Goal: Task Accomplishment & Management: Manage account settings

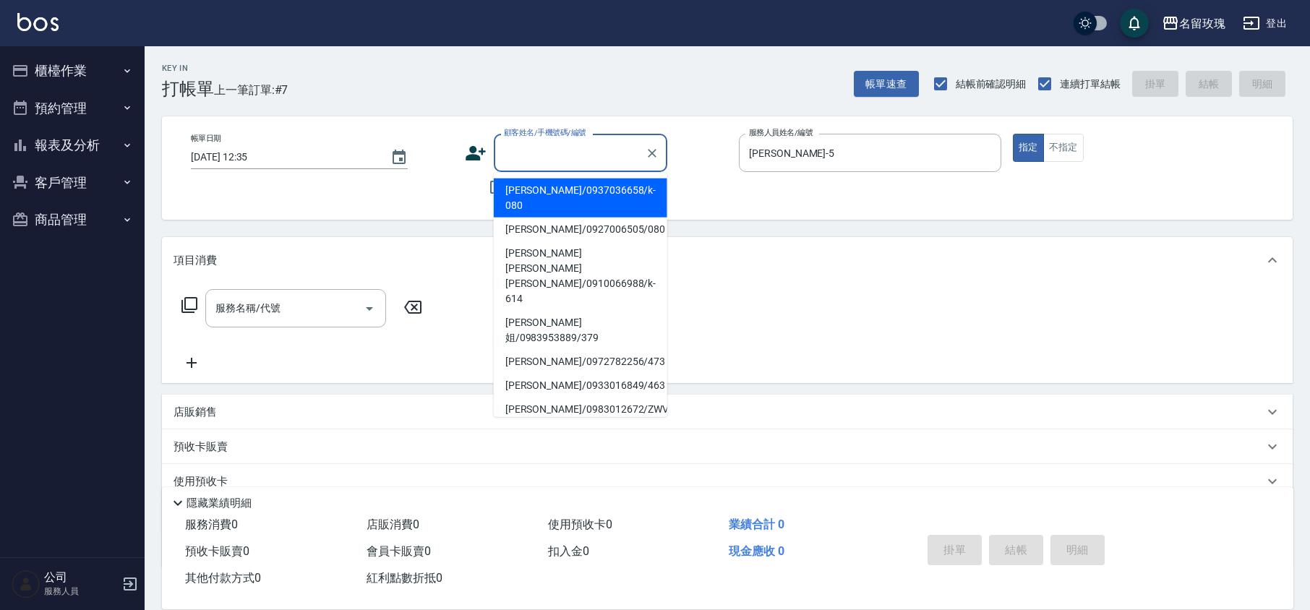
click at [533, 151] on input "顧客姓名/手機號碼/編號" at bounding box center [569, 152] width 139 height 25
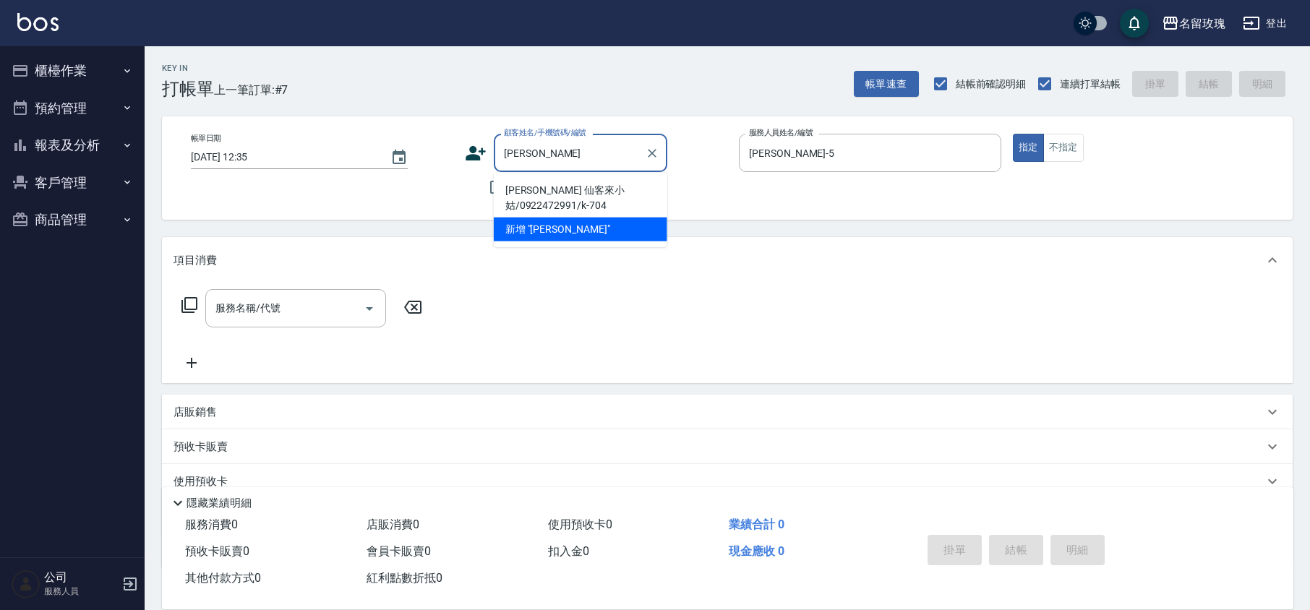
click at [554, 189] on li "[PERSON_NAME] 仙客來小姑/0922472991/k-704" at bounding box center [580, 198] width 173 height 39
type input "[PERSON_NAME] 仙客來小姑/0922472991/k-704"
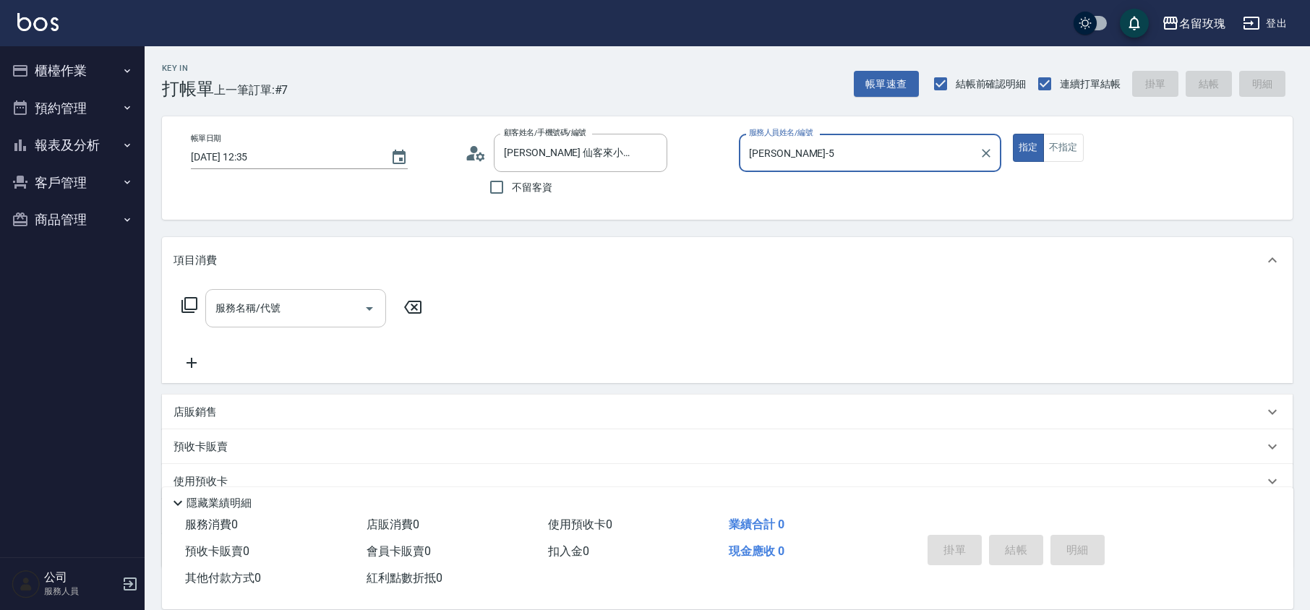
click at [296, 314] on input "服務名稱/代號" at bounding box center [285, 308] width 146 height 25
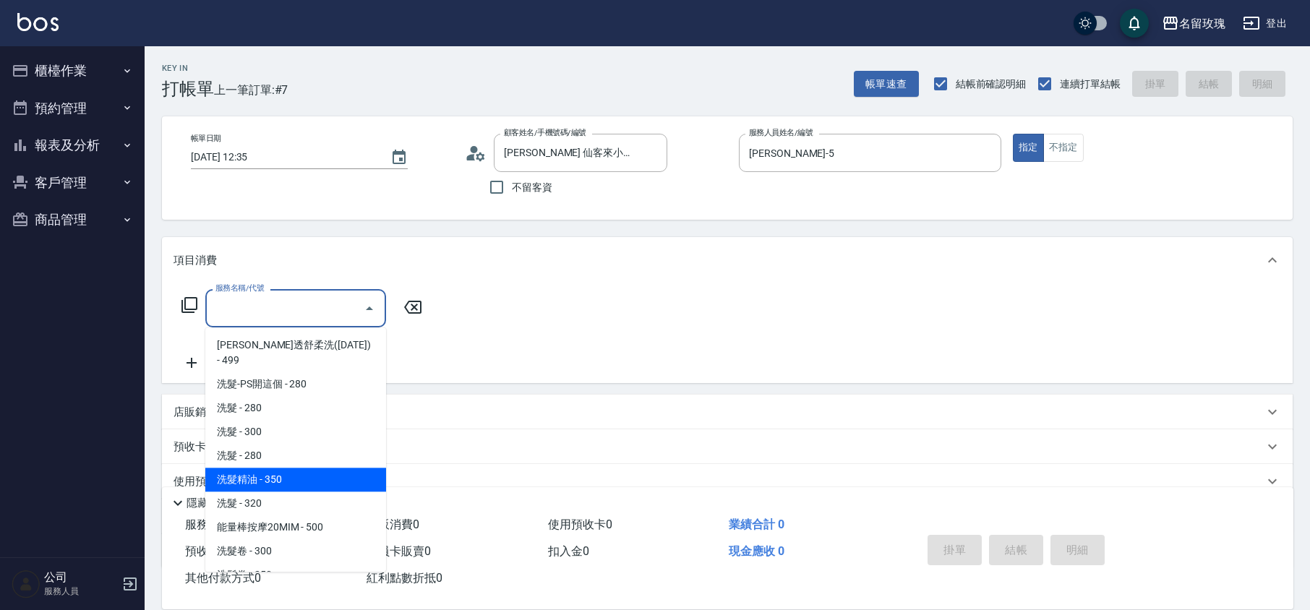
drag, startPoint x: 299, startPoint y: 461, endPoint x: 397, endPoint y: 393, distance: 118.9
click at [301, 468] on span "洗髮精油 - 350" at bounding box center [295, 480] width 181 height 24
type input "洗髮精油(206)"
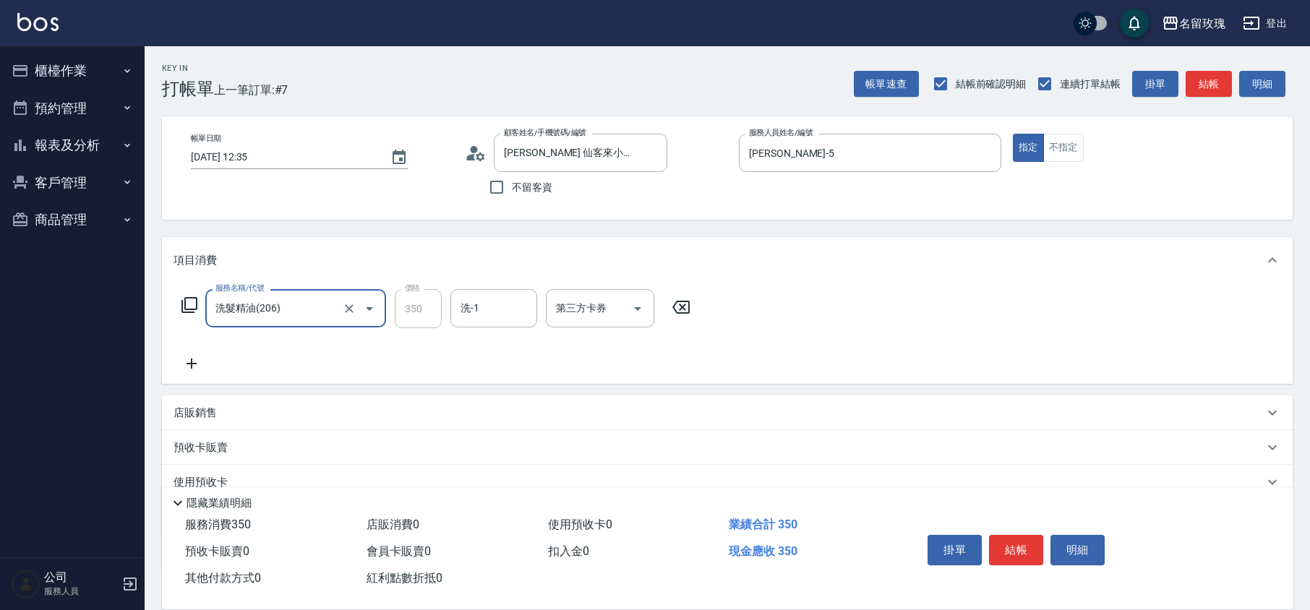
click at [481, 316] on input "洗-1" at bounding box center [494, 308] width 74 height 25
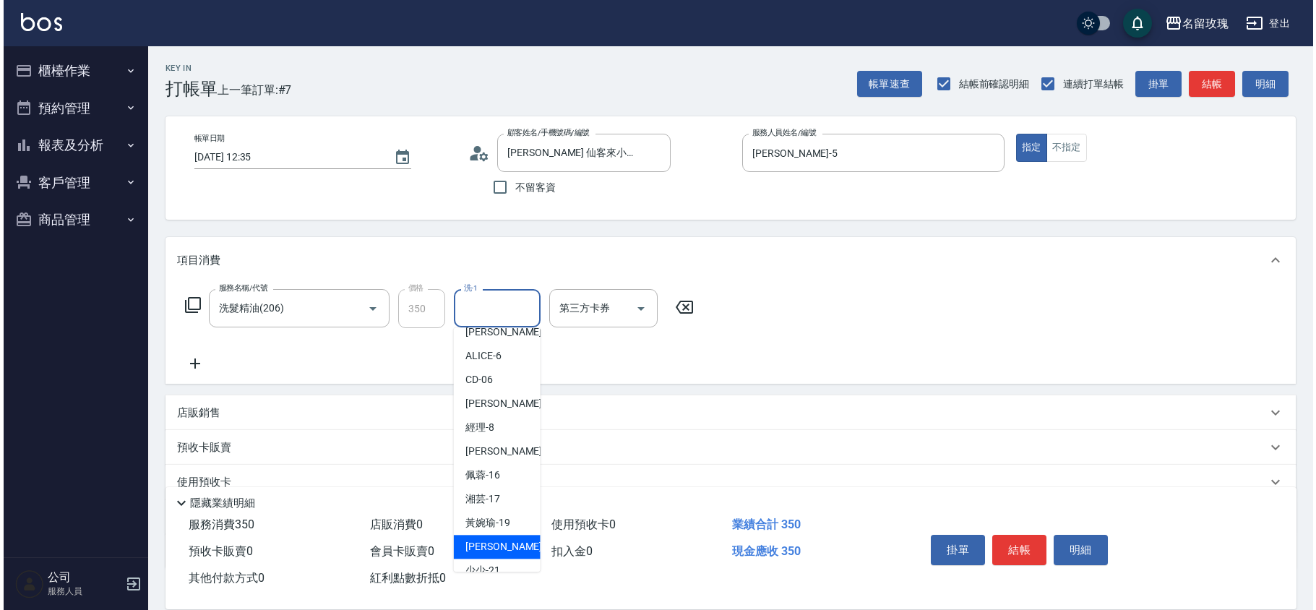
scroll to position [284, 0]
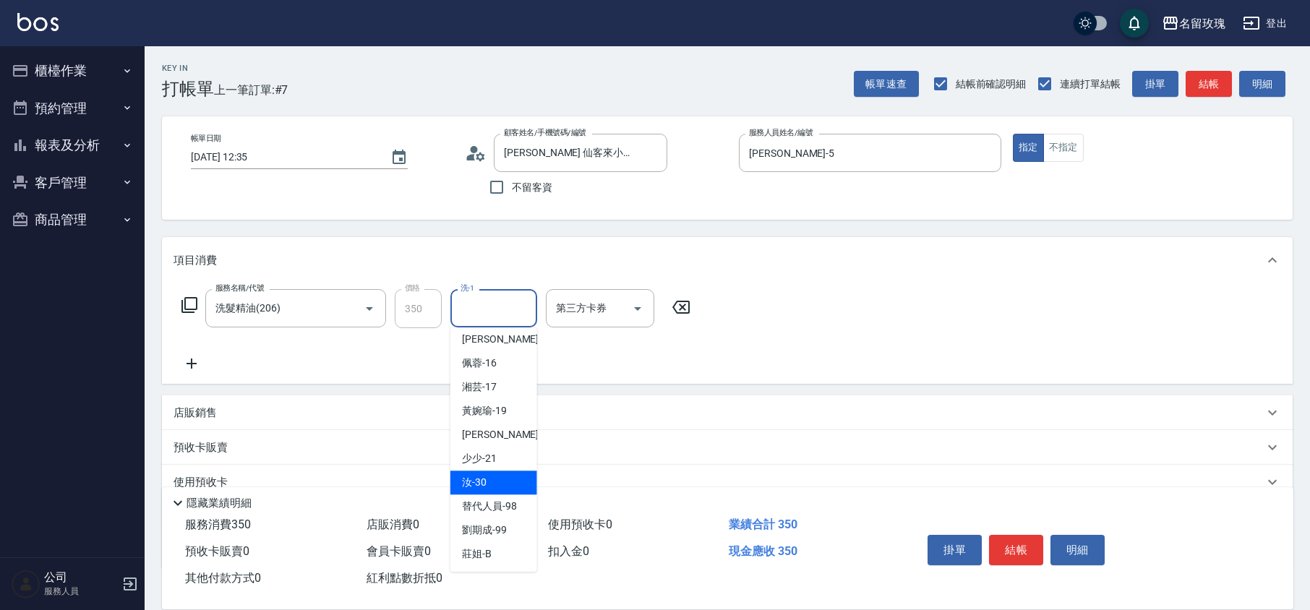
click at [498, 476] on div "汝 -30" at bounding box center [493, 483] width 87 height 24
type input "汝-30"
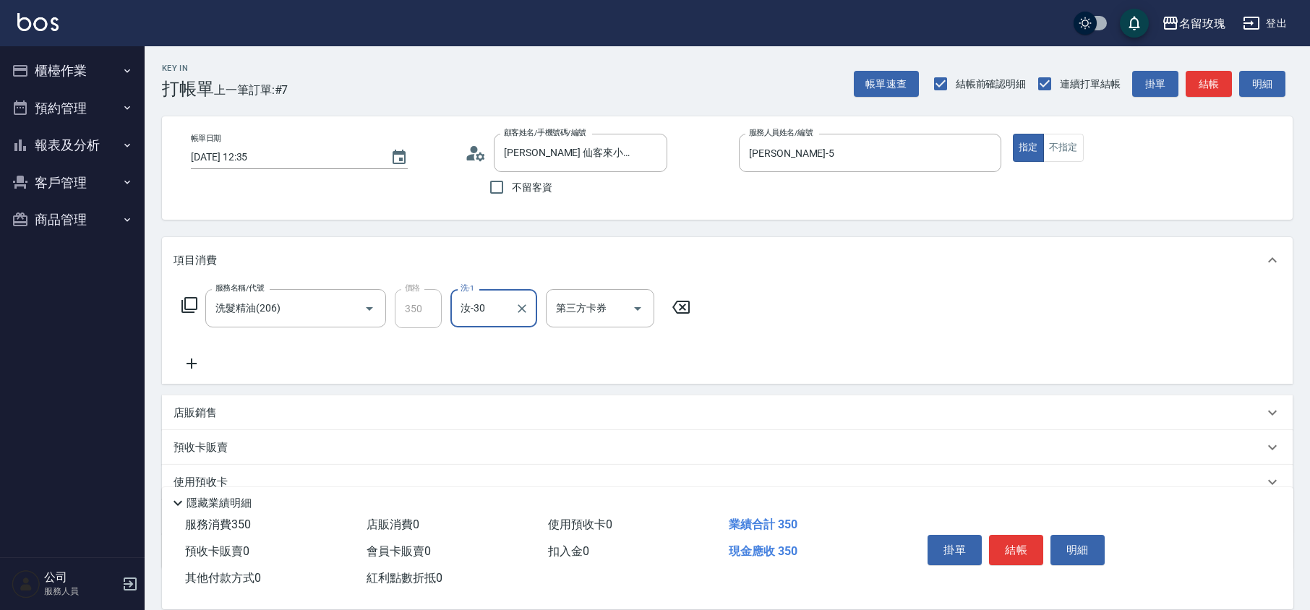
click at [183, 304] on icon at bounding box center [189, 304] width 17 height 17
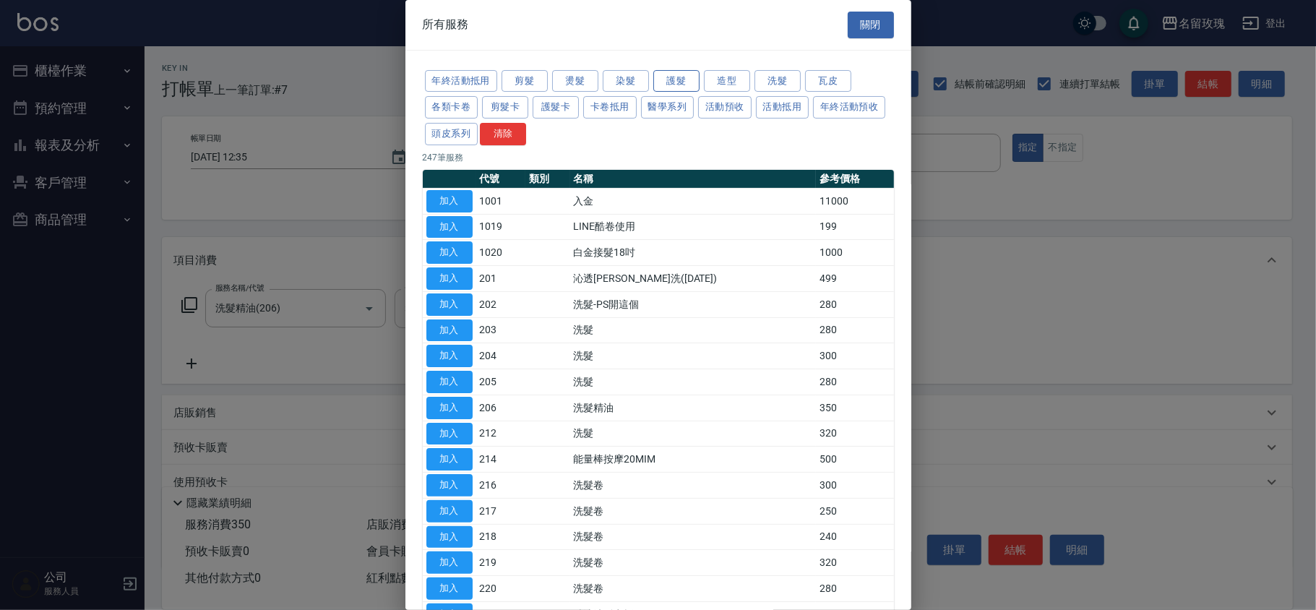
click at [672, 77] on button "護髮" at bounding box center [676, 81] width 46 height 22
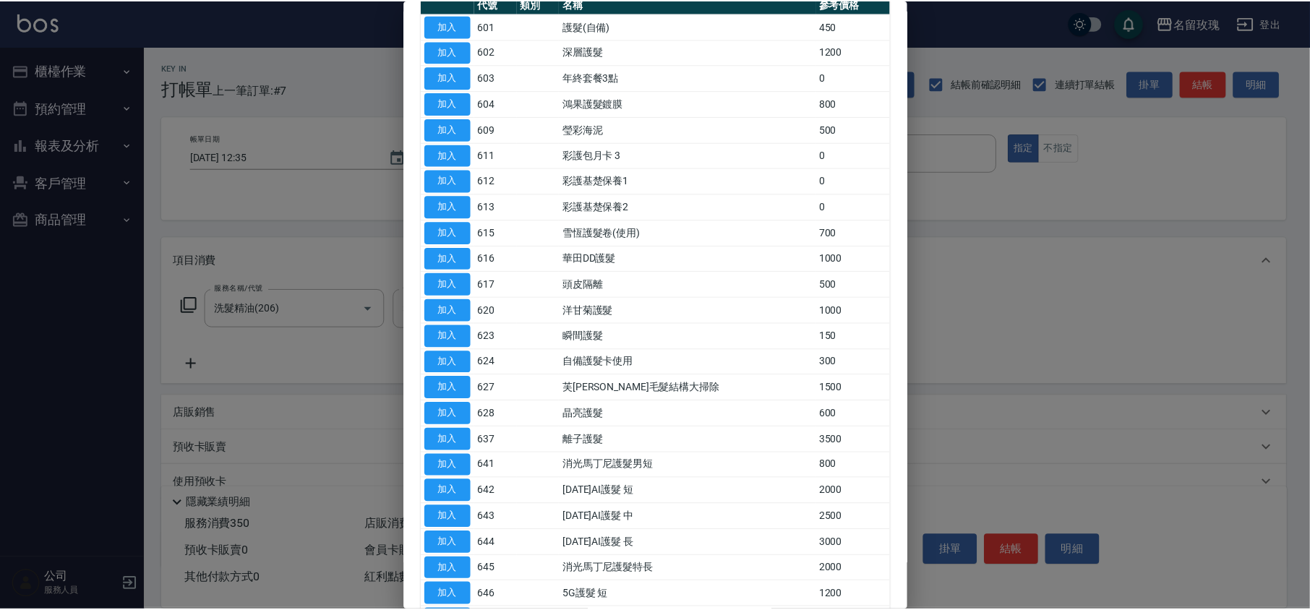
scroll to position [289, 0]
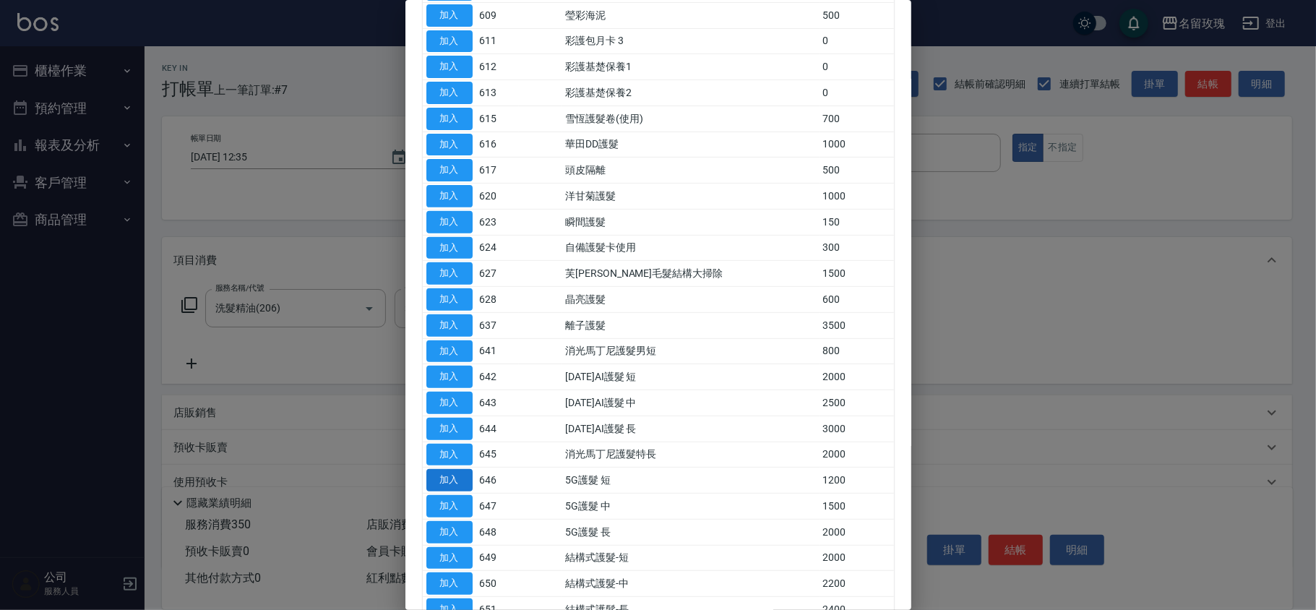
click at [434, 481] on button "加入" at bounding box center [450, 480] width 46 height 22
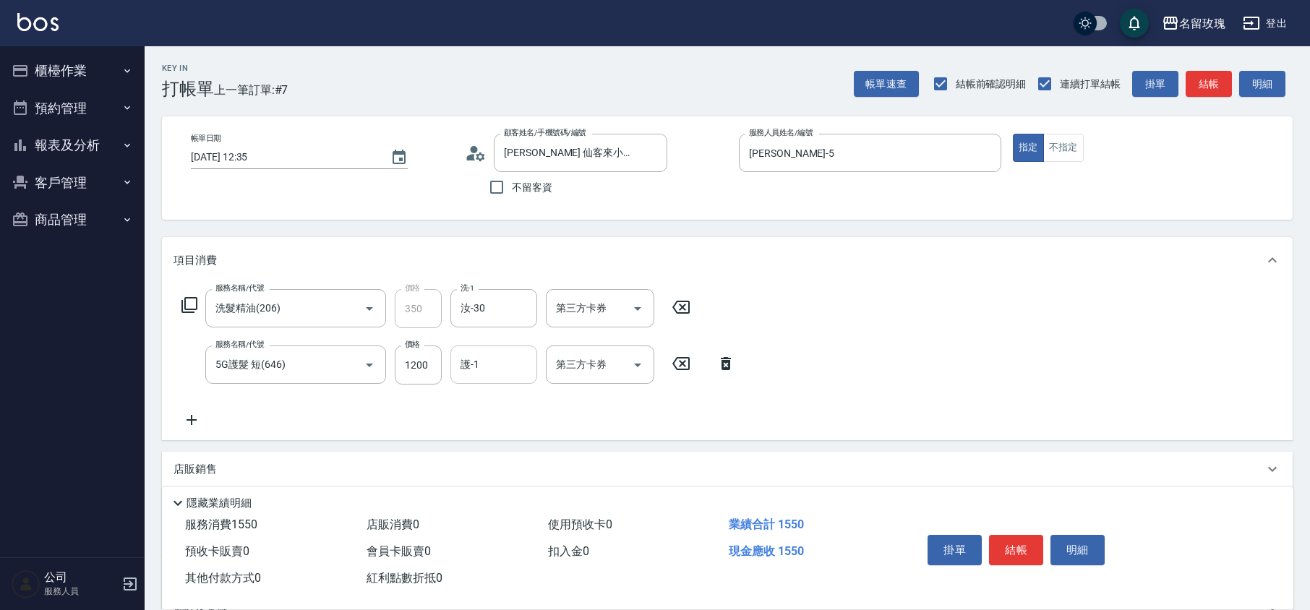
click at [489, 372] on input "護-1" at bounding box center [494, 364] width 74 height 25
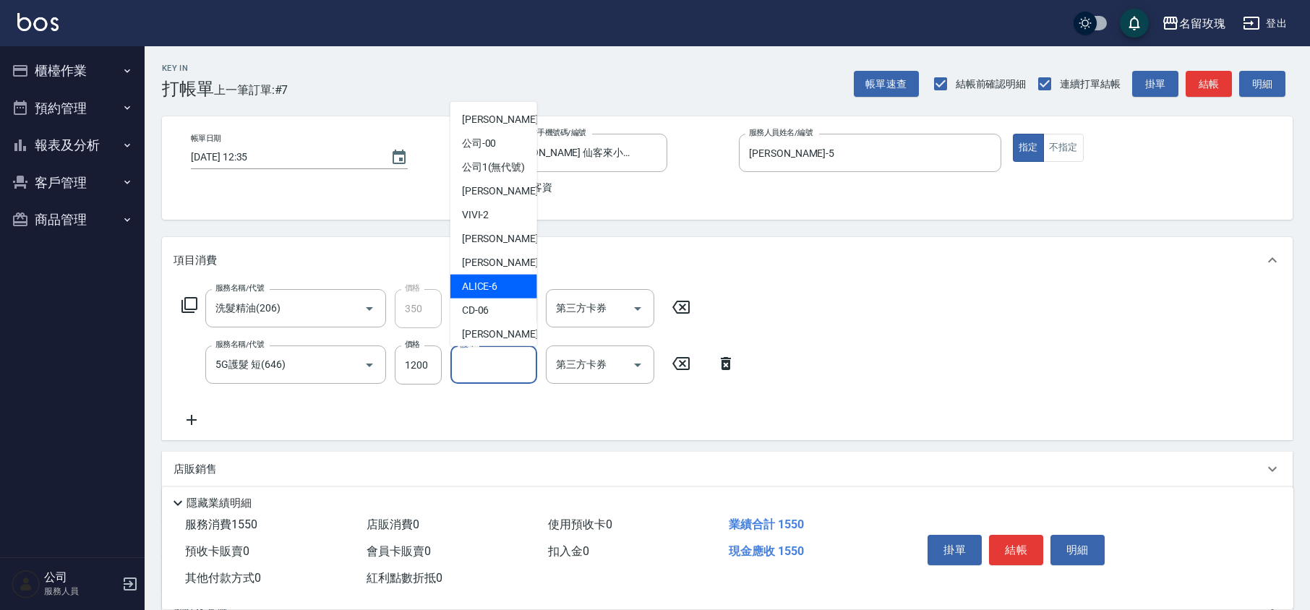
scroll to position [283, 0]
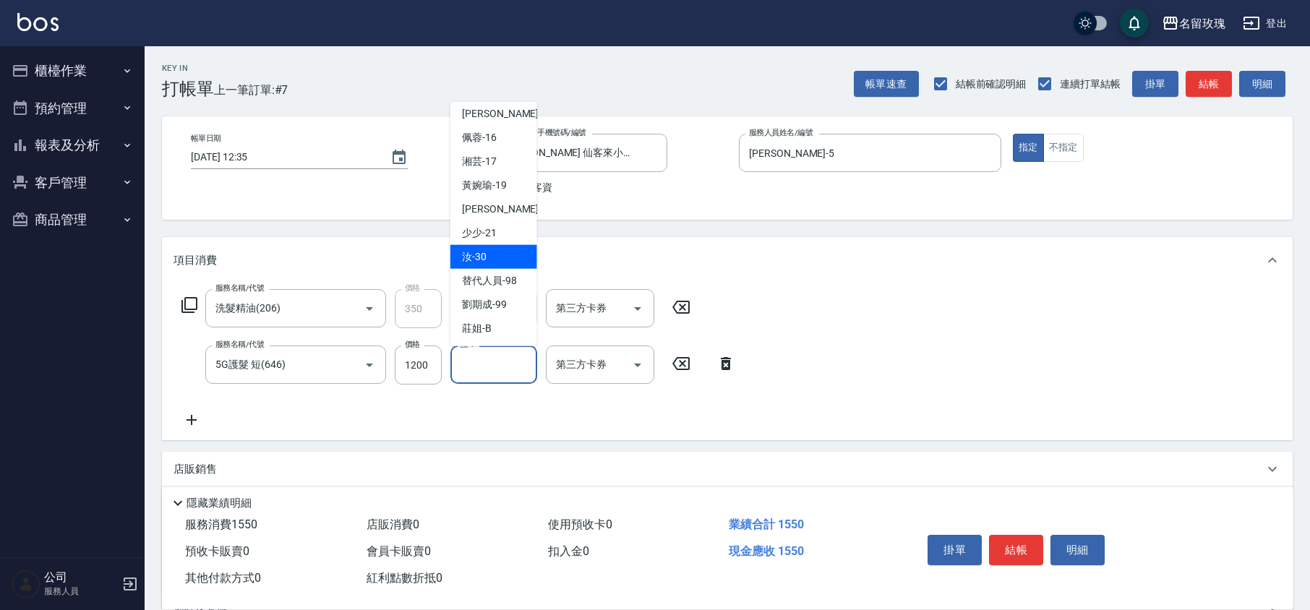
click at [487, 260] on div "汝 -30" at bounding box center [493, 257] width 87 height 24
type input "汝-30"
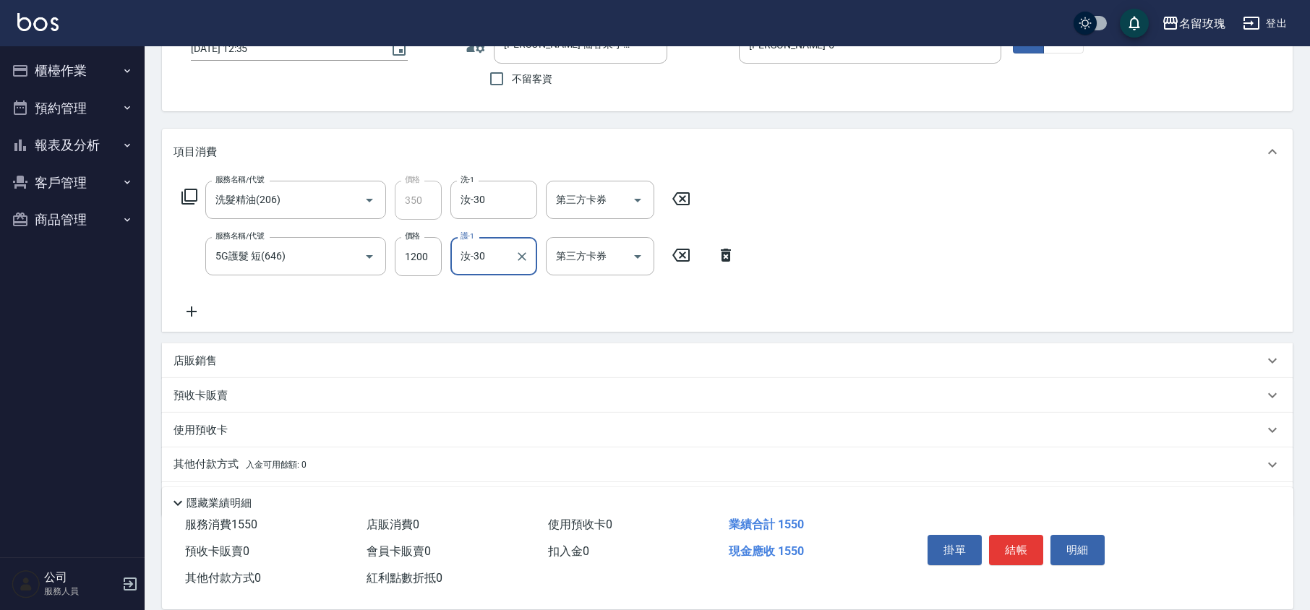
scroll to position [151, 0]
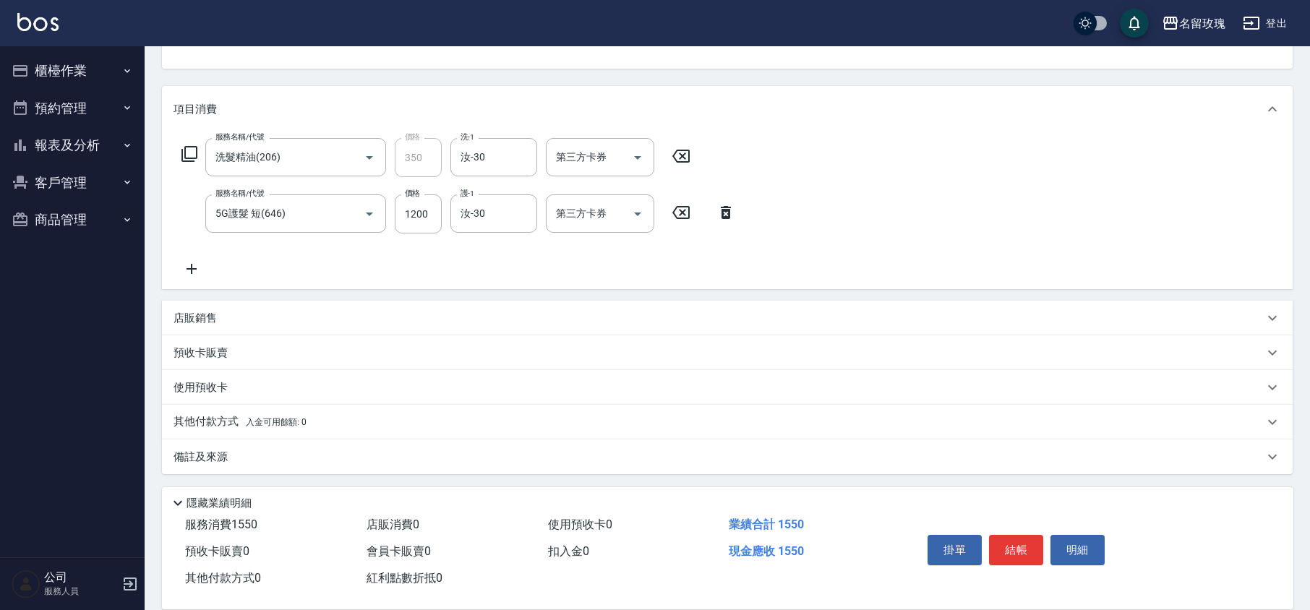
click at [489, 257] on div "服務名稱/代號 洗髮精油(206) 服務名稱/代號 價格 350 價格 洗-1 汝-30 洗-1 第三方卡券 第三方卡券 服務名稱/代號 5G護髮 短(646…" at bounding box center [458, 208] width 570 height 140
type input "[DATE] 13:16"
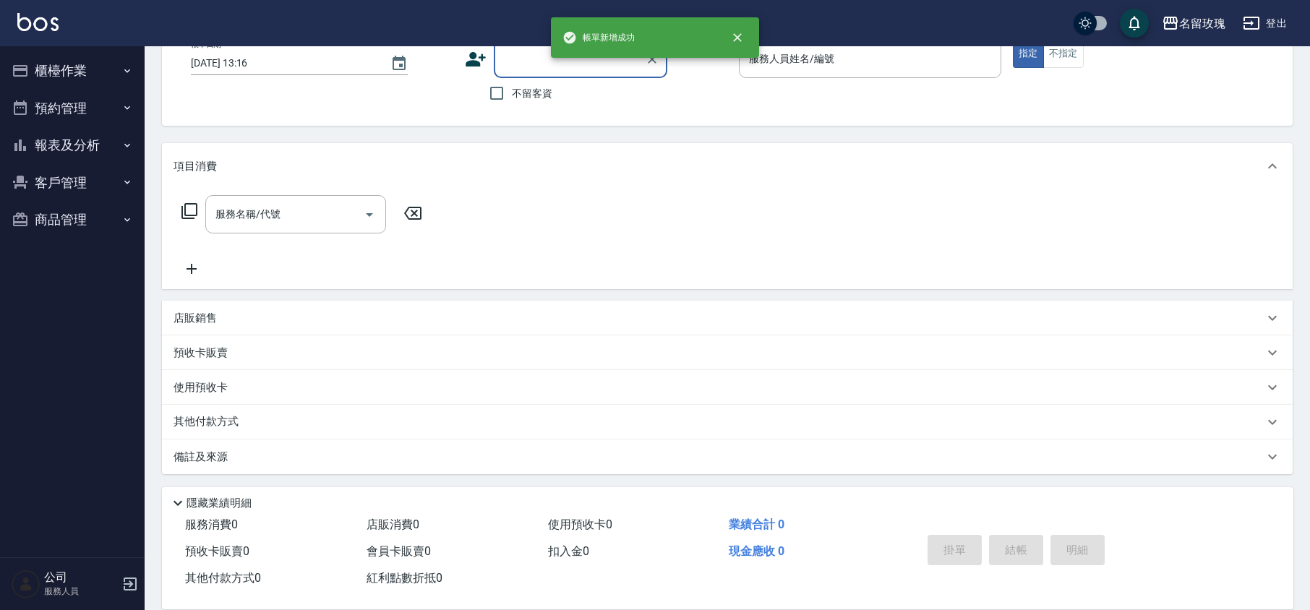
scroll to position [0, 0]
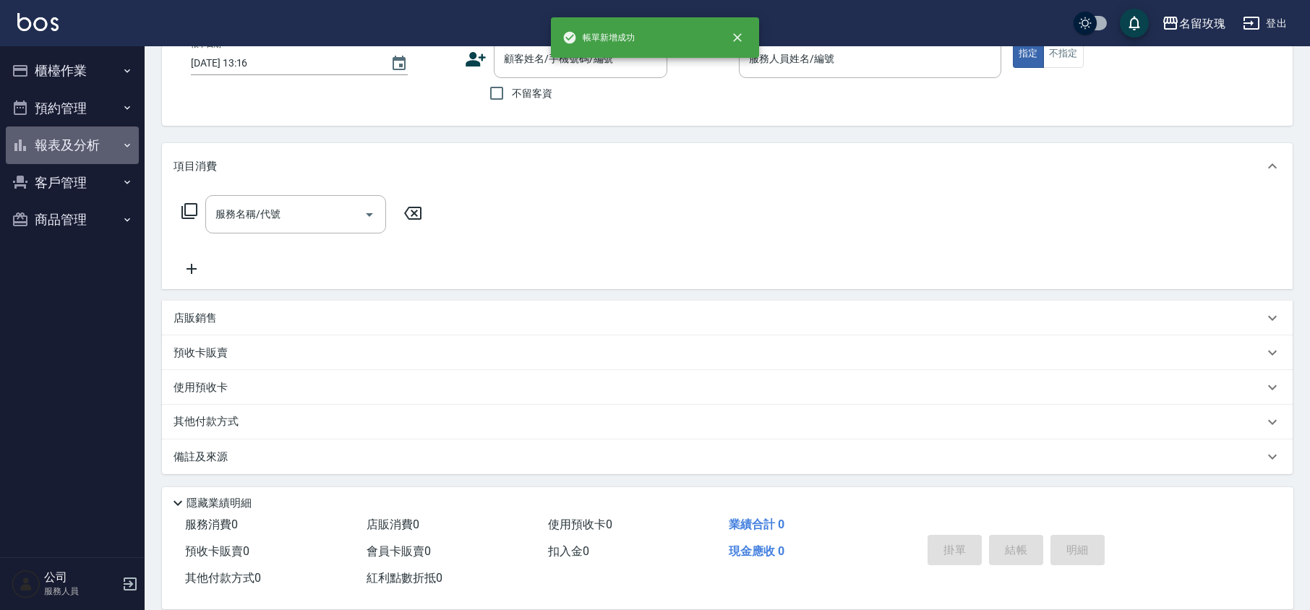
click at [38, 131] on button "報表及分析" at bounding box center [72, 146] width 133 height 38
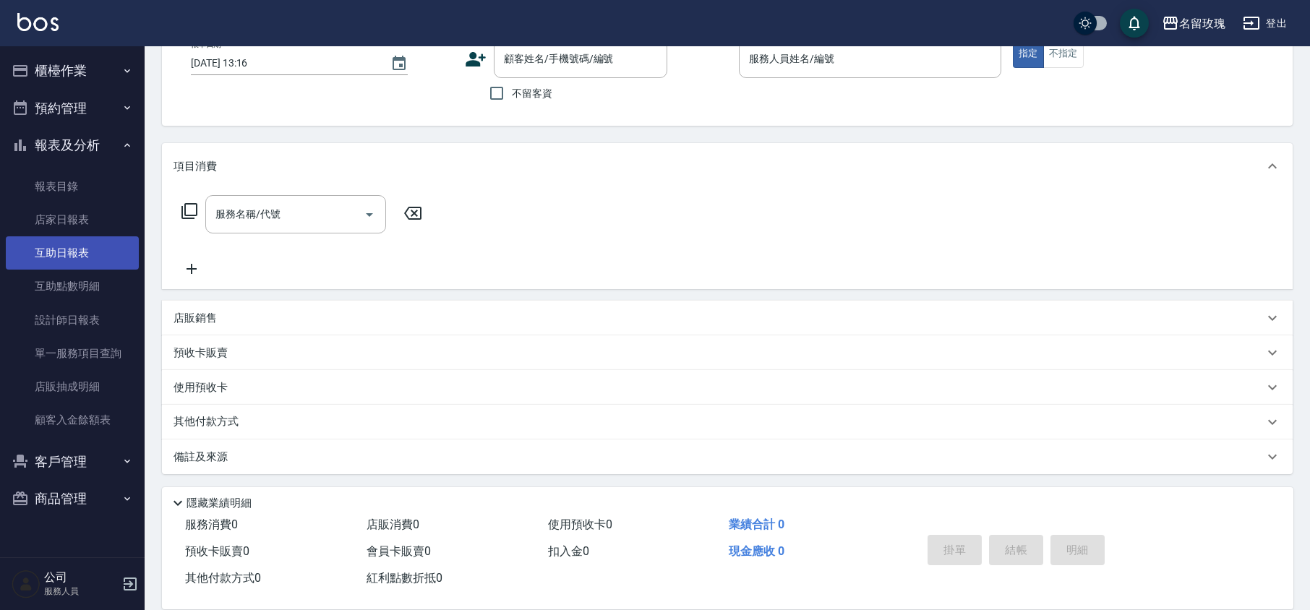
click at [69, 258] on link "互助日報表" at bounding box center [72, 252] width 133 height 33
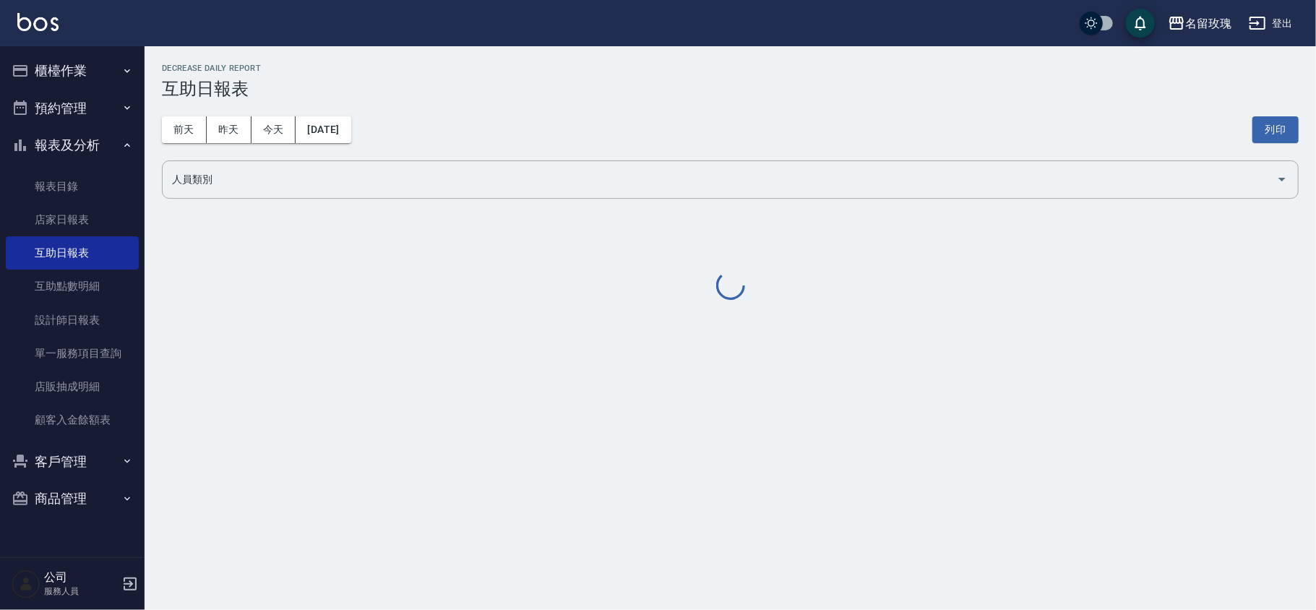
click at [622, 105] on div "[DATE] [DATE] [DATE] [DATE] 列印" at bounding box center [730, 129] width 1137 height 61
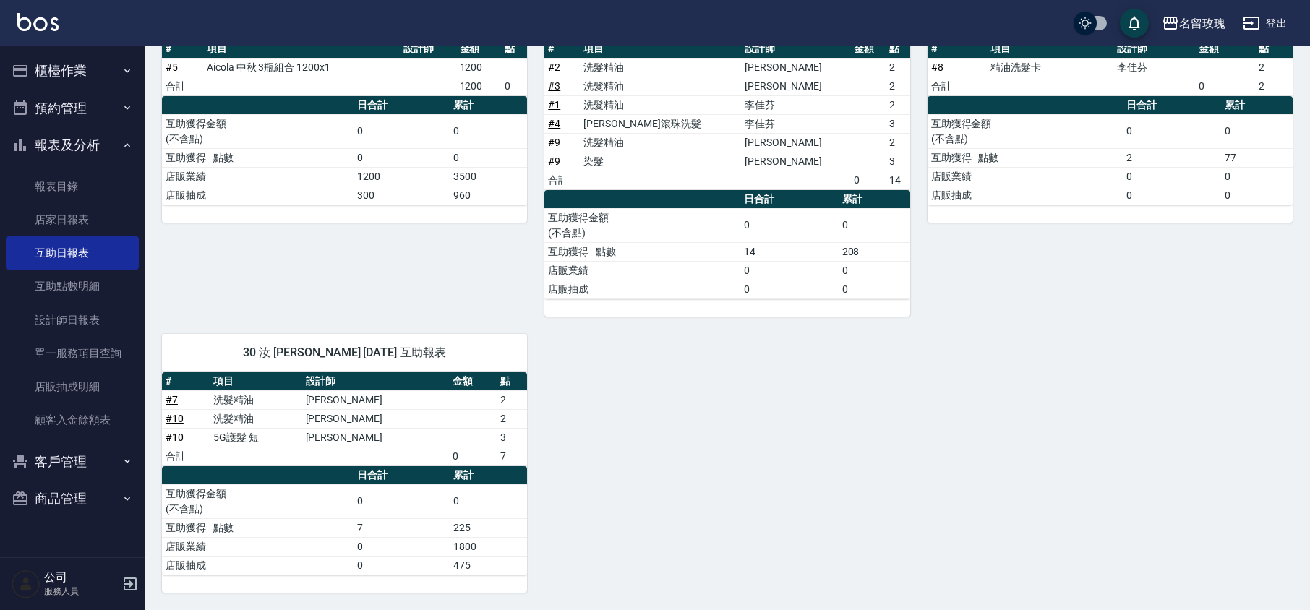
scroll to position [25, 0]
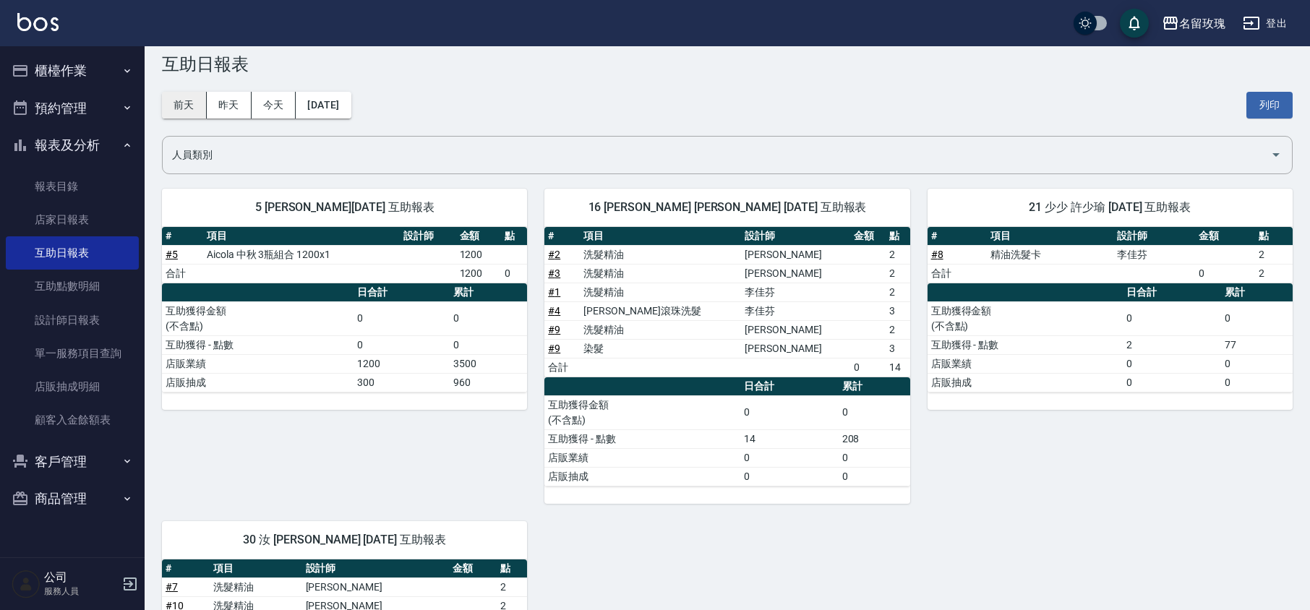
click at [189, 107] on button "前天" at bounding box center [184, 105] width 45 height 27
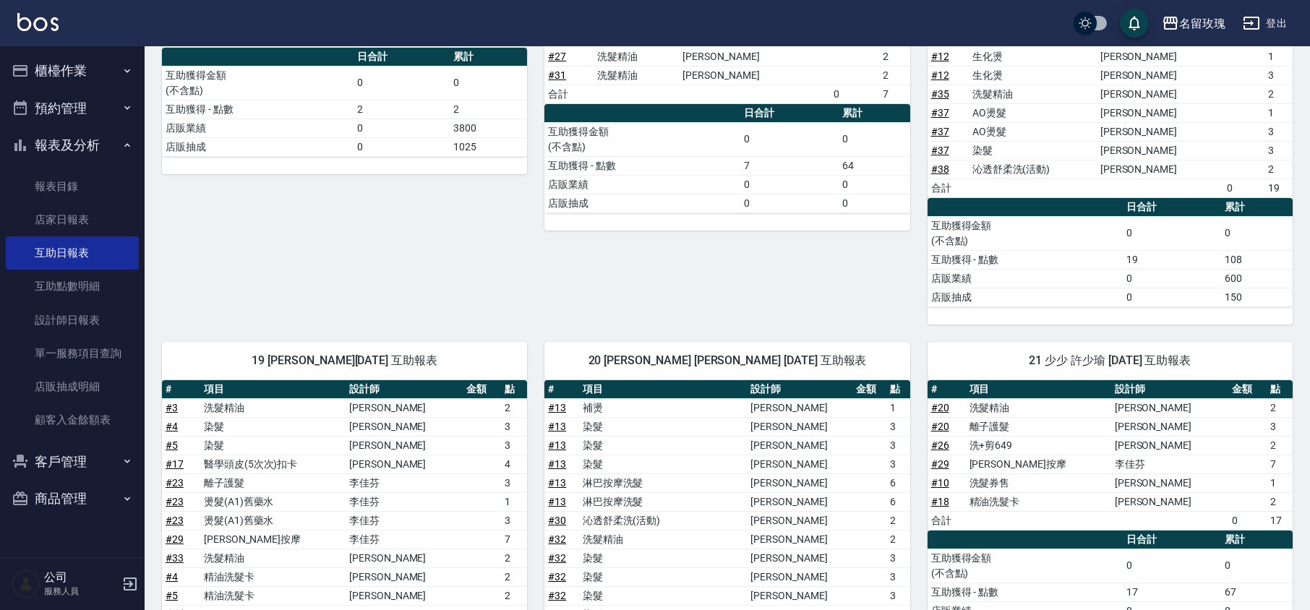
scroll to position [820, 0]
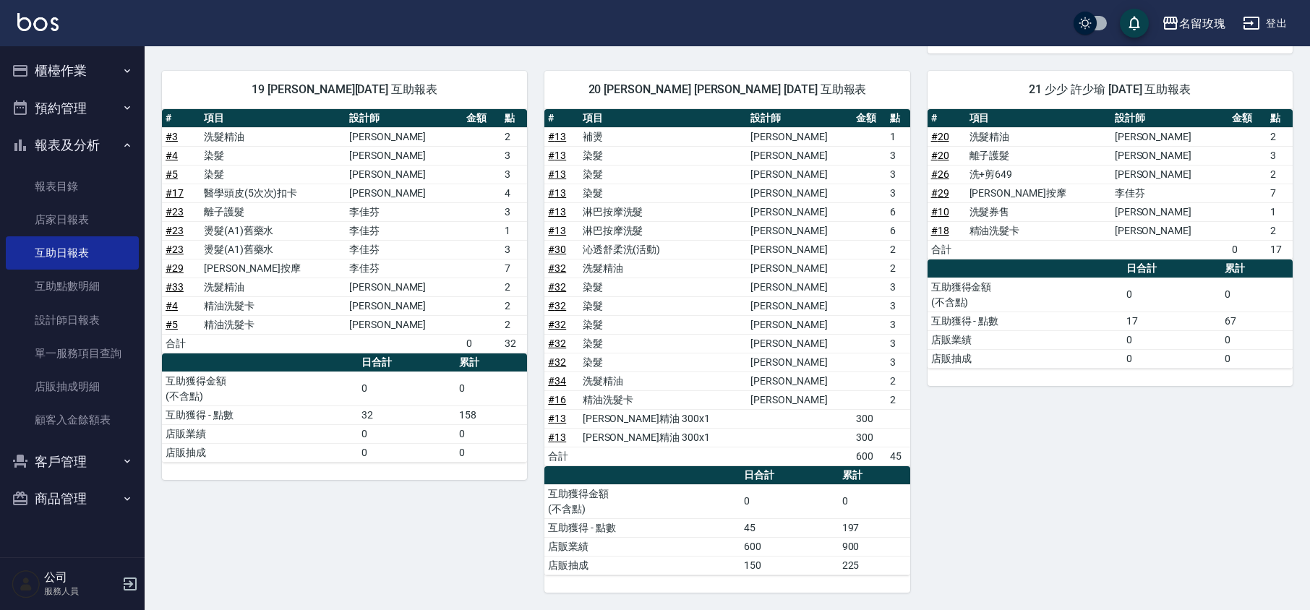
drag, startPoint x: 58, startPoint y: 137, endPoint x: 59, endPoint y: 111, distance: 26.8
click at [59, 140] on button "報表及分析" at bounding box center [72, 146] width 133 height 38
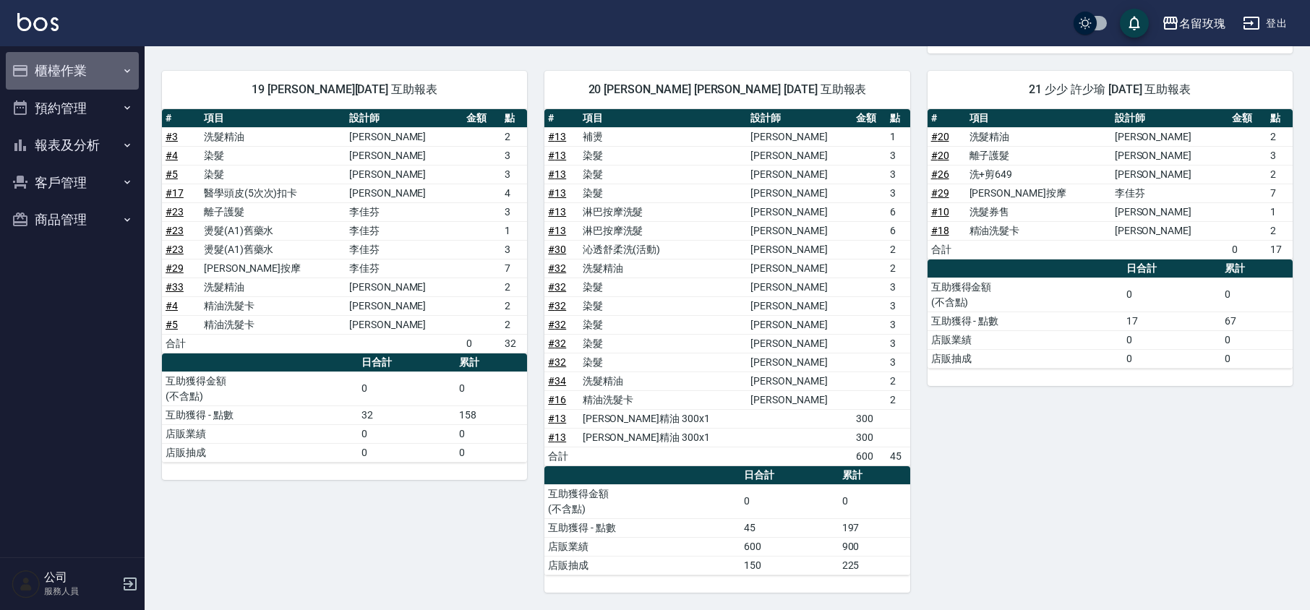
click at [67, 69] on button "櫃檯作業" at bounding box center [72, 71] width 133 height 38
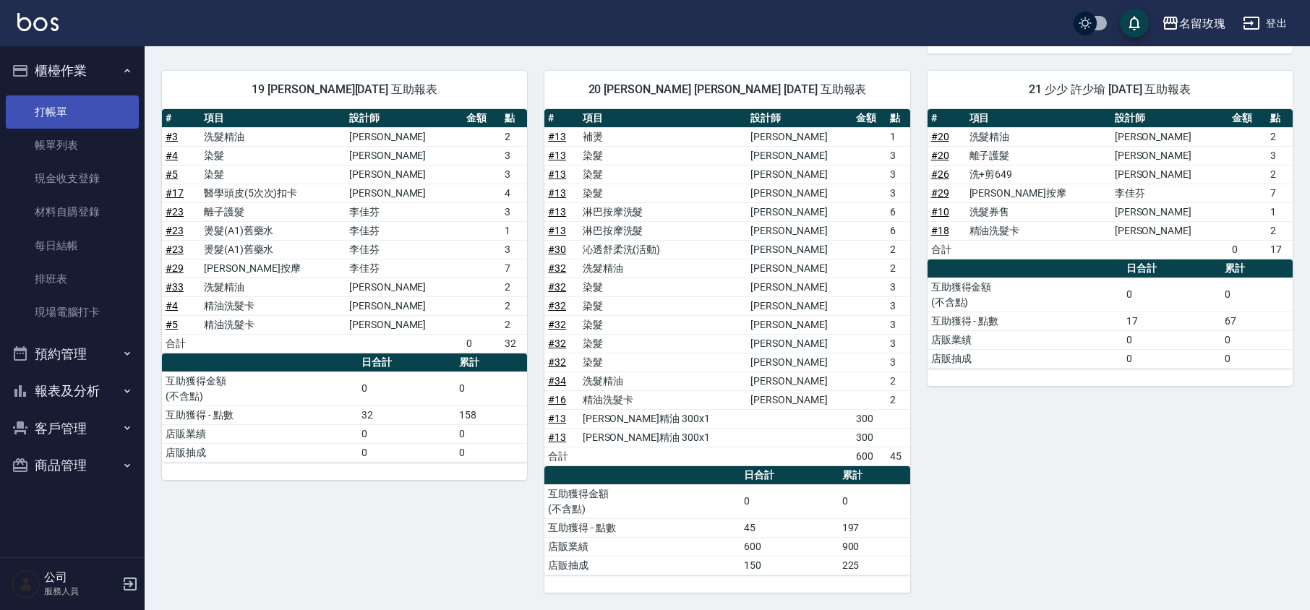
click at [64, 110] on link "打帳單" at bounding box center [72, 111] width 133 height 33
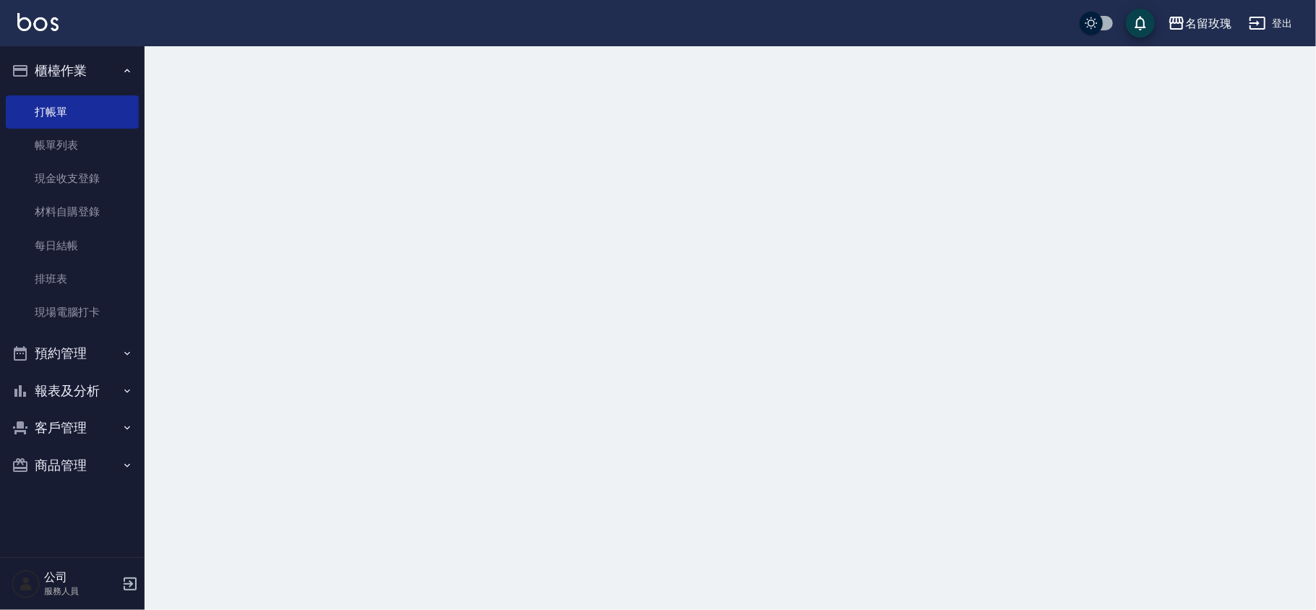
click at [85, 59] on button "櫃檯作業" at bounding box center [72, 71] width 133 height 38
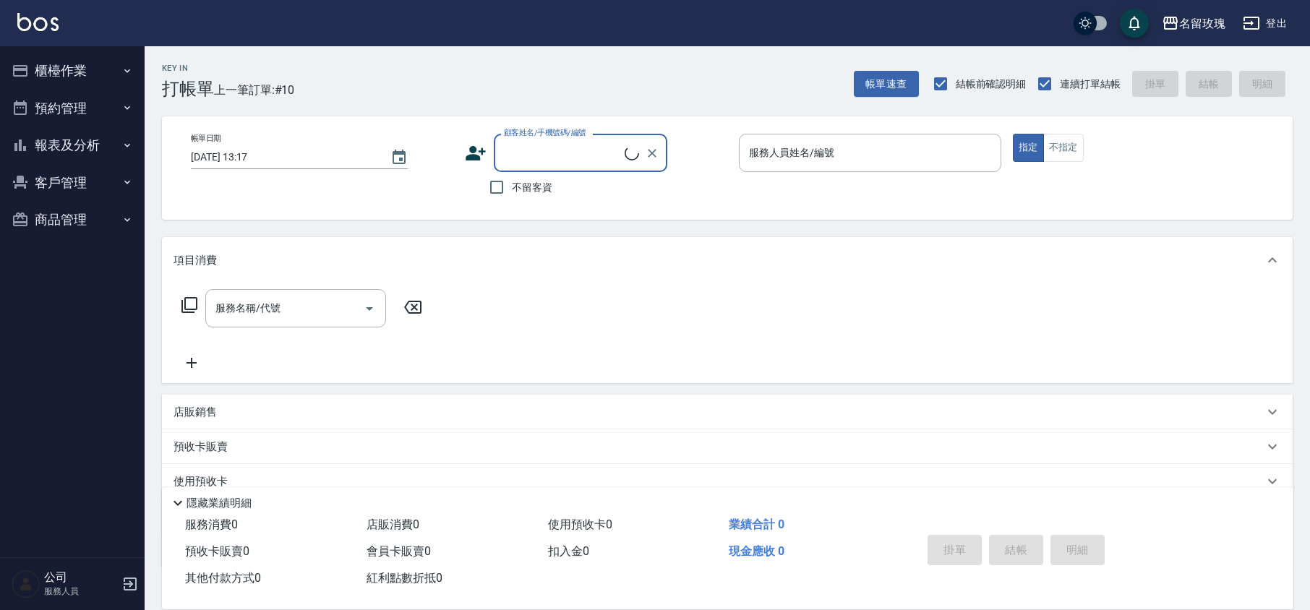
click at [325, 65] on div "Key In 打帳單 上一筆訂單:#10 帳單速查 結帳前確認明細 連續打單結帳 掛單 結帳 明細" at bounding box center [719, 72] width 1148 height 53
click at [588, 21] on div "名留玫瑰 登出" at bounding box center [655, 23] width 1310 height 46
click at [533, 130] on div "帳單日期 [DATE] 13:17 顧客姓名/手機號碼/編號 顧客姓名/手機號碼/編號 不留客資 服務人員姓名/編號 服務人員姓名/編號 指定 不指定" at bounding box center [727, 167] width 1131 height 103
click at [530, 148] on div "顧客姓名/手機號碼/編號 顧客姓名/手機號碼/編號" at bounding box center [580, 153] width 173 height 38
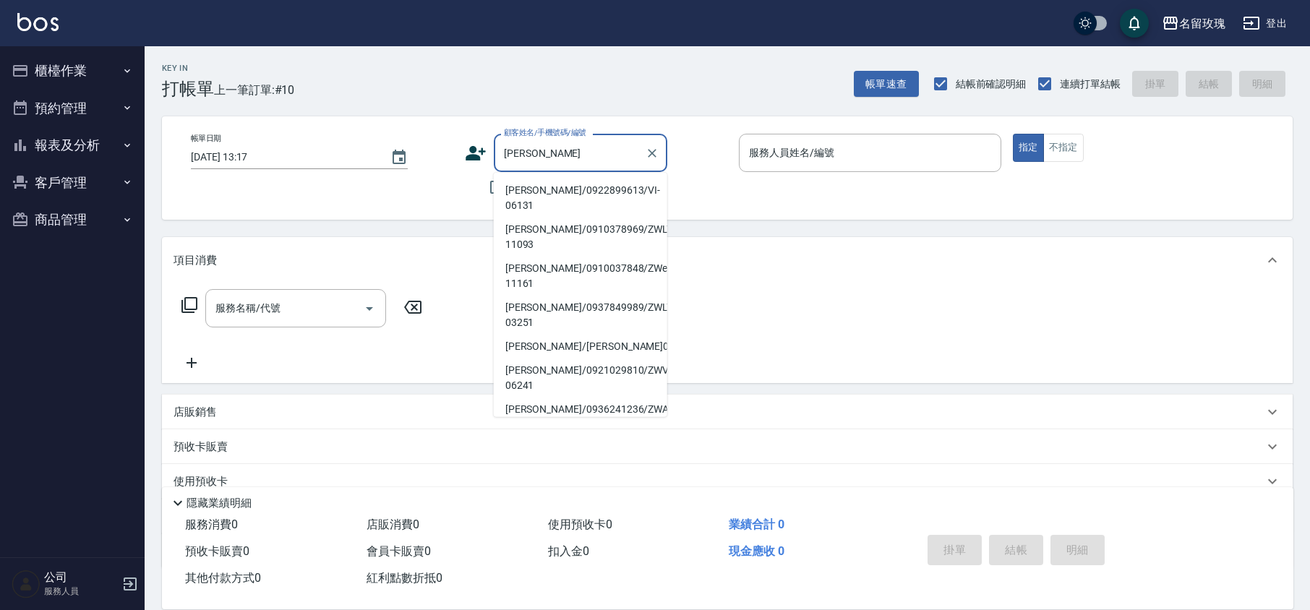
click at [556, 194] on li "[PERSON_NAME]/0922899613/VI-06131" at bounding box center [580, 198] width 173 height 39
type input "[PERSON_NAME]/0922899613/VI-06131"
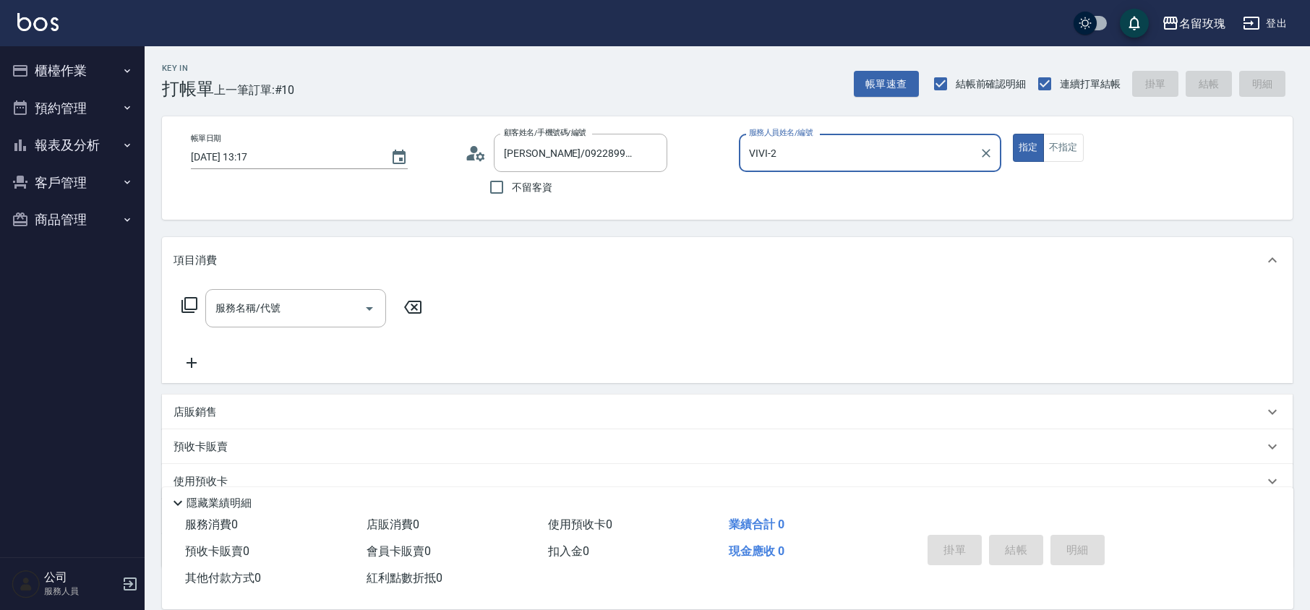
type input "VIVI-2"
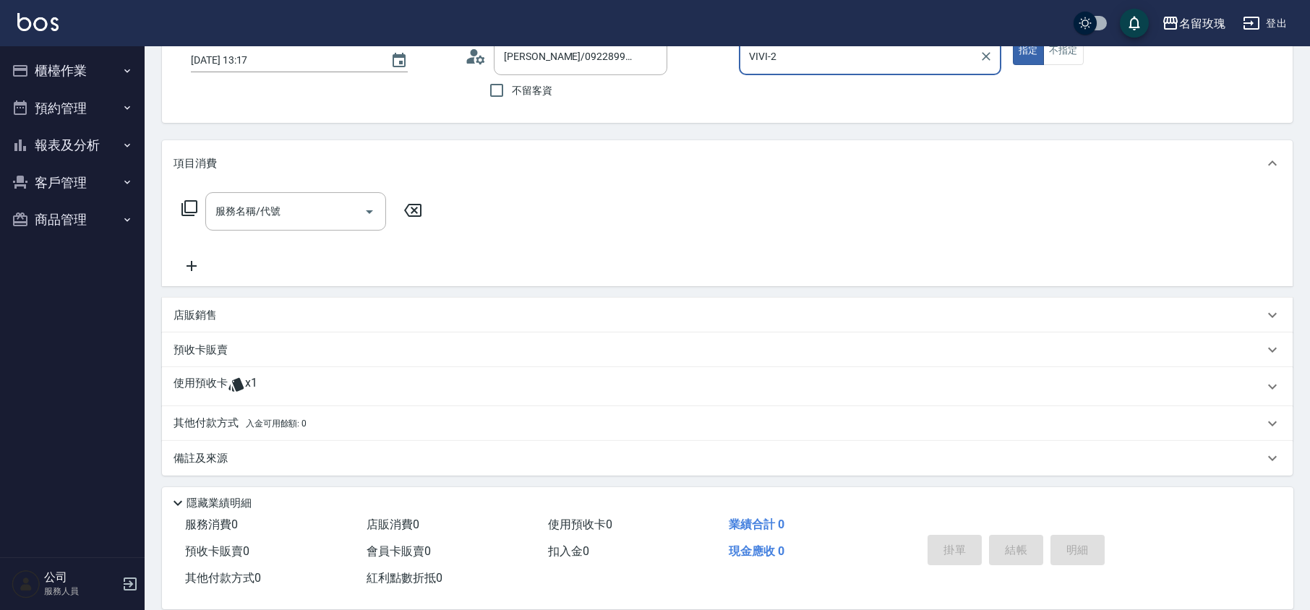
scroll to position [98, 0]
click at [299, 380] on div "使用預收卡 x1" at bounding box center [718, 385] width 1090 height 22
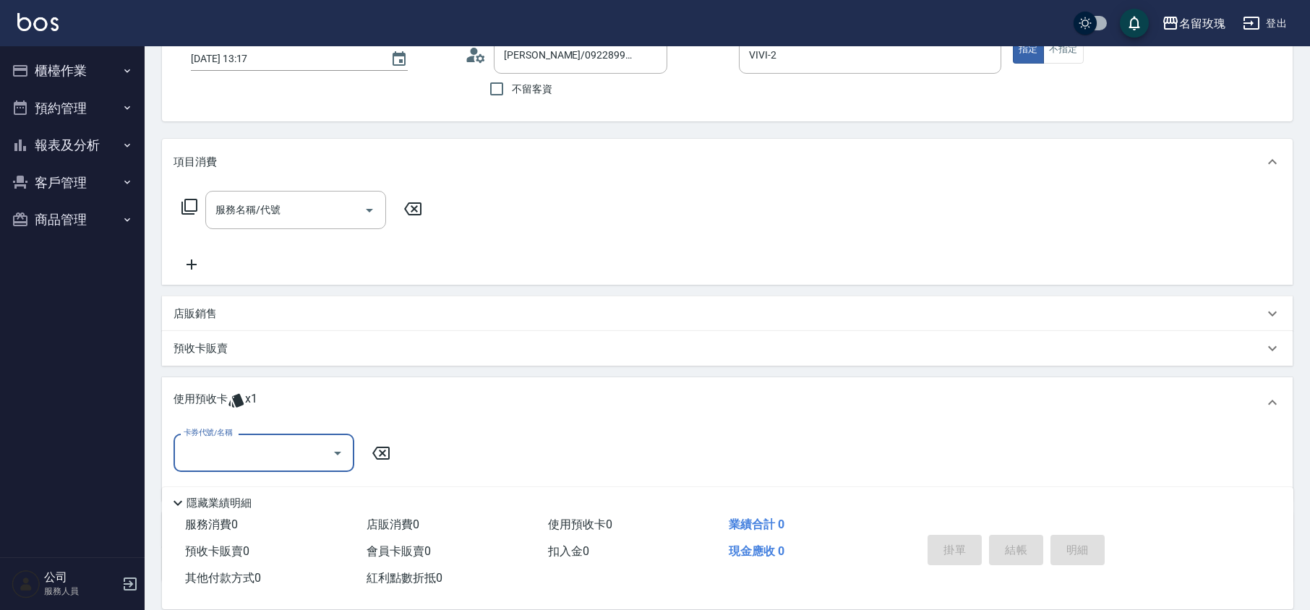
scroll to position [0, 0]
click at [231, 446] on input "卡券代號/名稱" at bounding box center [253, 452] width 146 height 25
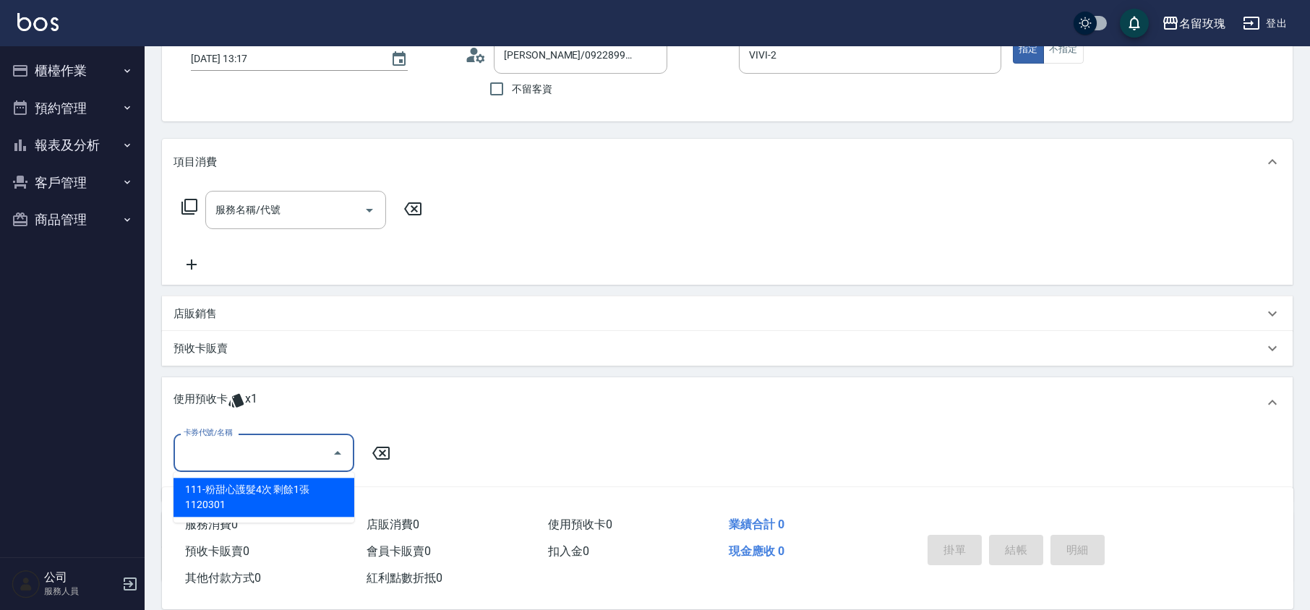
click at [234, 442] on input "卡券代號/名稱" at bounding box center [253, 452] width 146 height 25
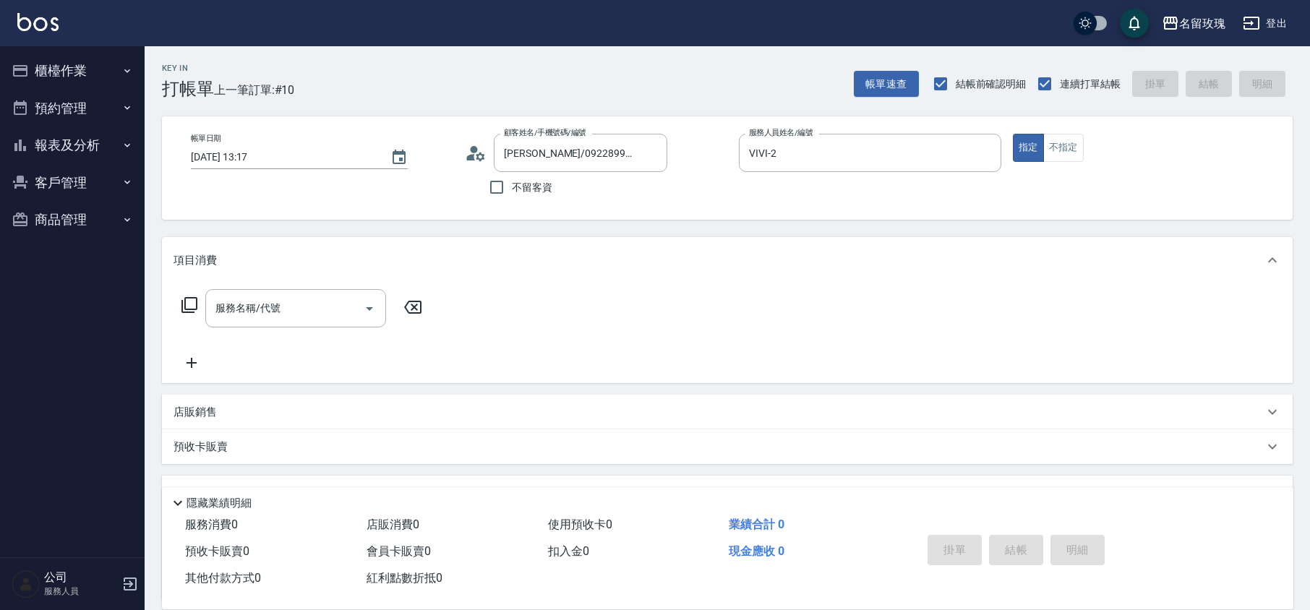
click at [475, 154] on icon at bounding box center [476, 153] width 22 height 22
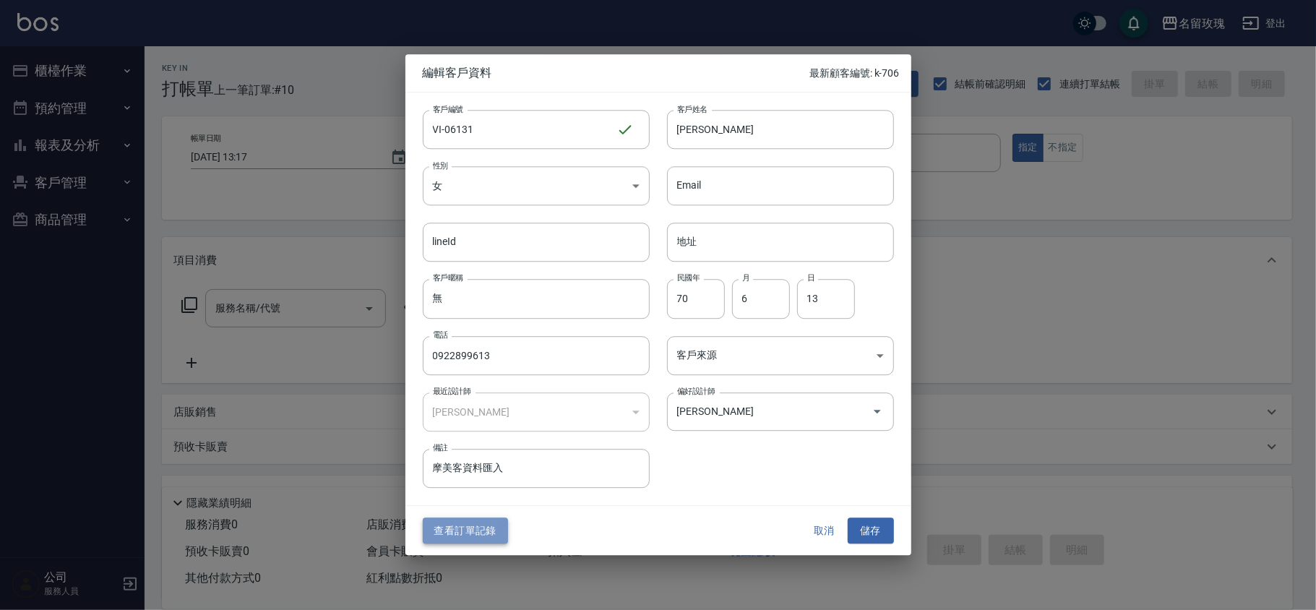
click at [489, 526] on button "查看訂單記錄" at bounding box center [465, 531] width 85 height 27
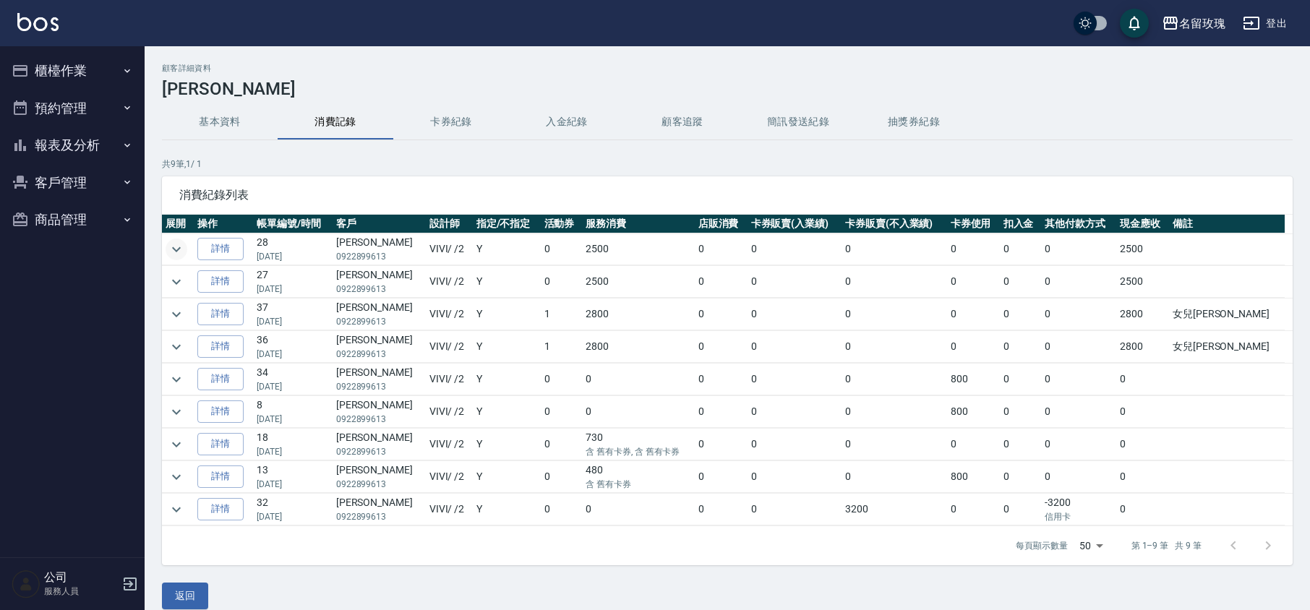
click at [176, 249] on icon "expand row" at bounding box center [176, 249] width 17 height 17
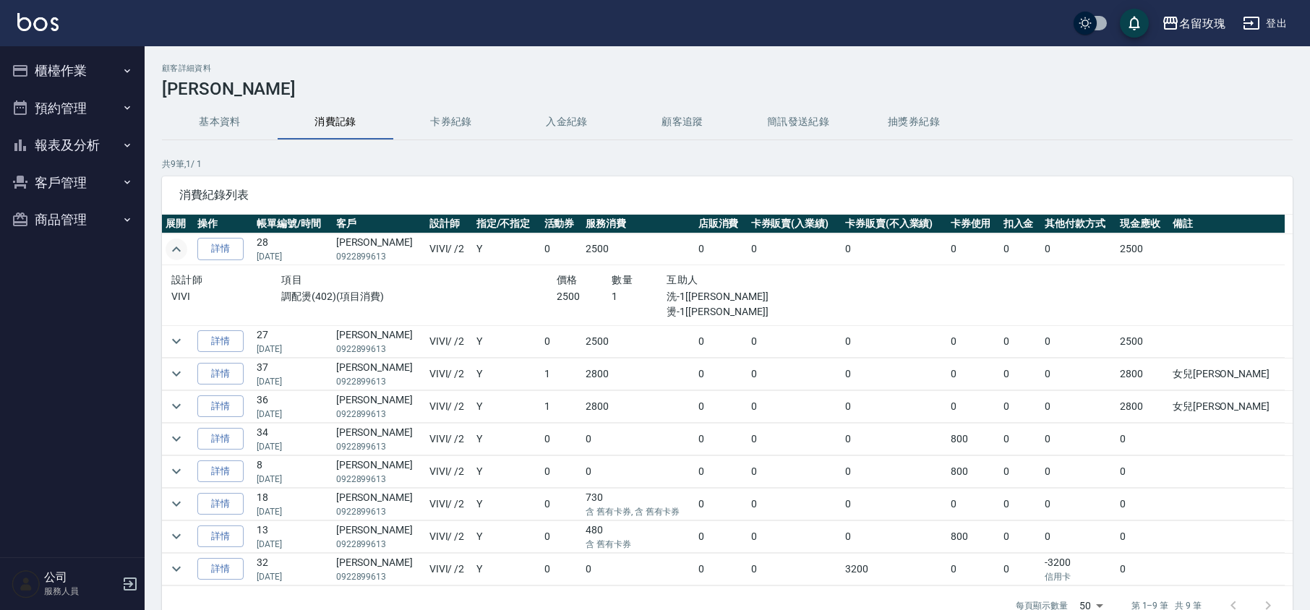
click at [176, 249] on icon "expand row" at bounding box center [176, 249] width 9 height 5
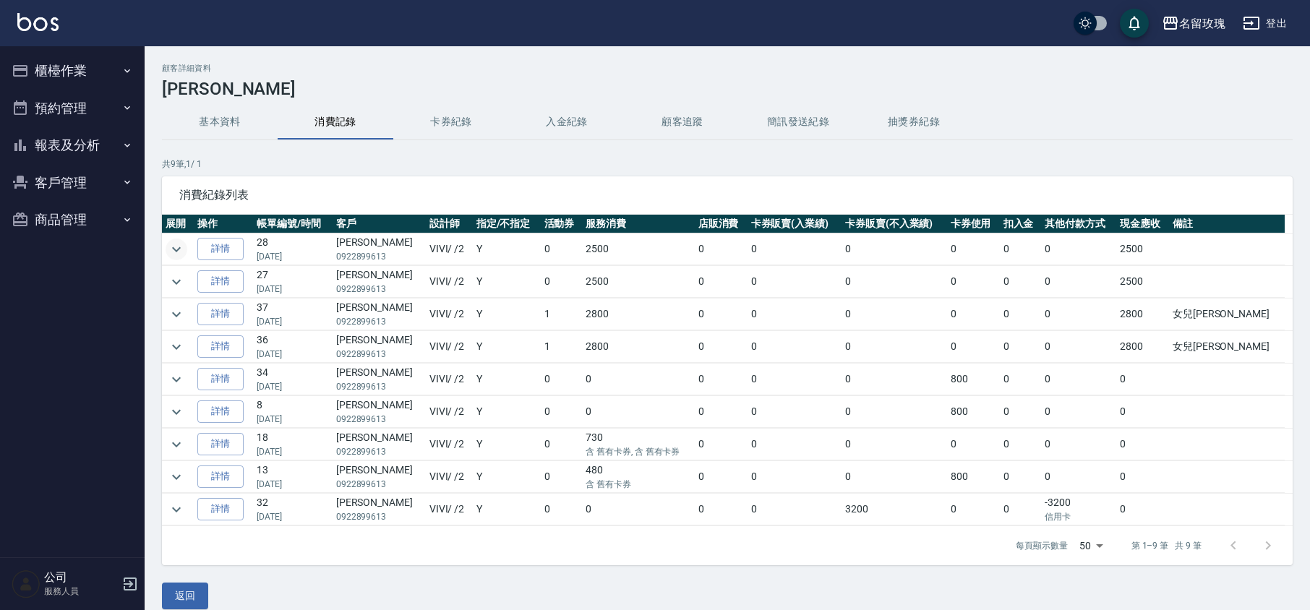
click at [27, 72] on icon "button" at bounding box center [20, 71] width 14 height 12
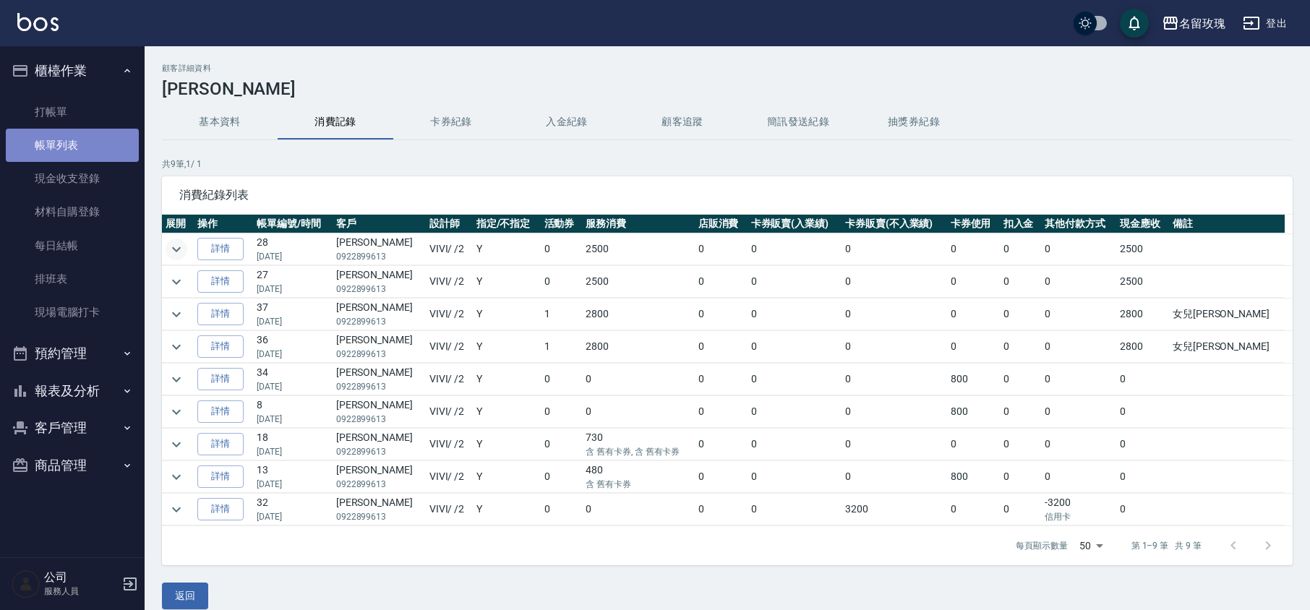
click at [39, 130] on link "帳單列表" at bounding box center [72, 145] width 133 height 33
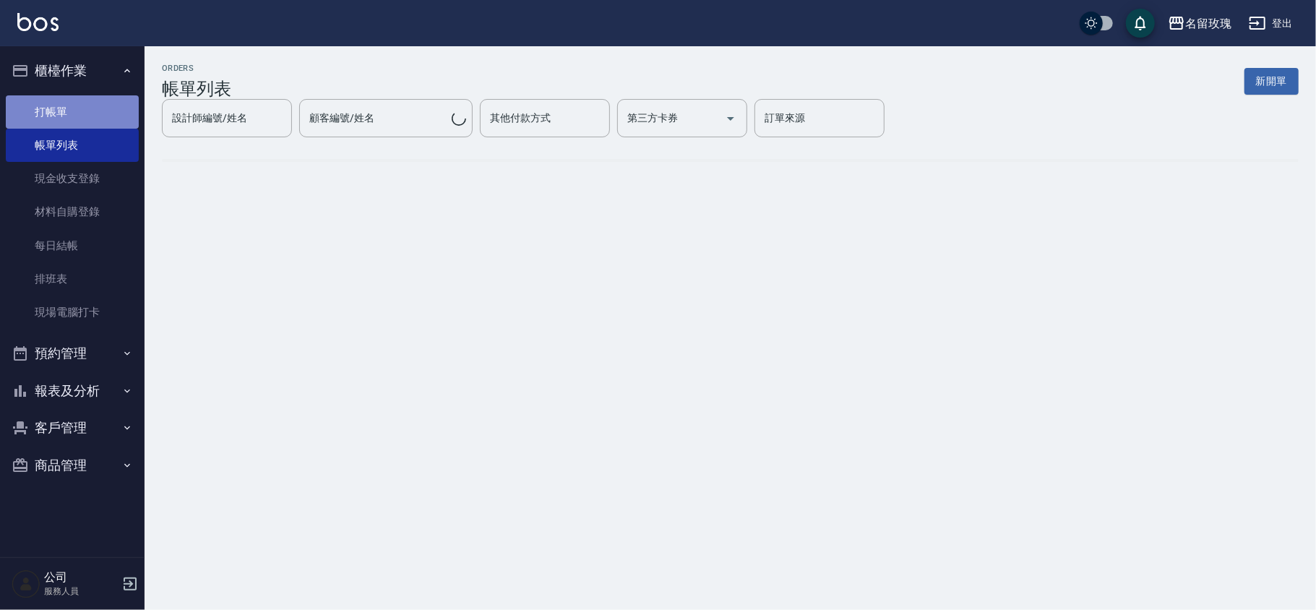
click at [44, 116] on link "打帳單" at bounding box center [72, 111] width 133 height 33
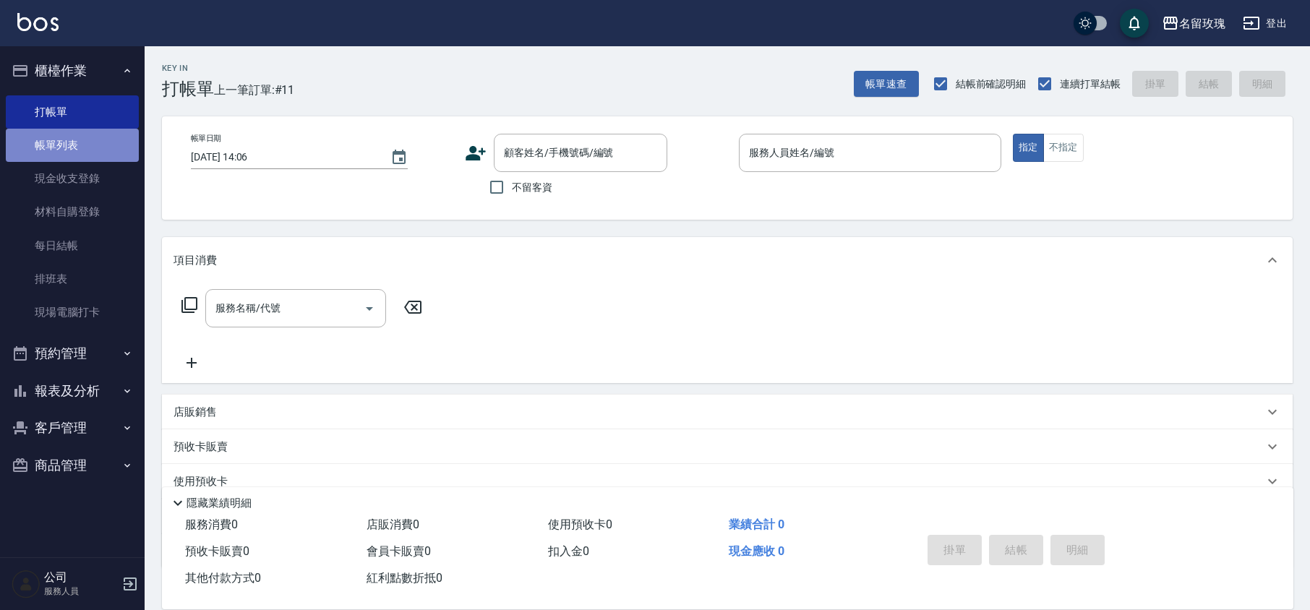
click at [76, 148] on link "帳單列表" at bounding box center [72, 145] width 133 height 33
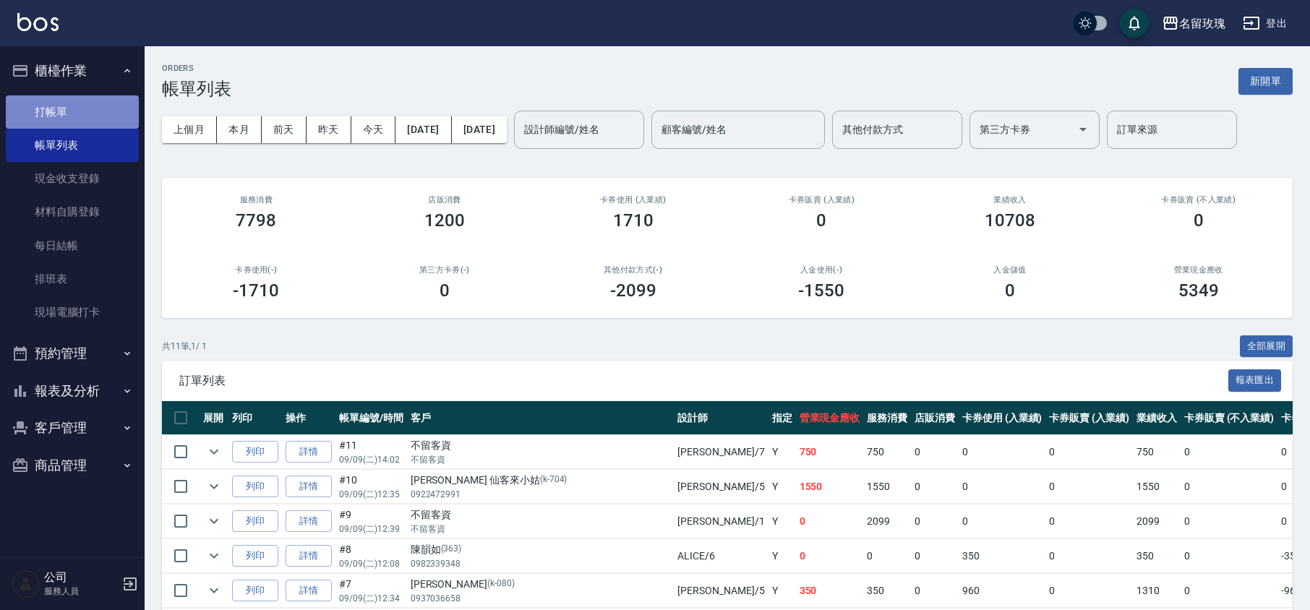
drag, startPoint x: 108, startPoint y: 113, endPoint x: 114, endPoint y: 108, distance: 8.2
click at [108, 113] on link "打帳單" at bounding box center [72, 111] width 133 height 33
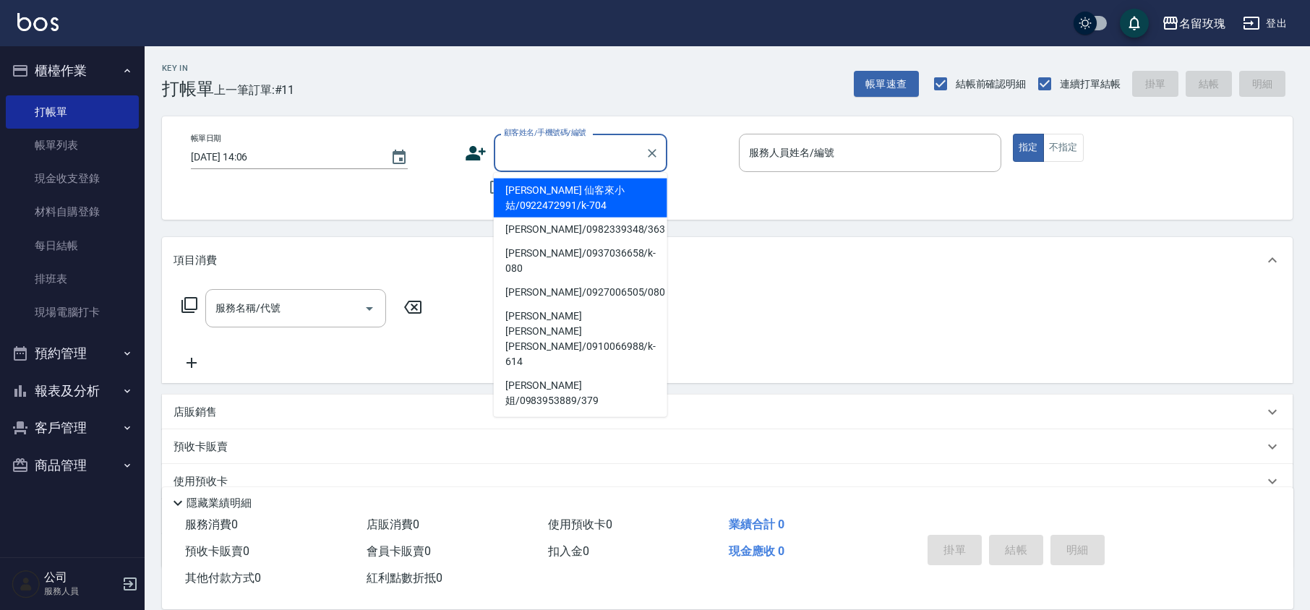
click at [556, 156] on input "顧客姓名/手機號碼/編號" at bounding box center [569, 152] width 139 height 25
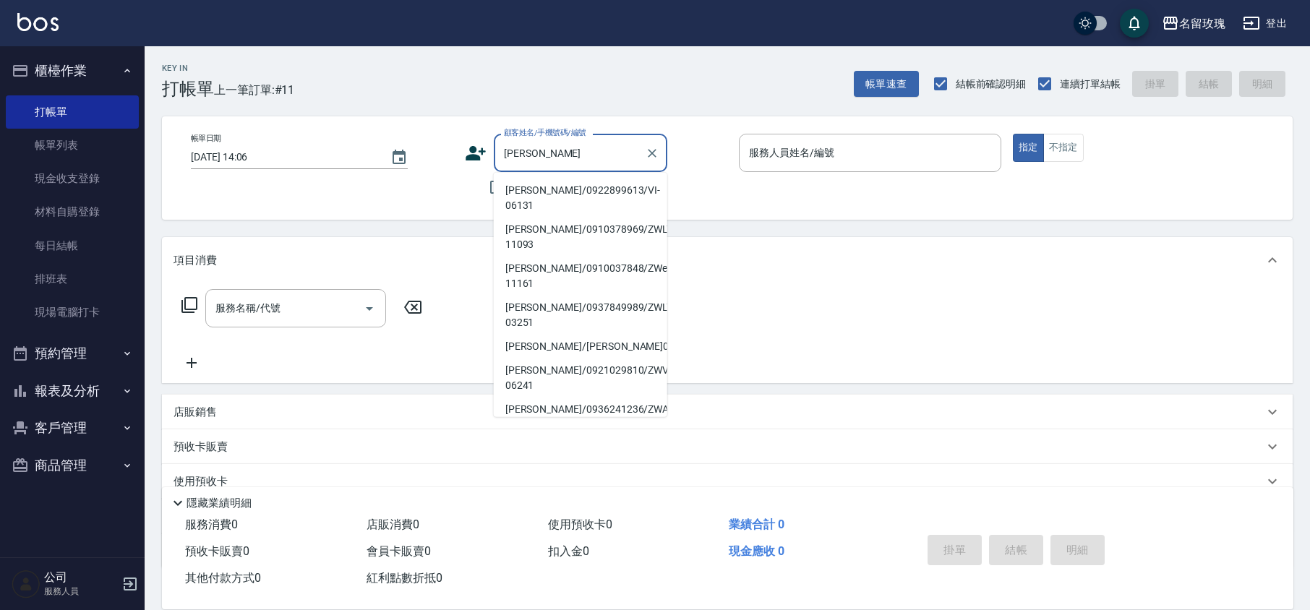
click at [550, 192] on li "[PERSON_NAME]/0922899613/VI-06131" at bounding box center [580, 198] width 173 height 39
type input "[PERSON_NAME]/0922899613/VI-06131"
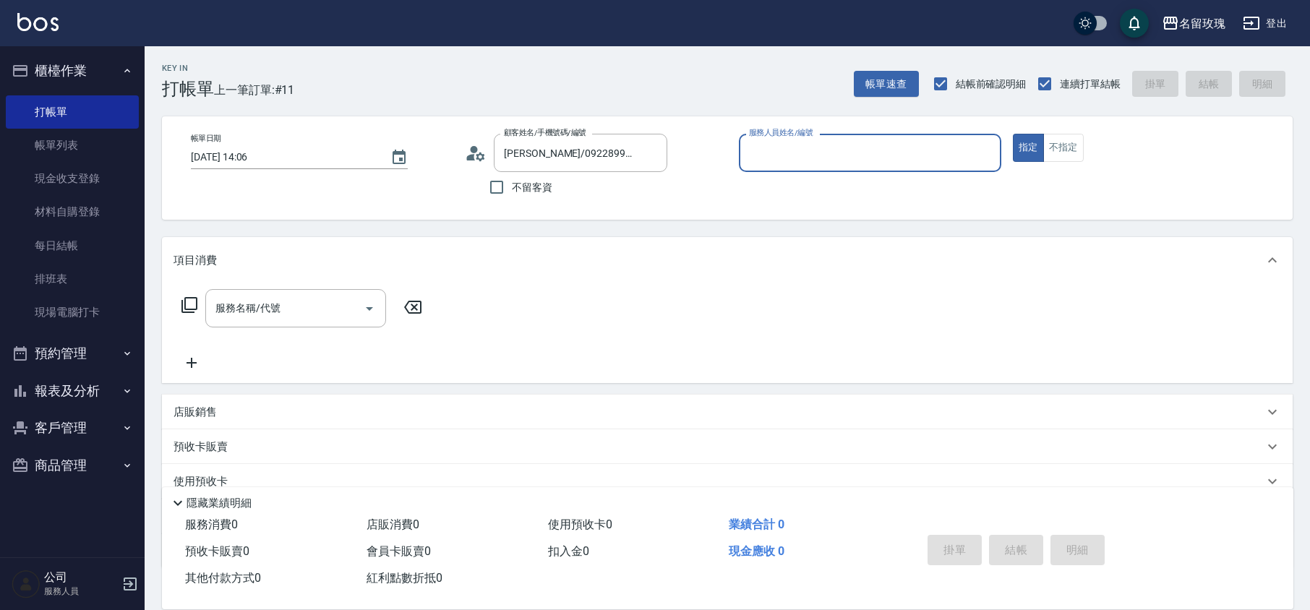
type input "VIVI-2"
click at [467, 153] on icon at bounding box center [476, 153] width 22 height 22
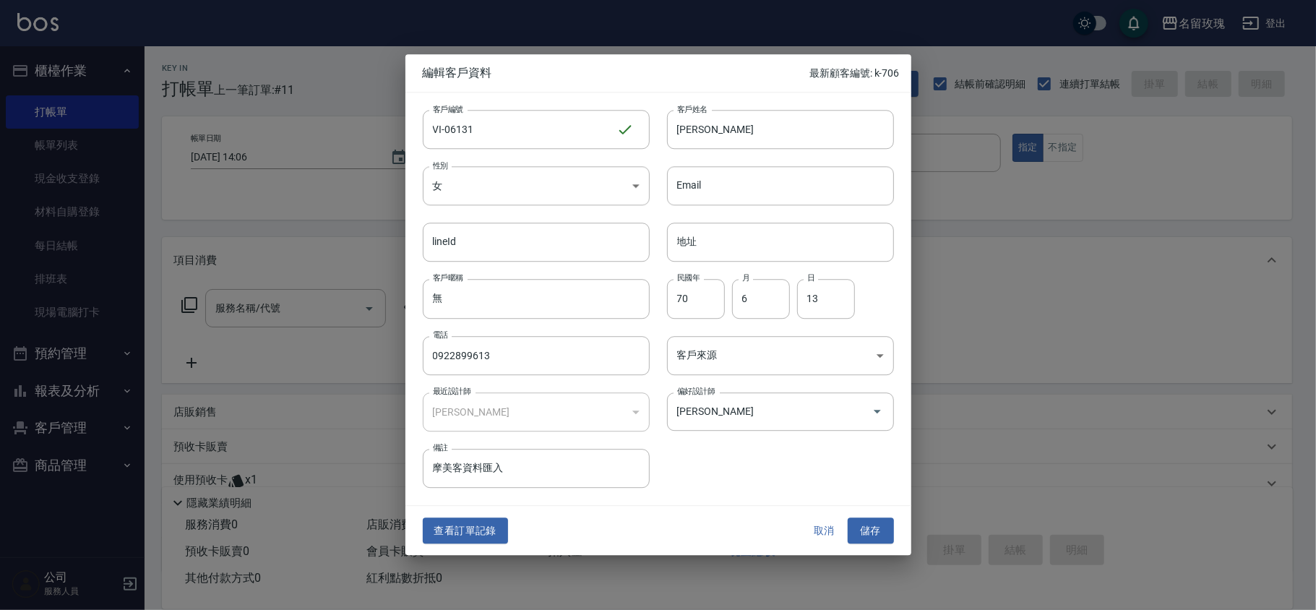
click at [807, 530] on button "取消" at bounding box center [825, 531] width 46 height 27
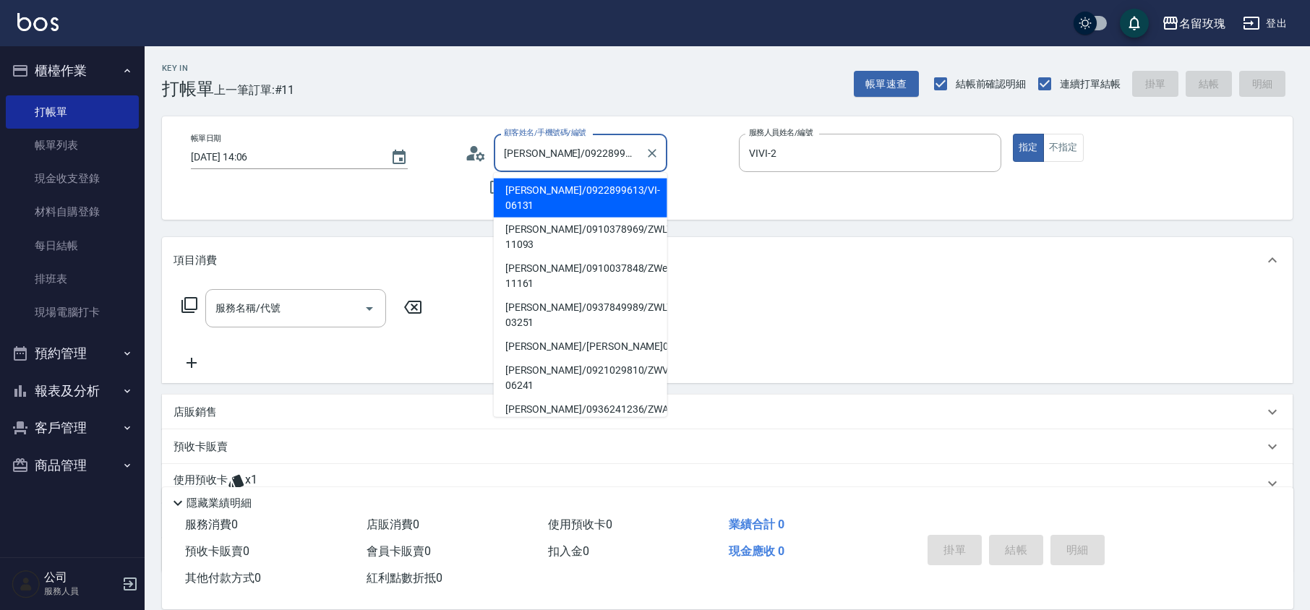
click at [538, 142] on input "[PERSON_NAME]/0922899613/VI-06131" at bounding box center [569, 152] width 139 height 25
click at [479, 151] on icon at bounding box center [476, 153] width 22 height 22
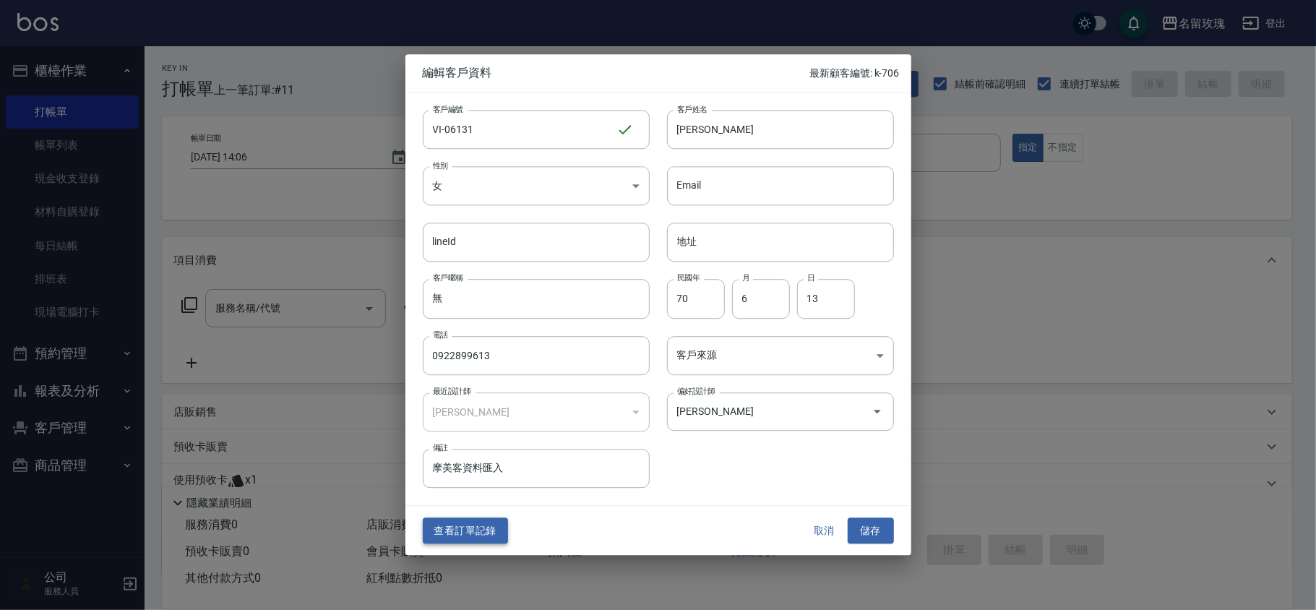
click at [477, 541] on button "查看訂單記錄" at bounding box center [465, 531] width 85 height 27
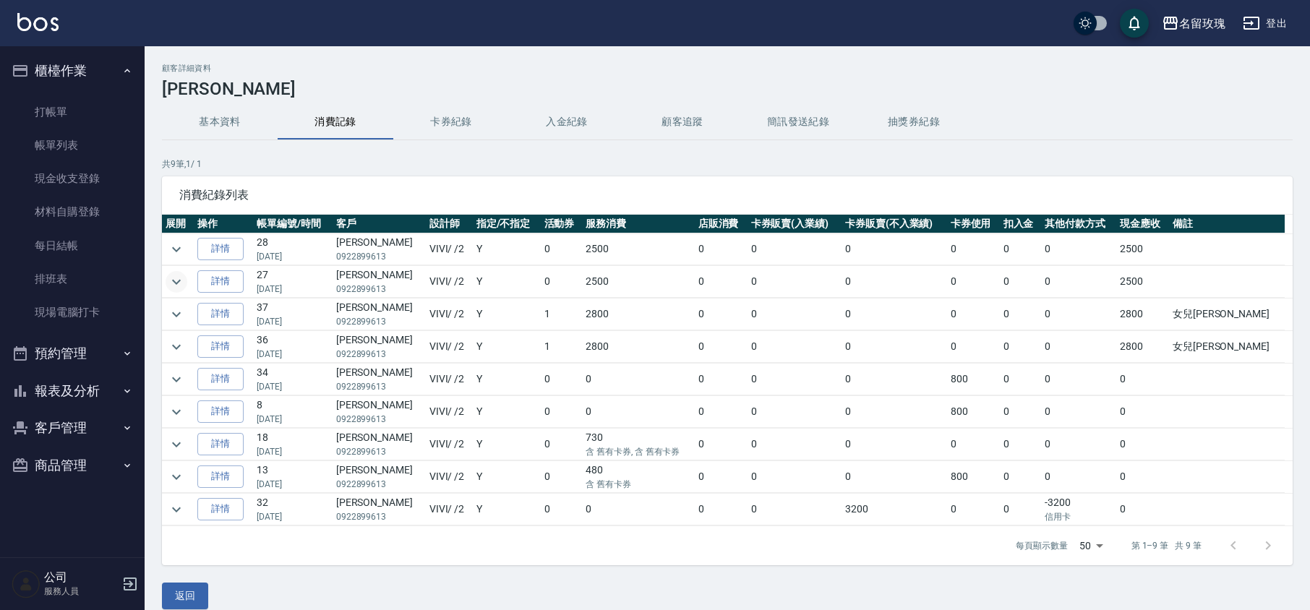
click at [171, 292] on button "expand row" at bounding box center [177, 282] width 22 height 22
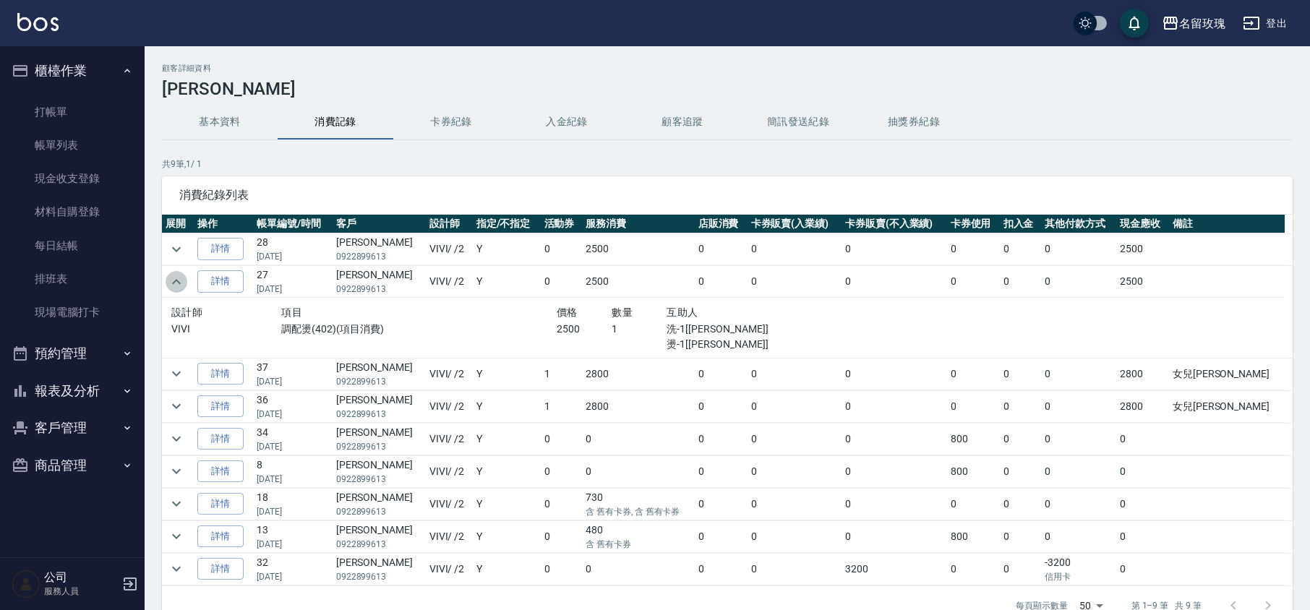
click at [176, 286] on icon "expand row" at bounding box center [176, 281] width 17 height 17
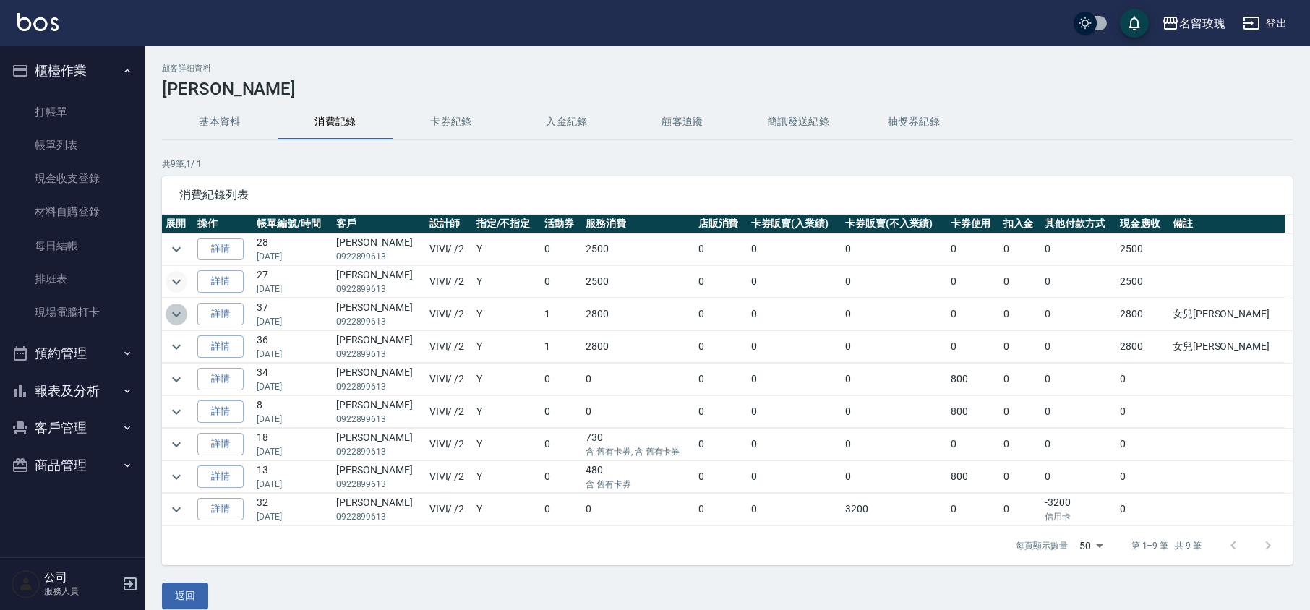
click at [175, 317] on icon "expand row" at bounding box center [176, 314] width 9 height 5
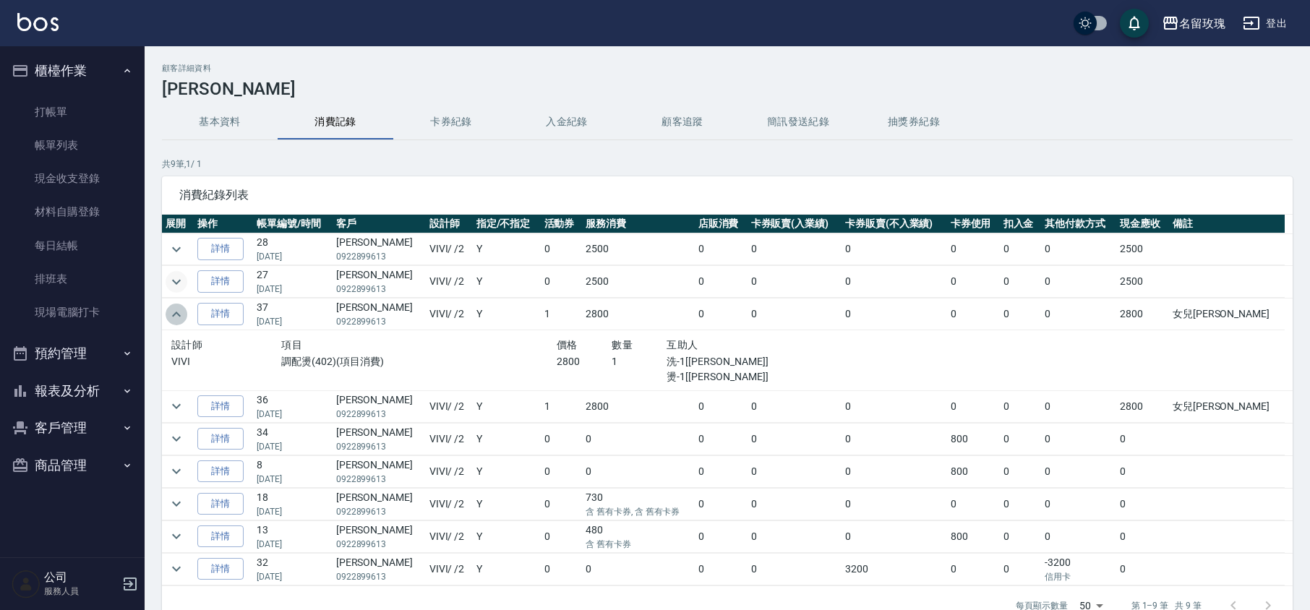
click at [175, 317] on icon "expand row" at bounding box center [176, 314] width 17 height 17
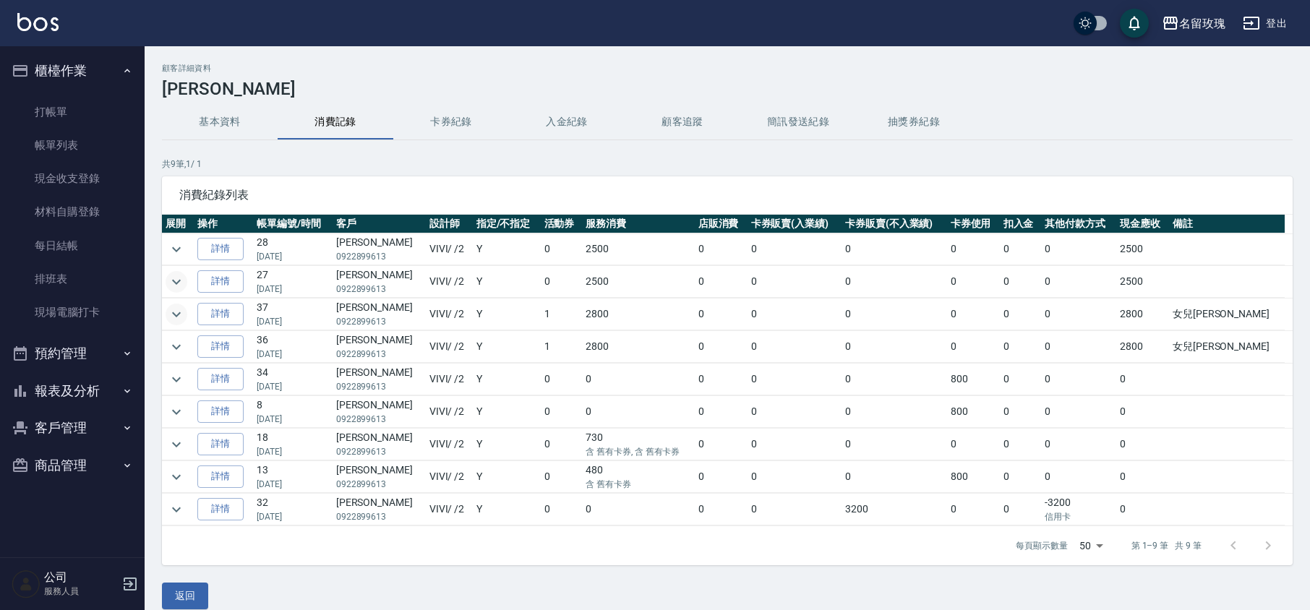
click at [189, 348] on td at bounding box center [178, 347] width 32 height 32
click at [179, 379] on icon "expand row" at bounding box center [176, 379] width 17 height 17
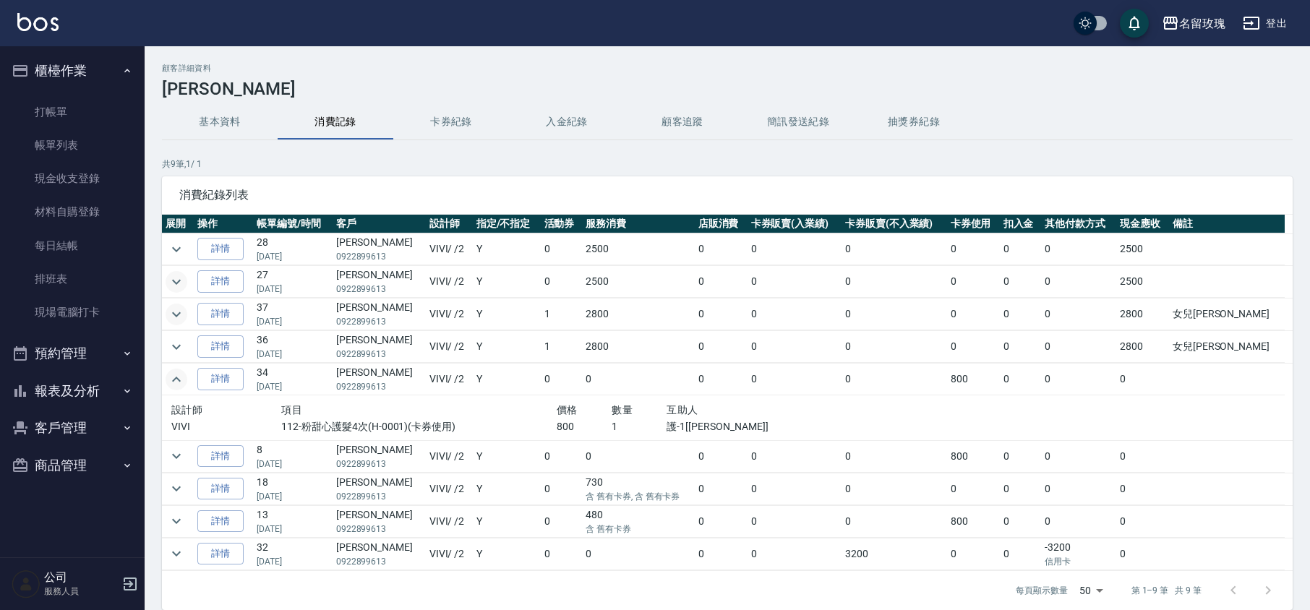
click at [179, 379] on icon "expand row" at bounding box center [176, 379] width 17 height 17
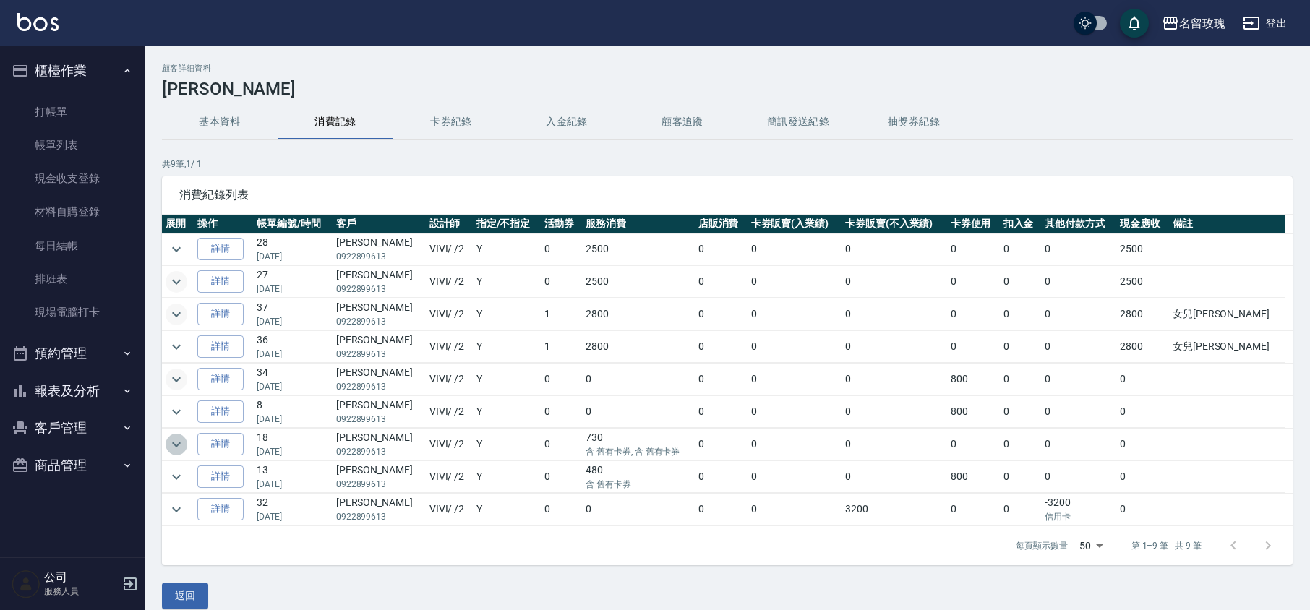
click at [179, 446] on icon "expand row" at bounding box center [176, 444] width 9 height 5
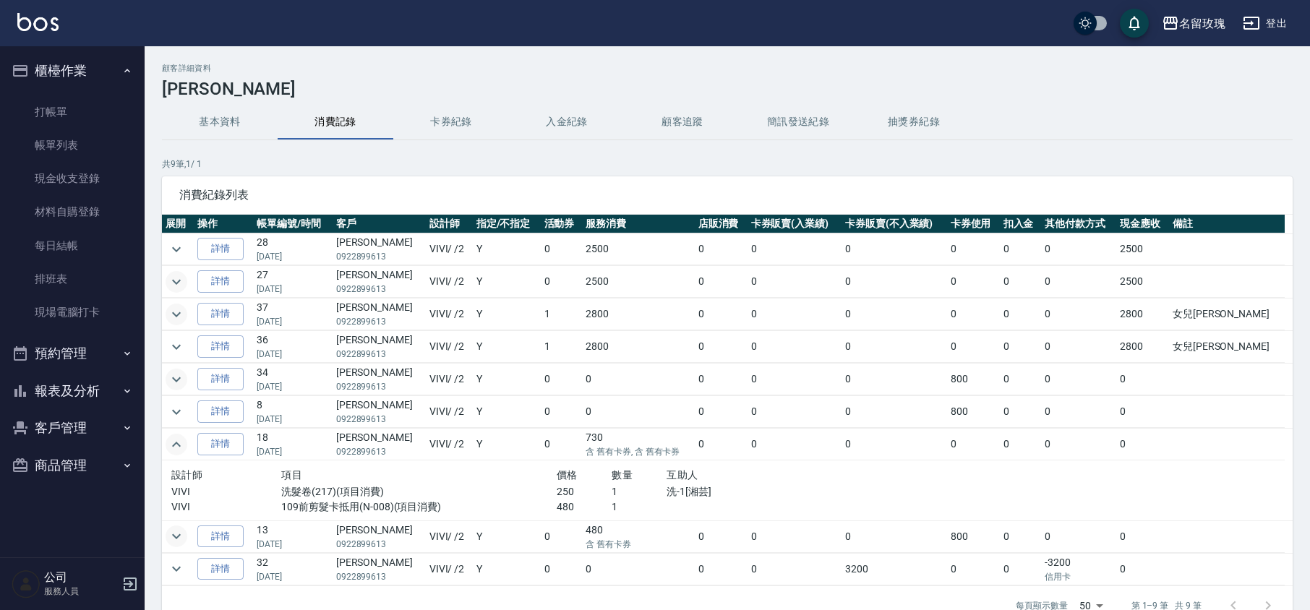
click at [171, 541] on icon "expand row" at bounding box center [176, 536] width 17 height 17
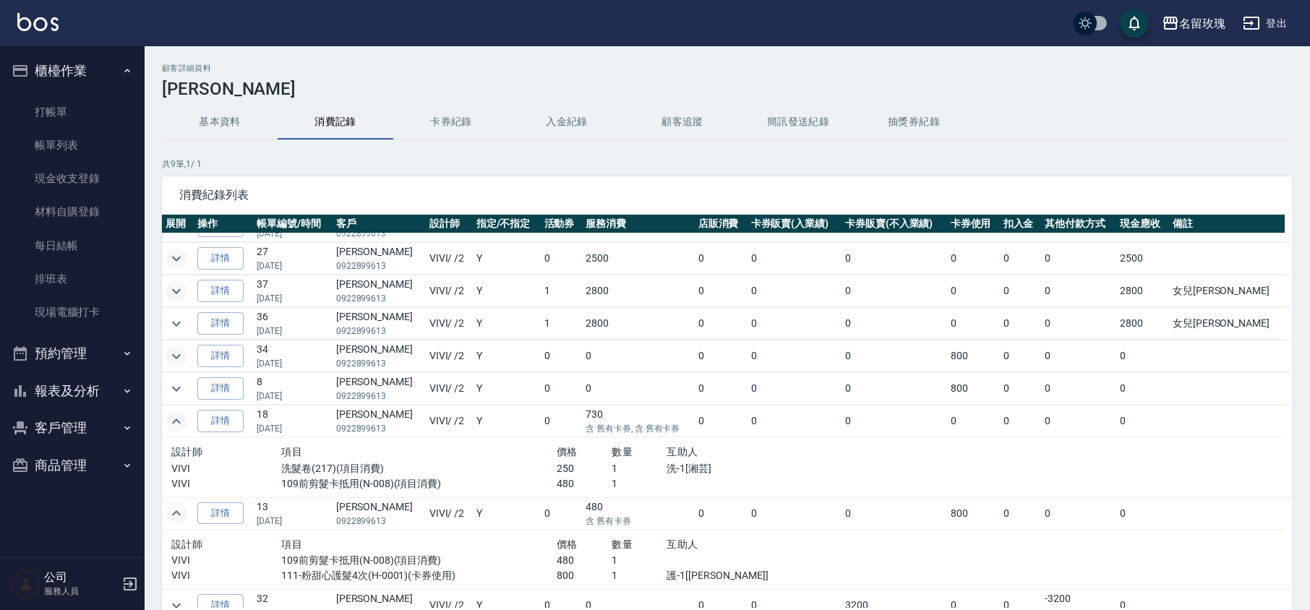
scroll to position [42, 0]
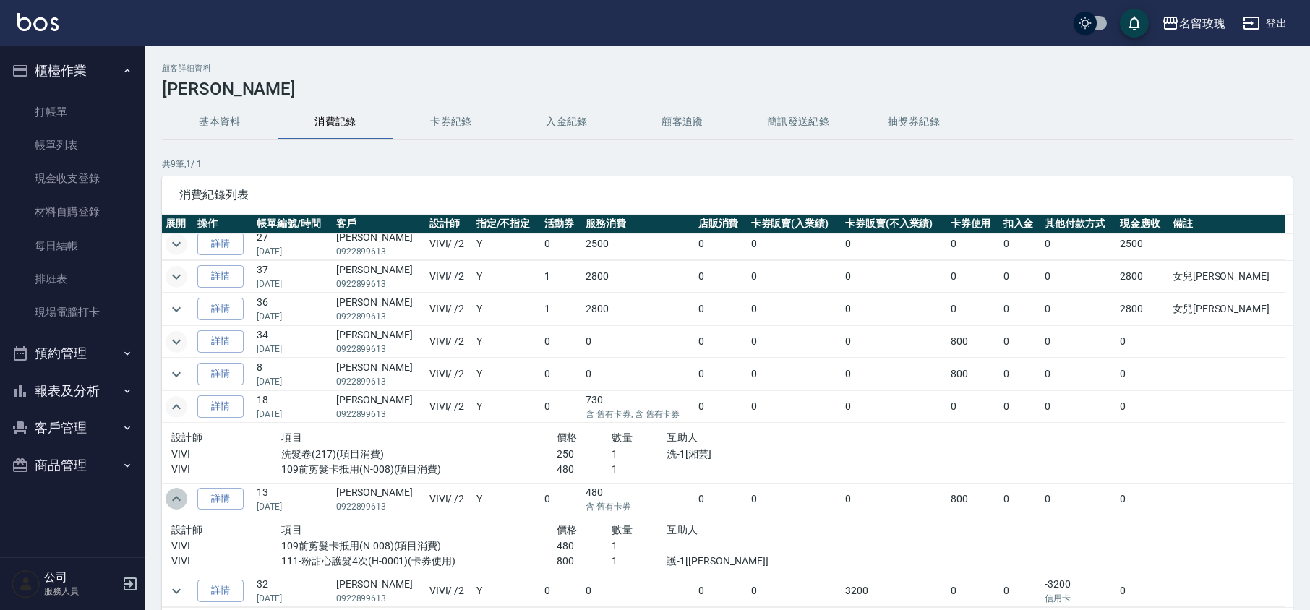
click at [171, 494] on icon "expand row" at bounding box center [176, 498] width 17 height 17
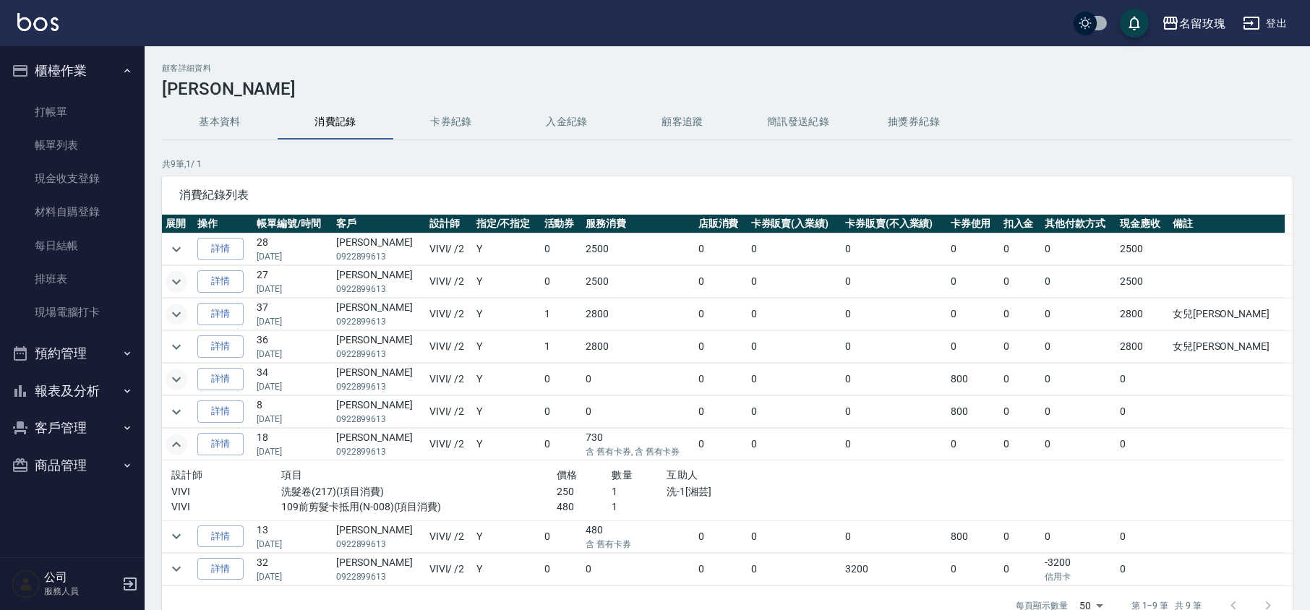
click at [162, 380] on td at bounding box center [178, 380] width 32 height 32
click at [174, 383] on icon "expand row" at bounding box center [176, 379] width 17 height 17
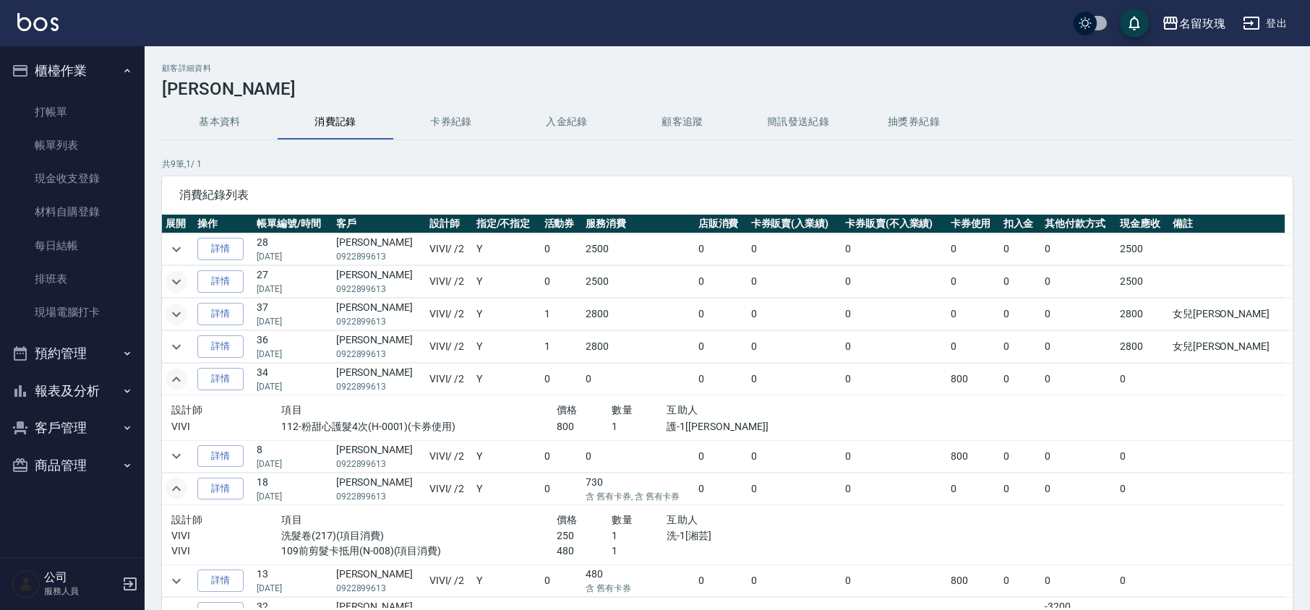
click at [157, 345] on div "顧客詳細資料 吳欣潓 基本資料 消費記錄 卡券紀錄 入金紀錄 顧客追蹤 簡訊發送紀錄 抽獎券紀錄 共 9 筆, 1 / 1 消費紀錄列表 展開 操作 帳單編號…" at bounding box center [727, 377] width 1165 height 627
click at [174, 342] on icon "expand row" at bounding box center [176, 346] width 17 height 17
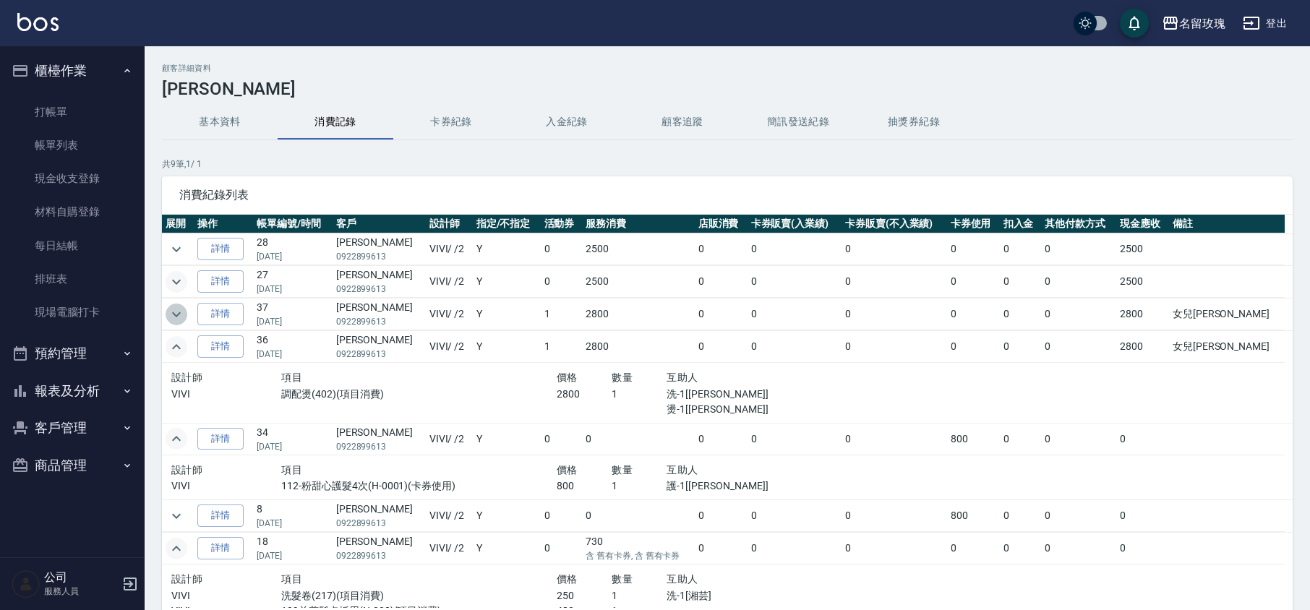
click at [179, 308] on icon "expand row" at bounding box center [176, 314] width 17 height 17
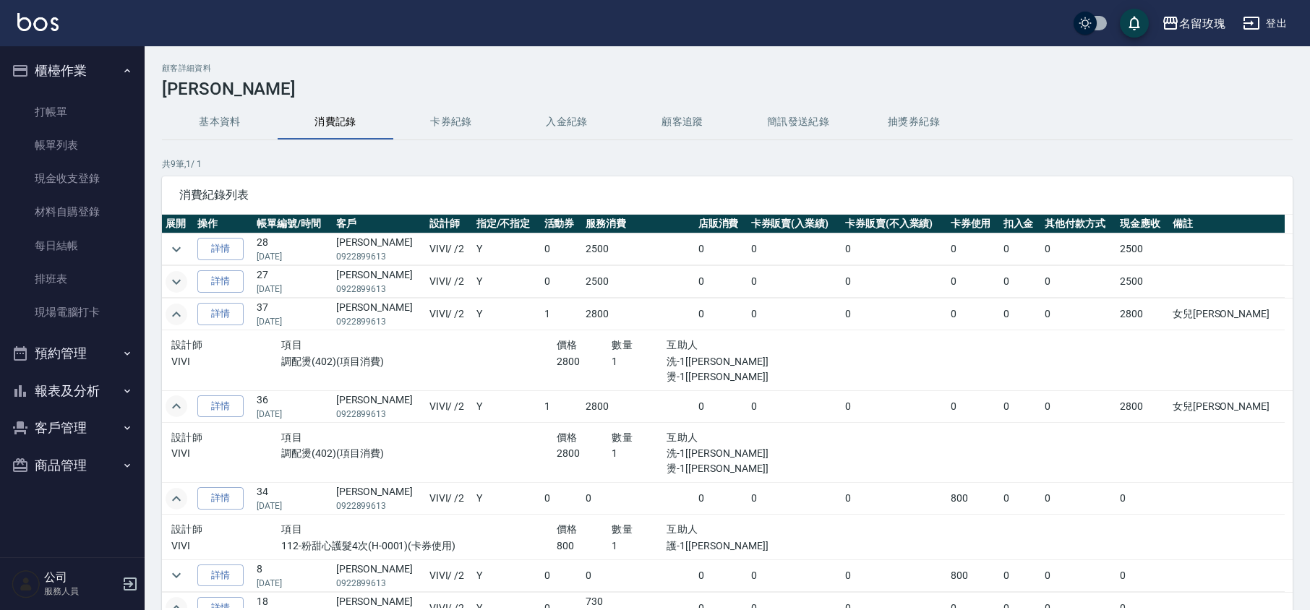
drag, startPoint x: 1285, startPoint y: 399, endPoint x: 1281, endPoint y: 420, distance: 21.3
click at [1281, 420] on table "展開 操作 帳單編號/時間 客戶 設計師 指定/不指定 活動券 服務消費 店販消費 卡券販賣(入業績) 卡券販賣(不入業績) 卡券使用 扣入金 其他付款方式 …" at bounding box center [727, 482] width 1131 height 535
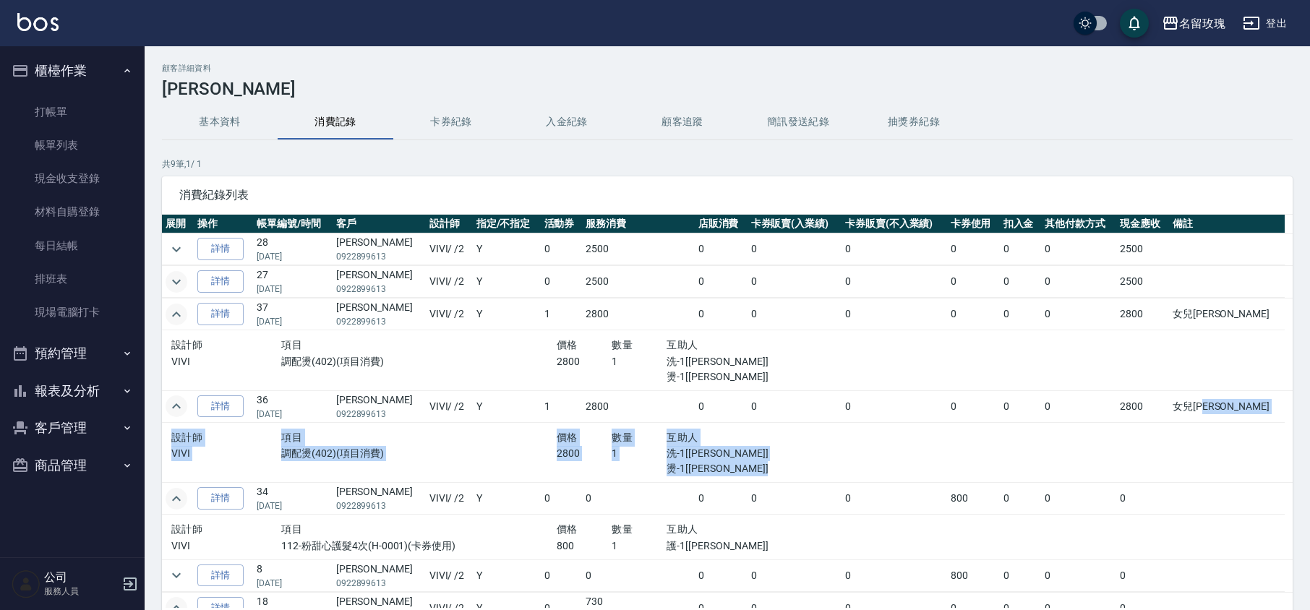
drag, startPoint x: 1281, startPoint y: 414, endPoint x: 1282, endPoint y: 448, distance: 34.0
click at [1282, 448] on table "展開 操作 帳單編號/時間 客戶 設計師 指定/不指定 活動券 服務消費 店販消費 卡券販賣(入業績) 卡券販賣(不入業績) 卡券使用 扣入金 其他付款方式 …" at bounding box center [727, 482] width 1131 height 535
click at [1204, 428] on td at bounding box center [1062, 452] width 443 height 61
click at [371, 458] on p "調配燙(402)(項目消費)" at bounding box center [418, 453] width 275 height 15
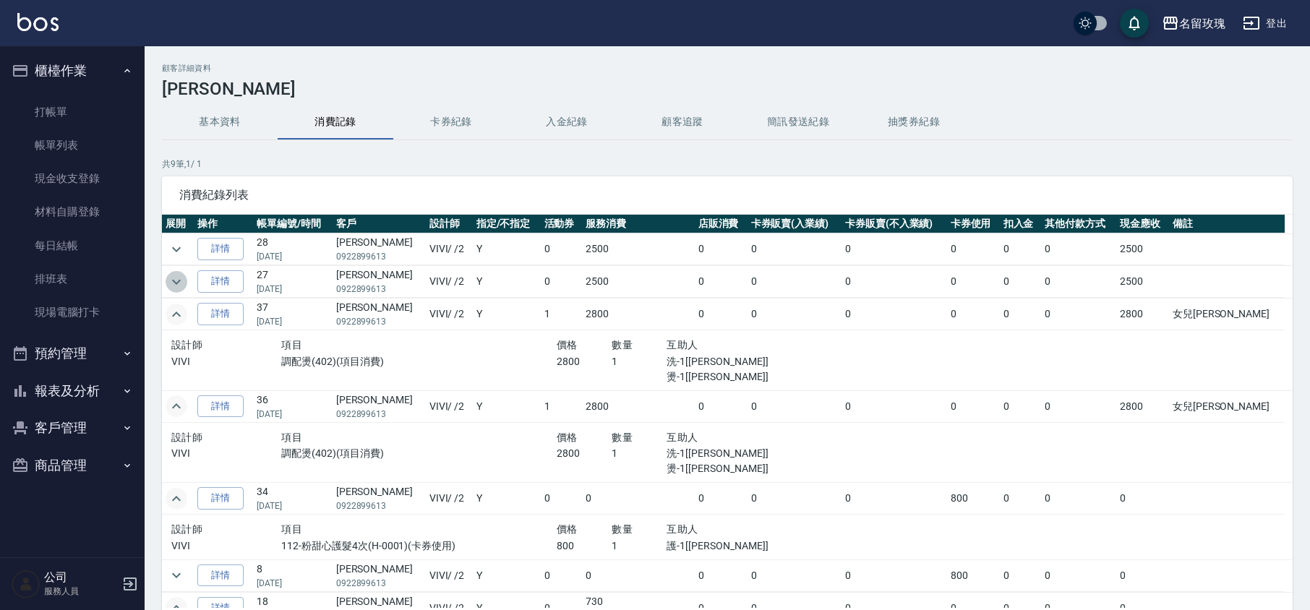
click at [180, 276] on icon "expand row" at bounding box center [176, 281] width 17 height 17
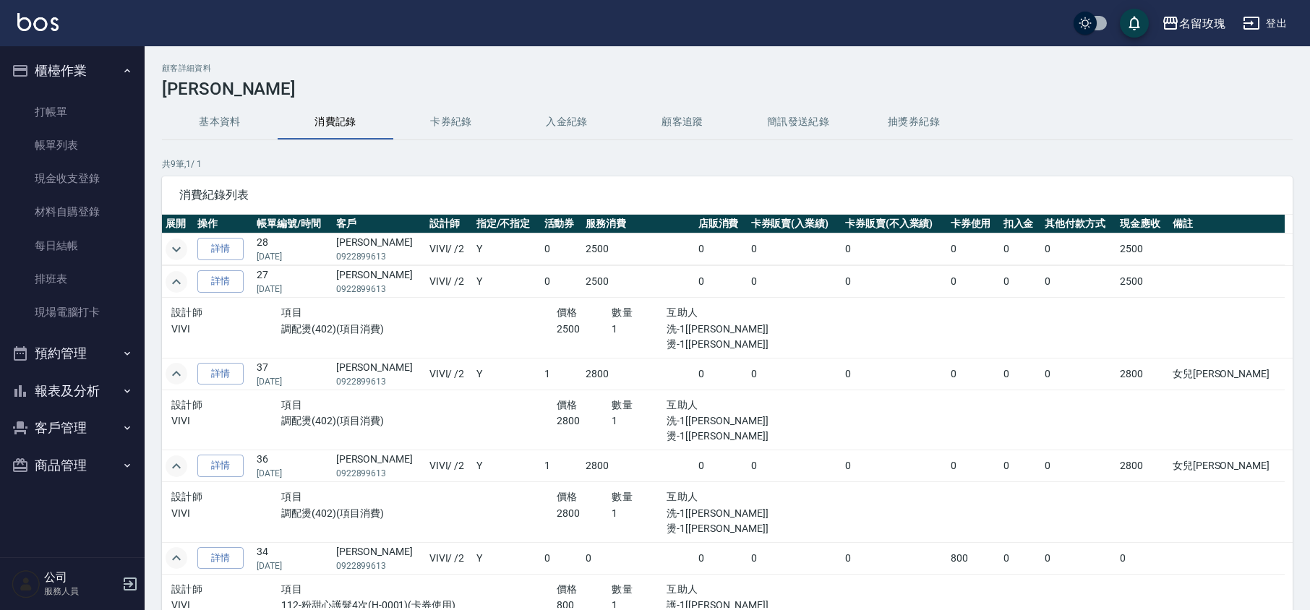
click at [178, 250] on icon "expand row" at bounding box center [176, 249] width 9 height 5
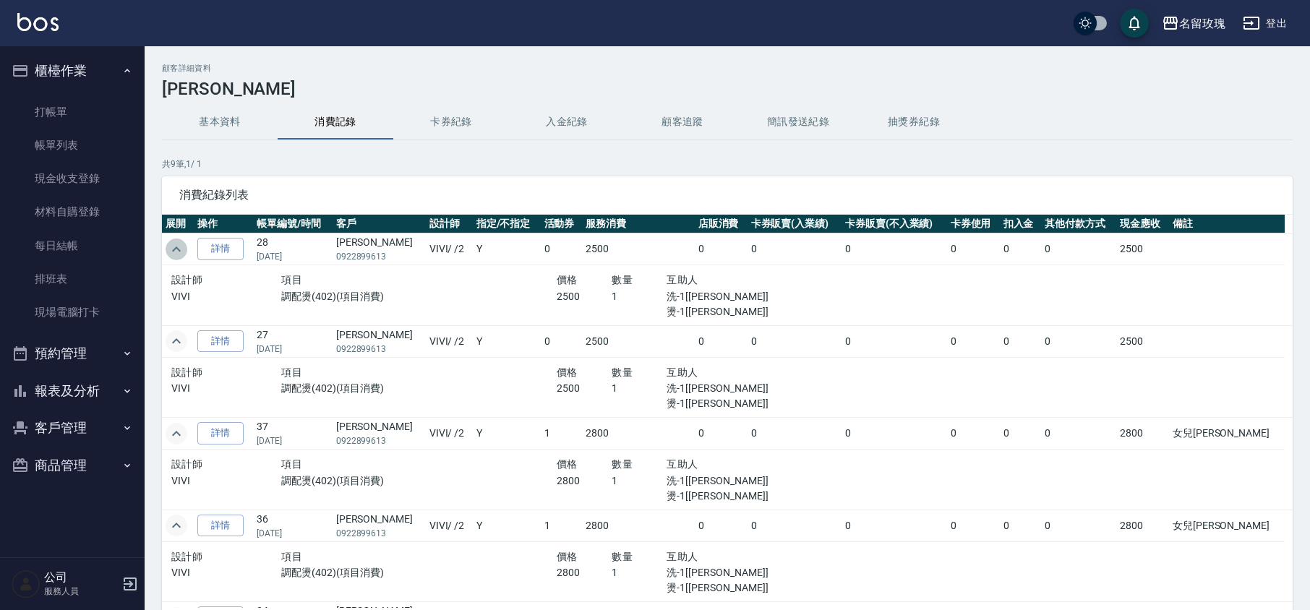
click at [177, 252] on icon "expand row" at bounding box center [176, 249] width 17 height 17
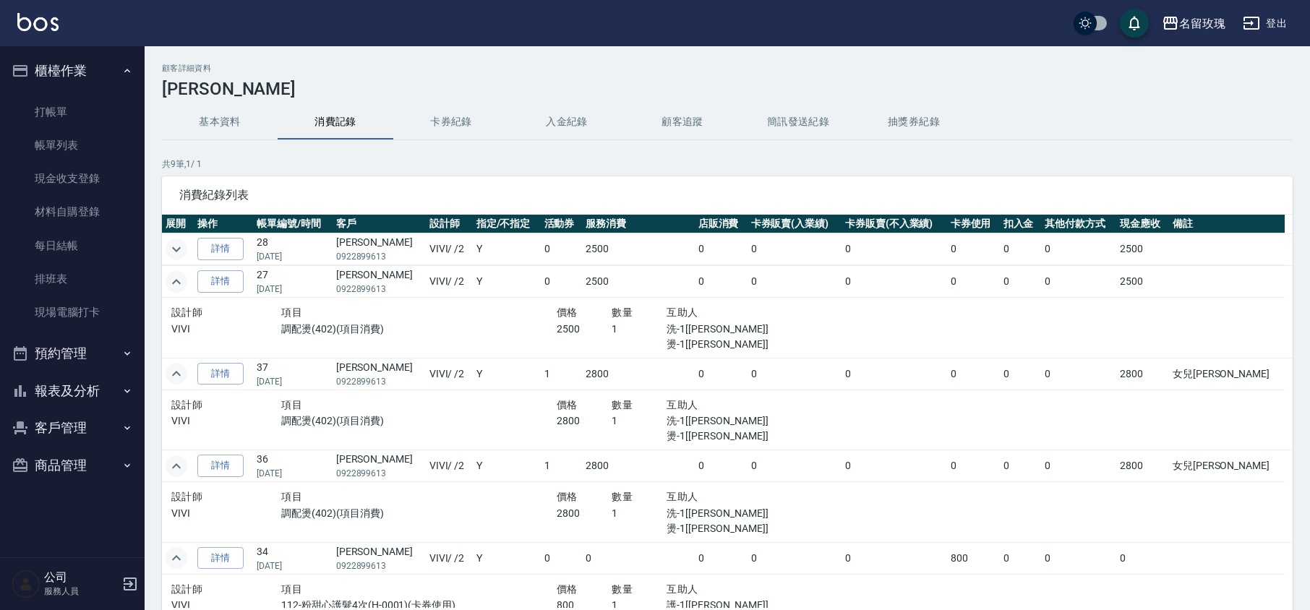
click at [183, 283] on icon "expand row" at bounding box center [176, 281] width 17 height 17
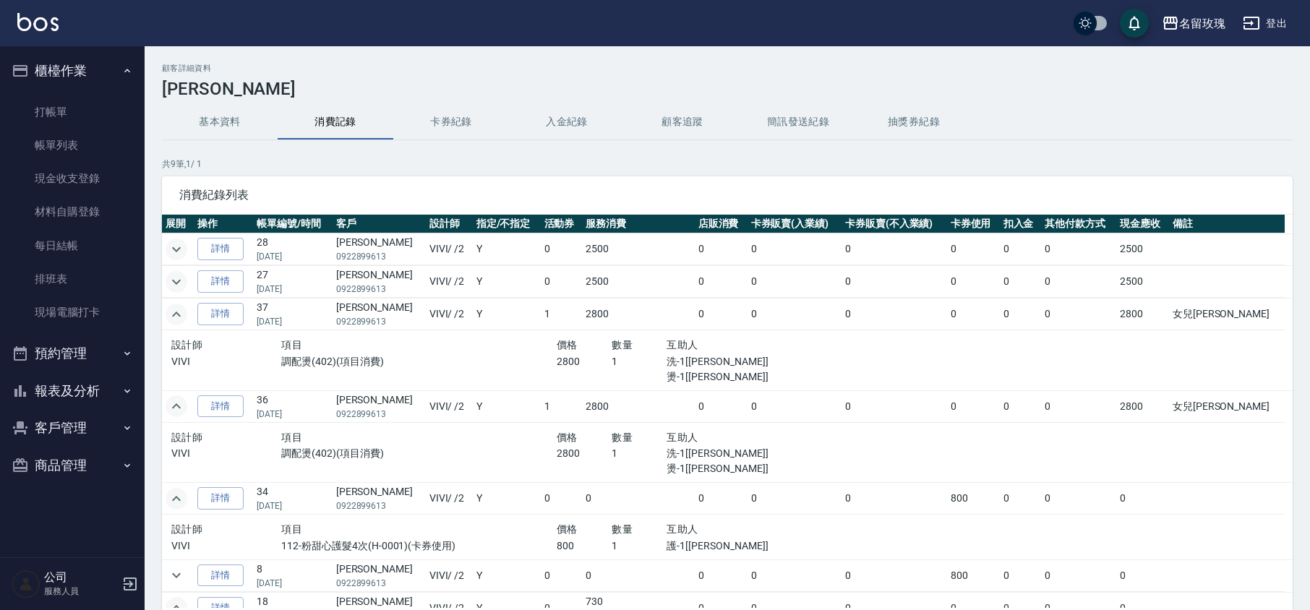
click at [171, 313] on icon "expand row" at bounding box center [176, 314] width 17 height 17
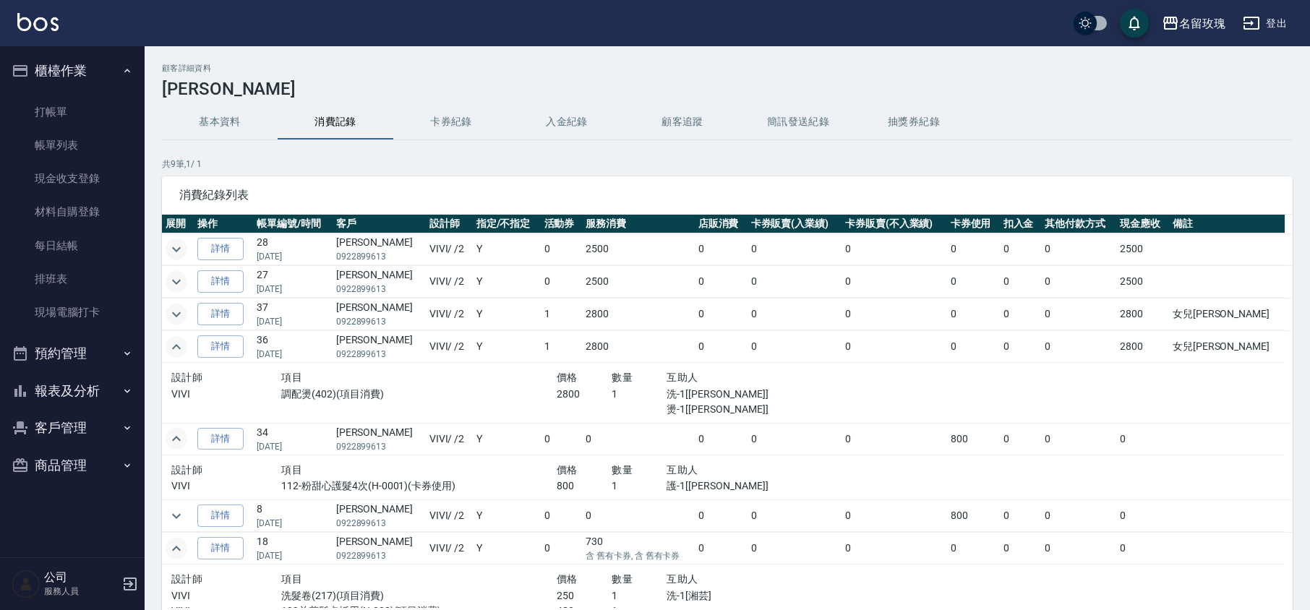
click at [175, 351] on icon "expand row" at bounding box center [176, 346] width 17 height 17
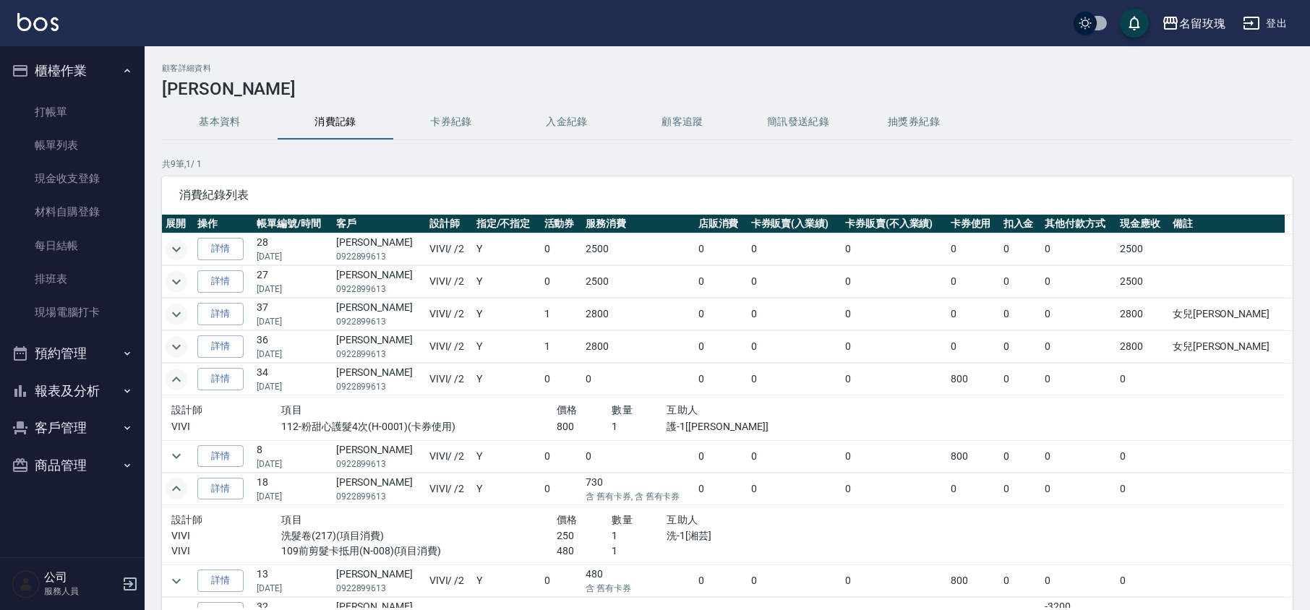
click at [181, 377] on icon "expand row" at bounding box center [176, 379] width 17 height 17
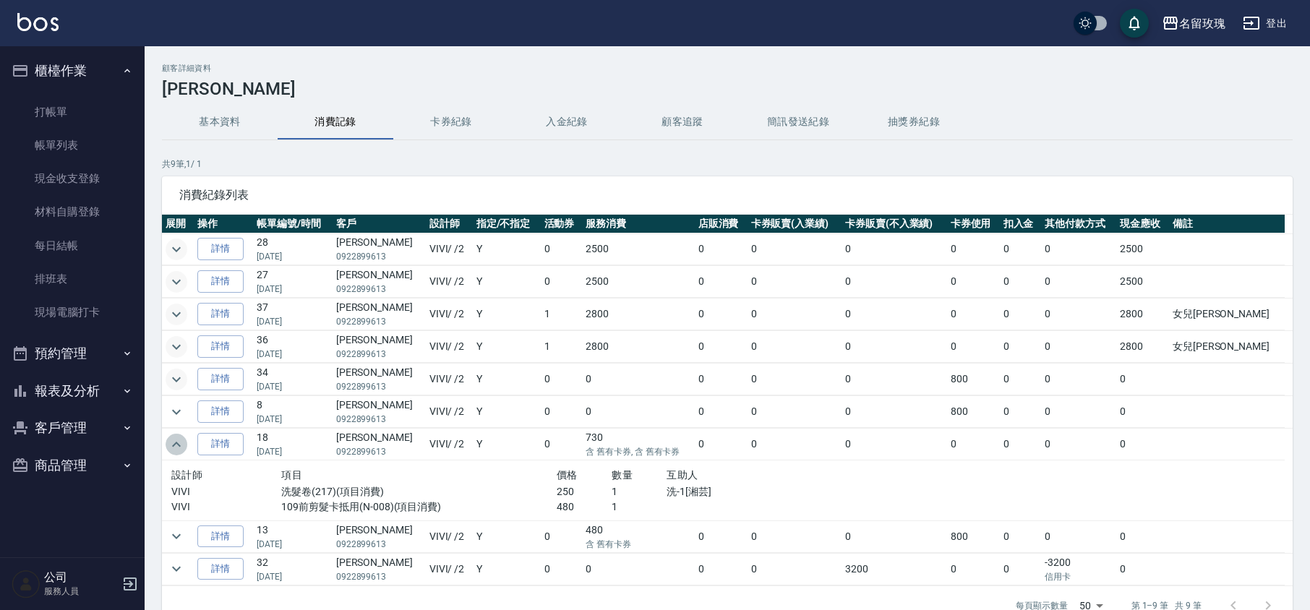
click at [169, 445] on icon "expand row" at bounding box center [176, 444] width 17 height 17
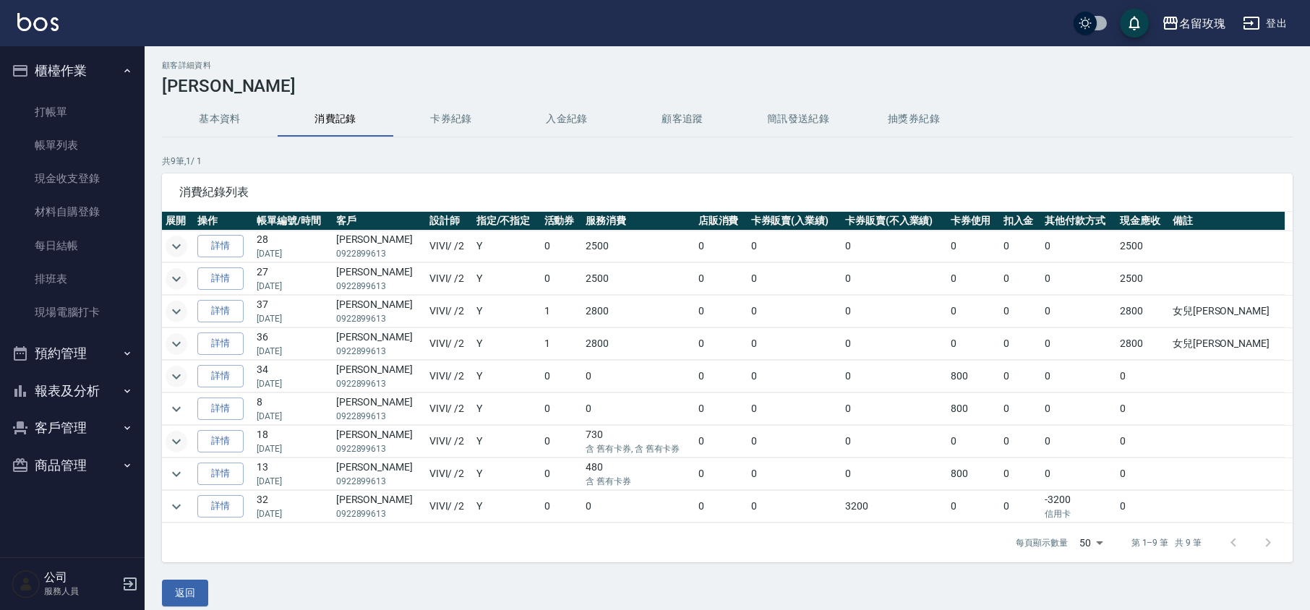
scroll to position [21, 0]
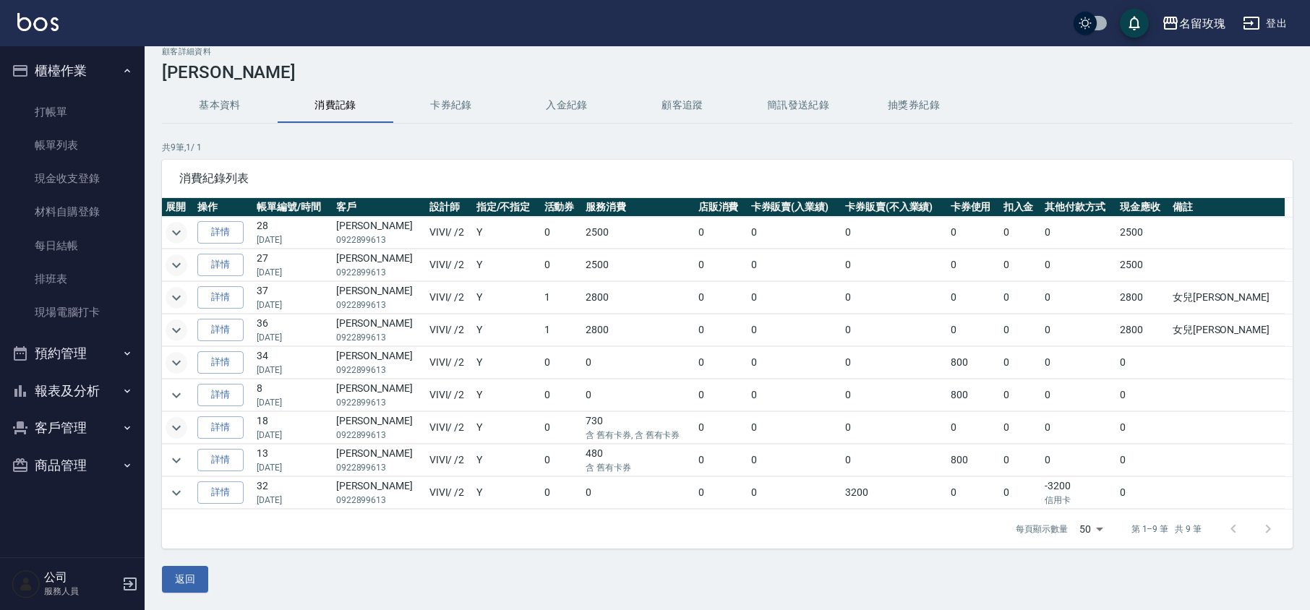
click at [183, 423] on button "expand row" at bounding box center [177, 428] width 22 height 22
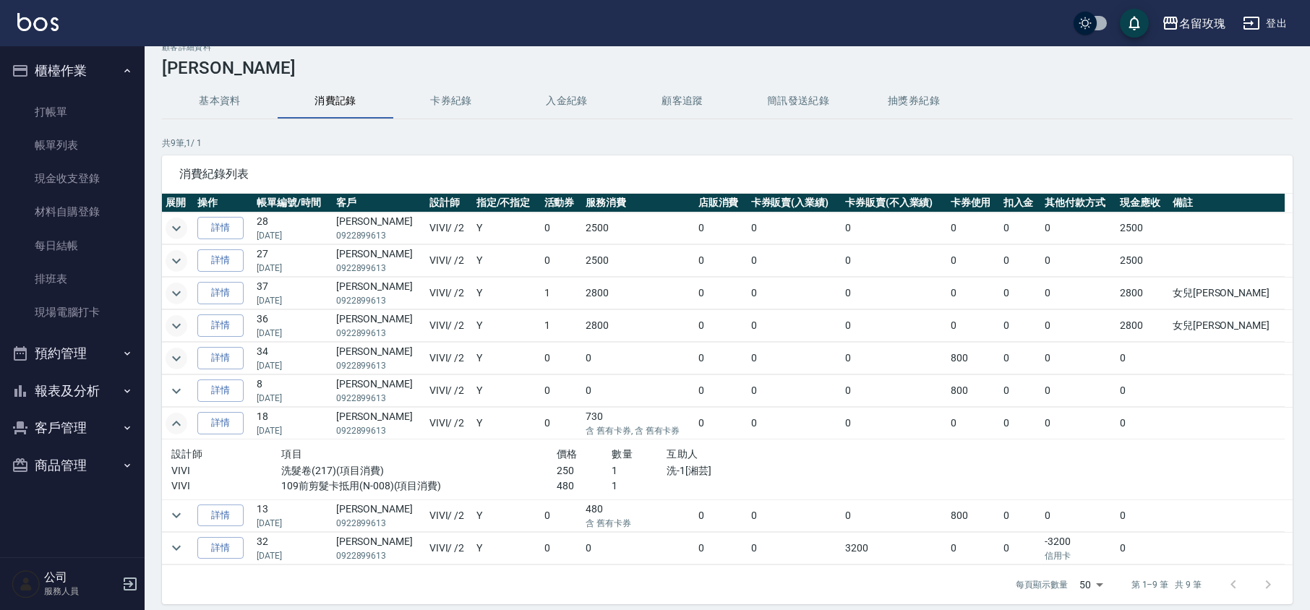
click at [171, 426] on icon "expand row" at bounding box center [176, 423] width 17 height 17
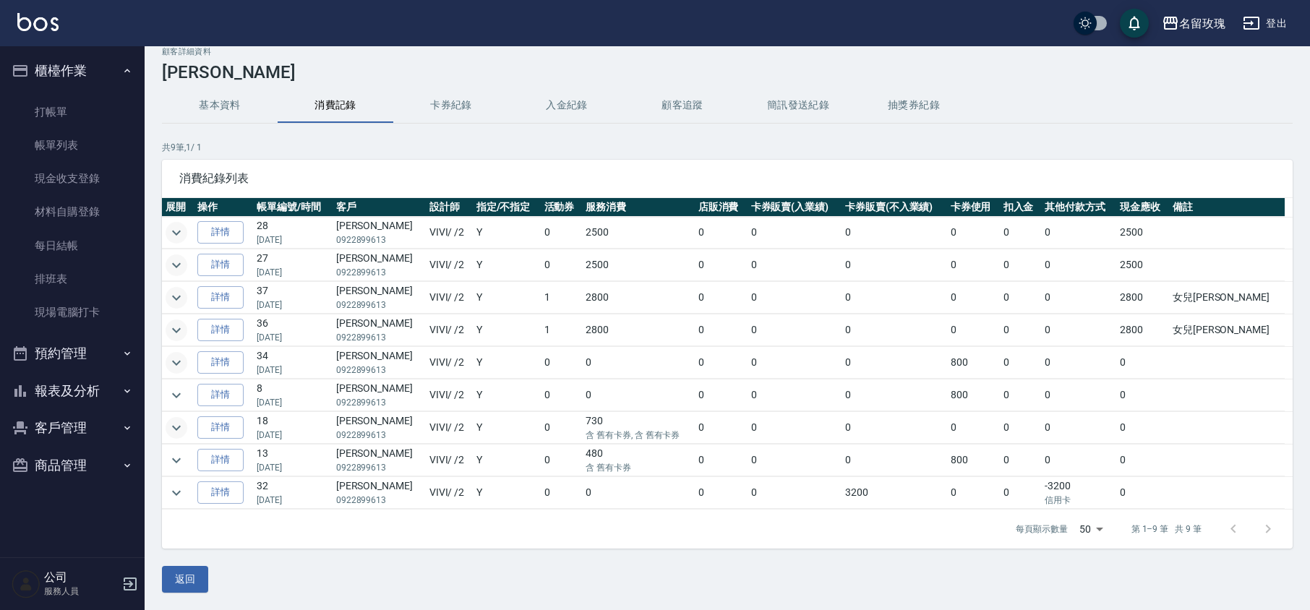
click at [173, 295] on icon "expand row" at bounding box center [176, 297] width 17 height 17
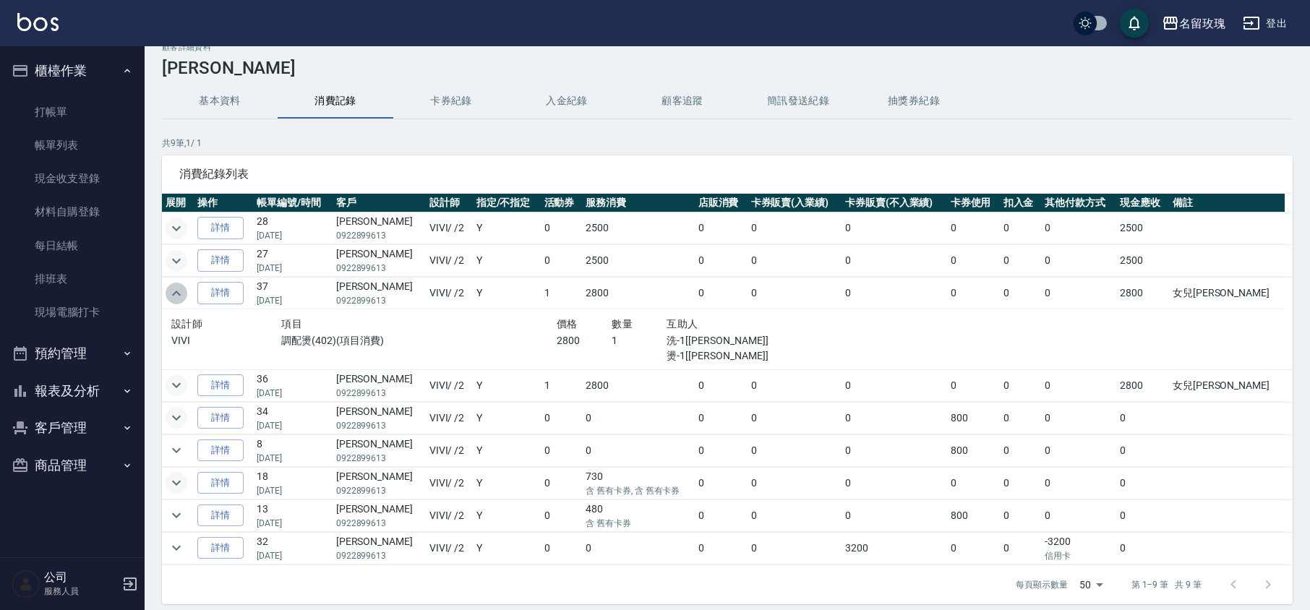
click at [173, 295] on icon "expand row" at bounding box center [176, 293] width 9 height 5
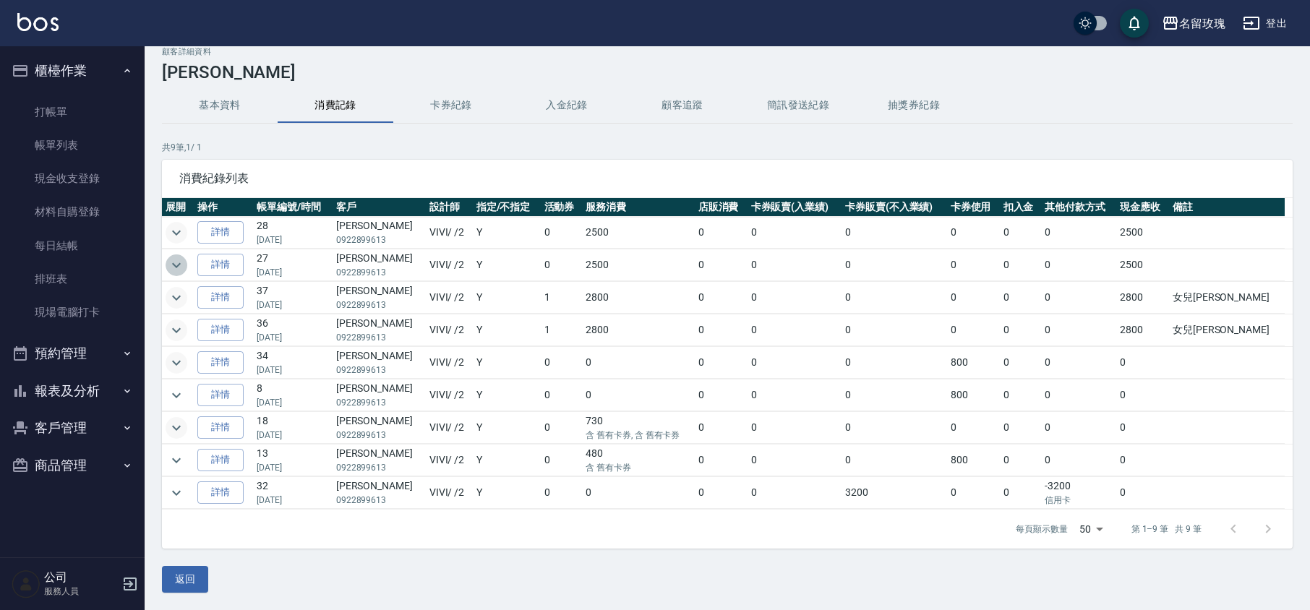
click at [168, 257] on icon "expand row" at bounding box center [176, 265] width 17 height 17
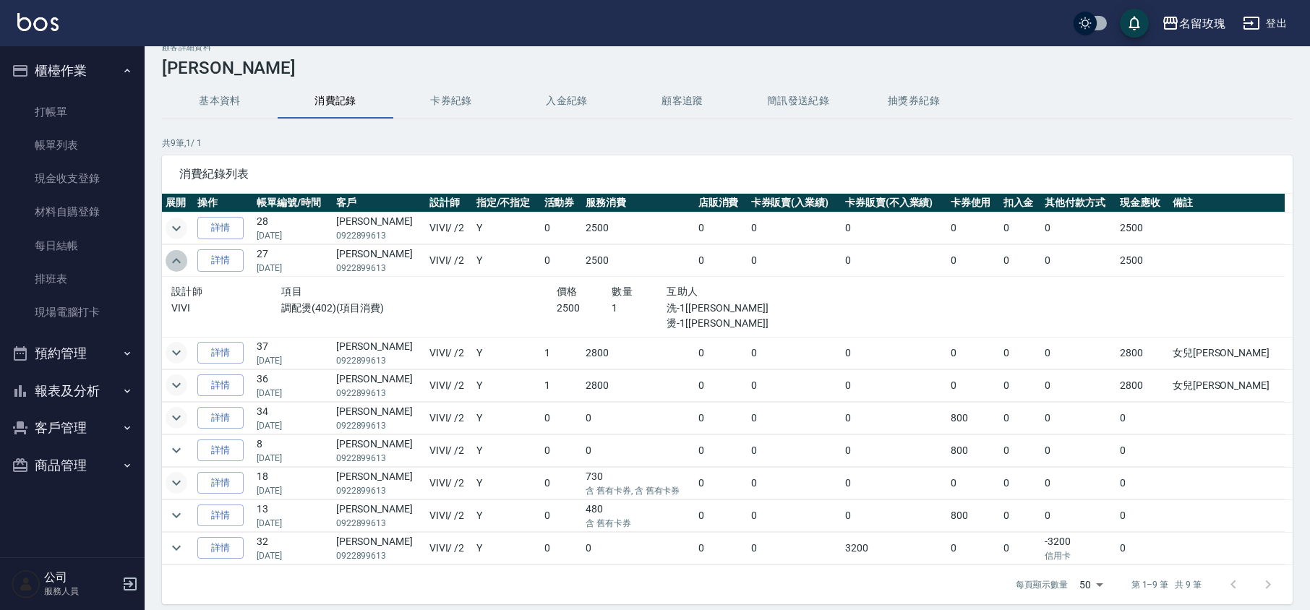
click at [168, 253] on icon "expand row" at bounding box center [176, 260] width 17 height 17
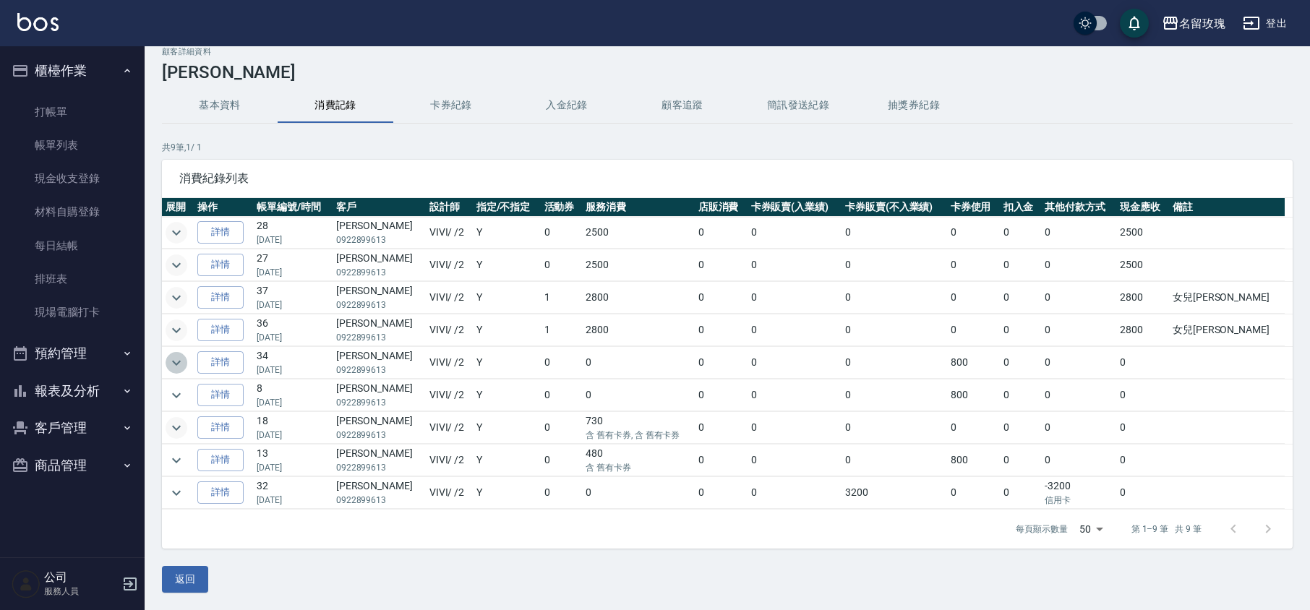
click at [181, 354] on icon "expand row" at bounding box center [176, 362] width 17 height 17
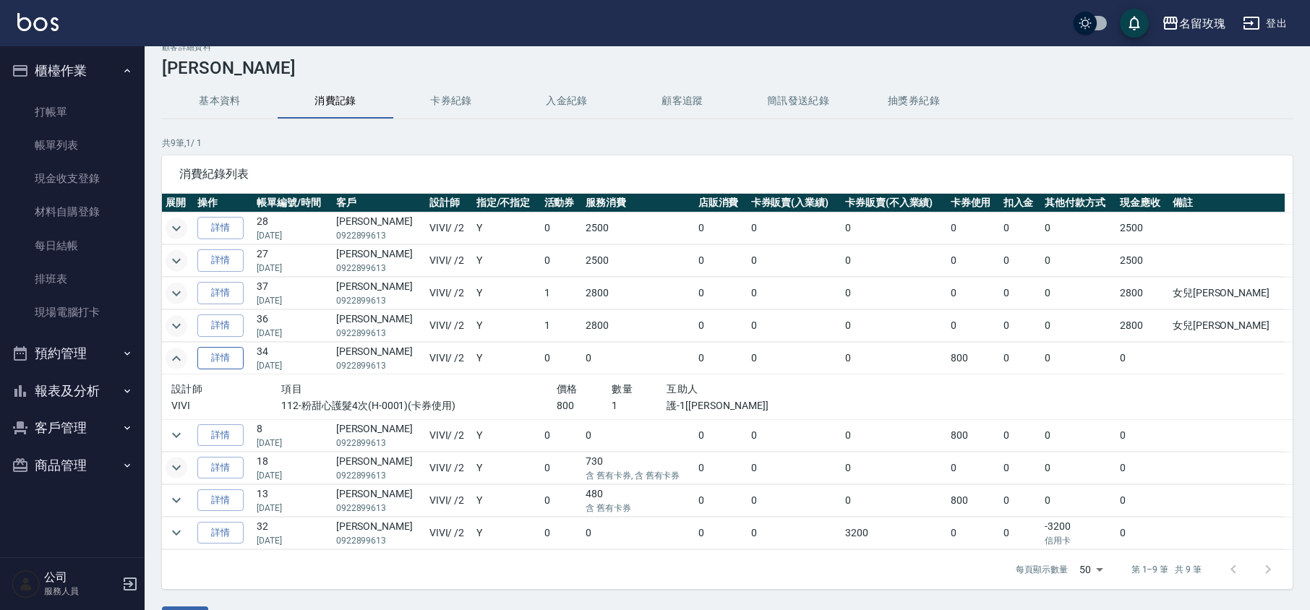
click at [231, 362] on link "詳情" at bounding box center [220, 358] width 46 height 22
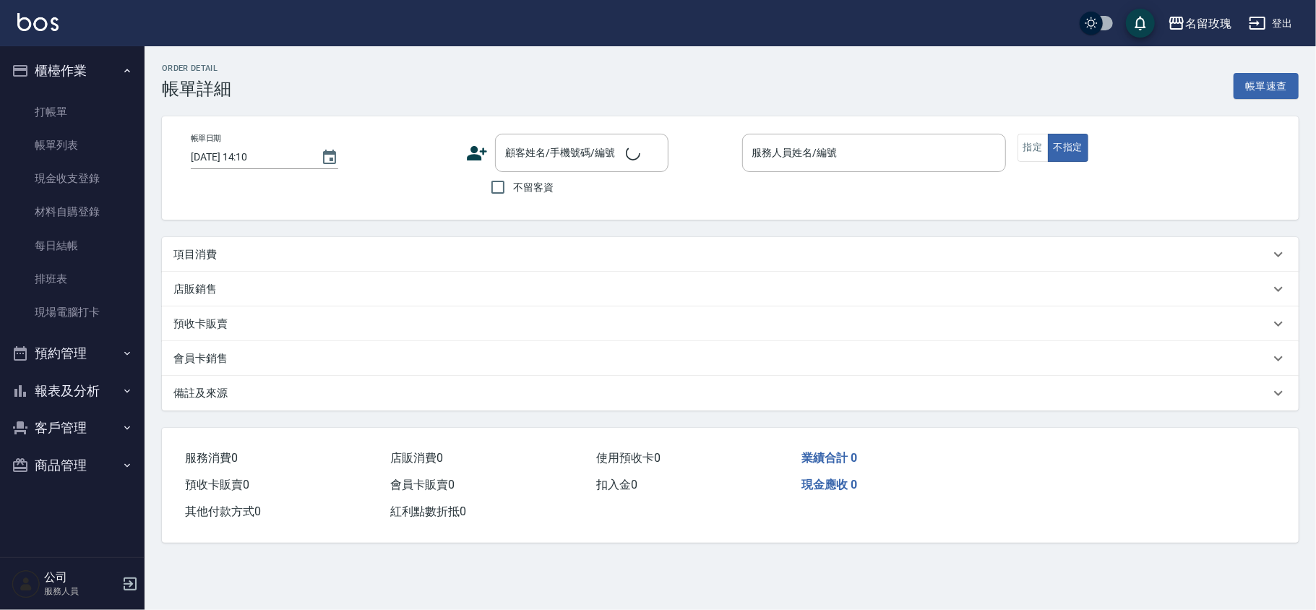
type input "[DATE] 17:03"
type input "VIVI-2"
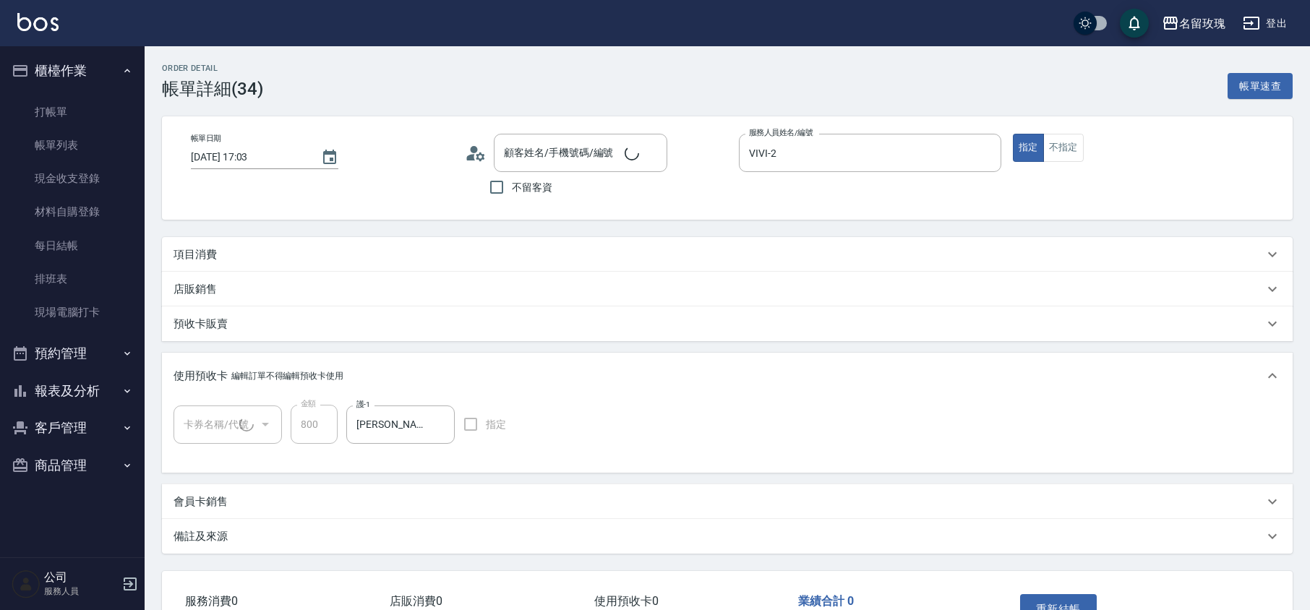
type input "[PERSON_NAME]/0922899613/VI-06131"
type input "111-粉甜心護髮4次(1/1) 1120301"
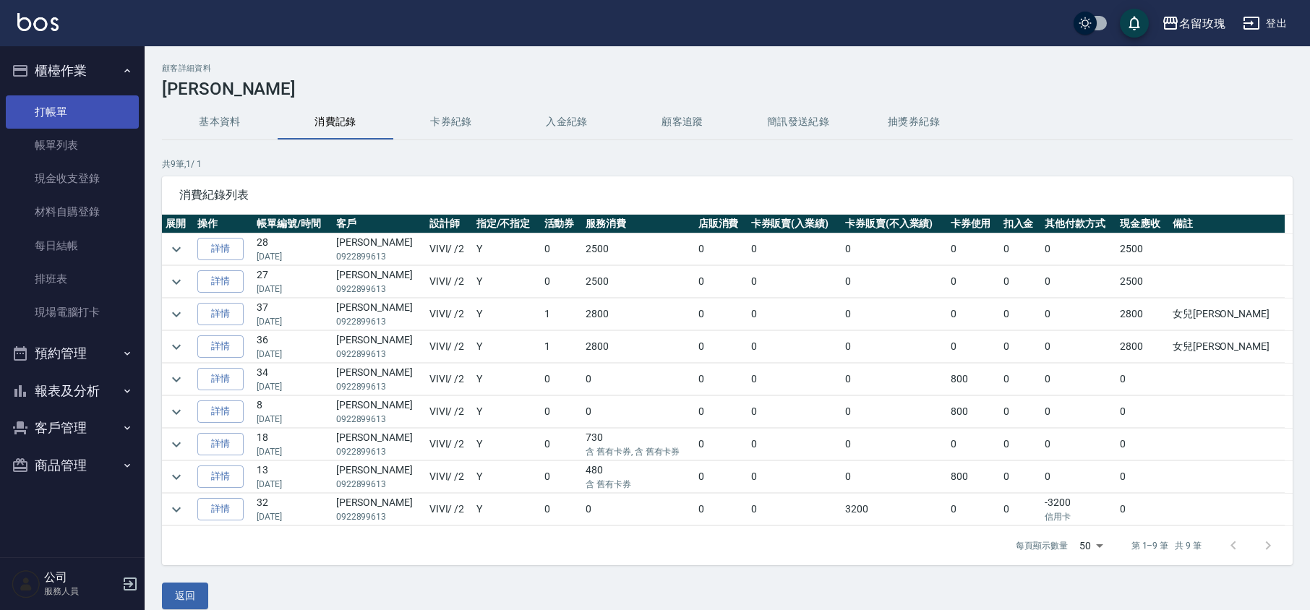
click at [12, 125] on link "打帳單" at bounding box center [72, 111] width 133 height 33
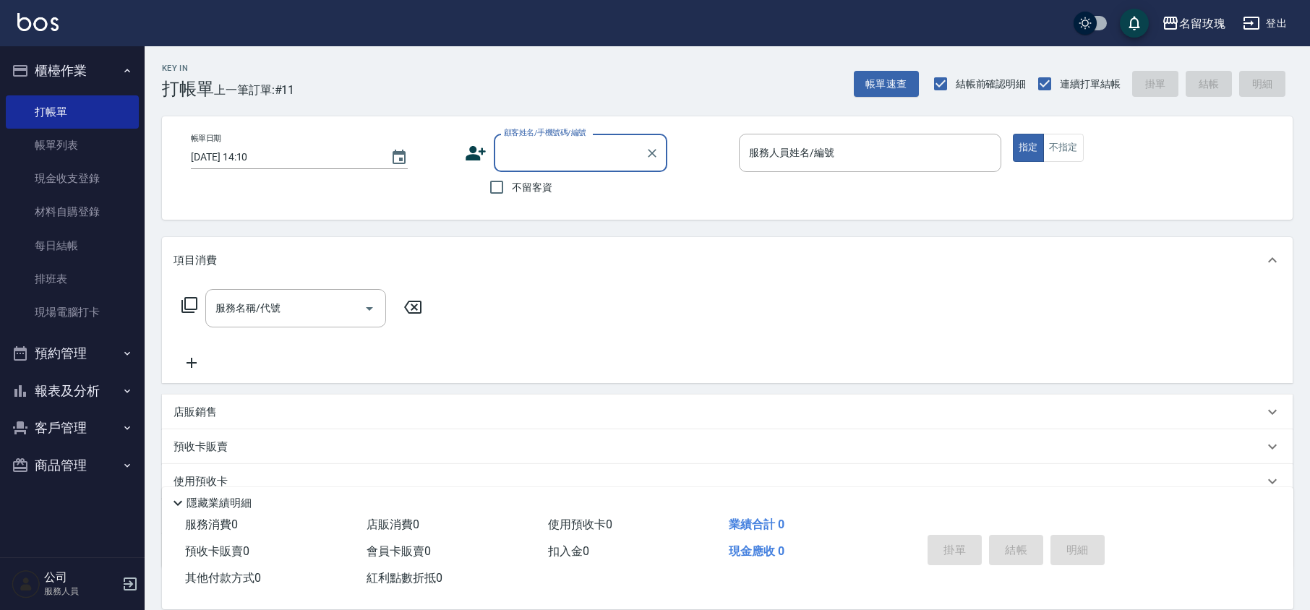
click at [523, 158] on input "顧客姓名/手機號碼/編號" at bounding box center [569, 152] width 139 height 25
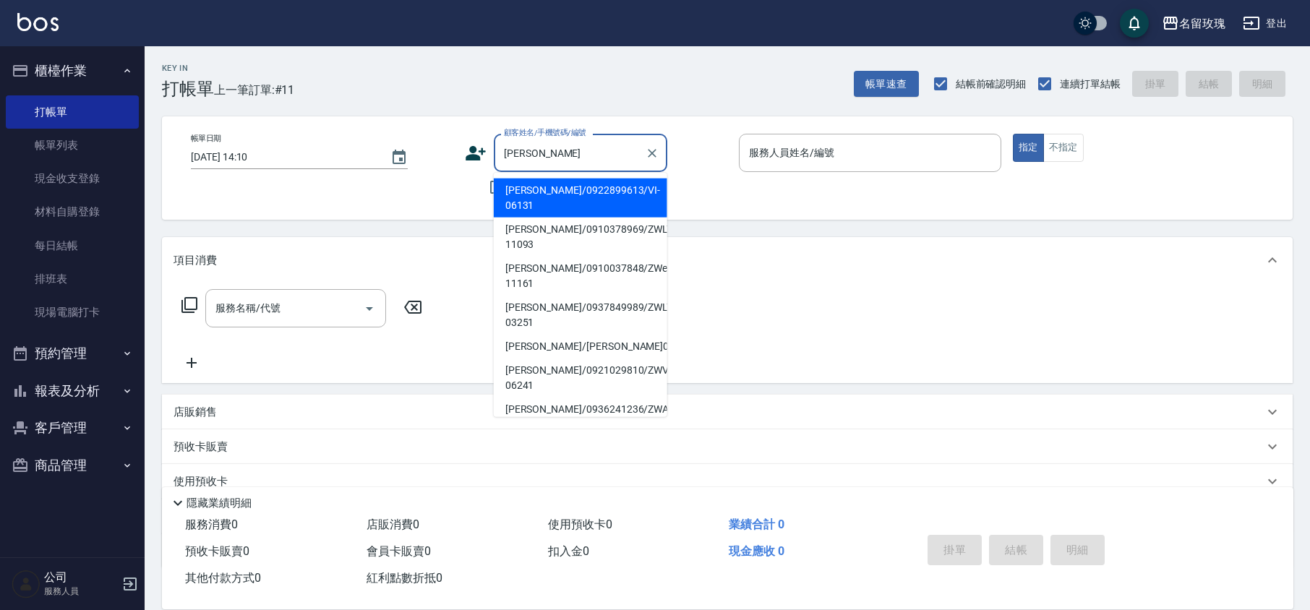
click at [570, 197] on li "[PERSON_NAME]/0922899613/VI-06131" at bounding box center [580, 198] width 173 height 39
type input "[PERSON_NAME]/0922899613/VI-06131"
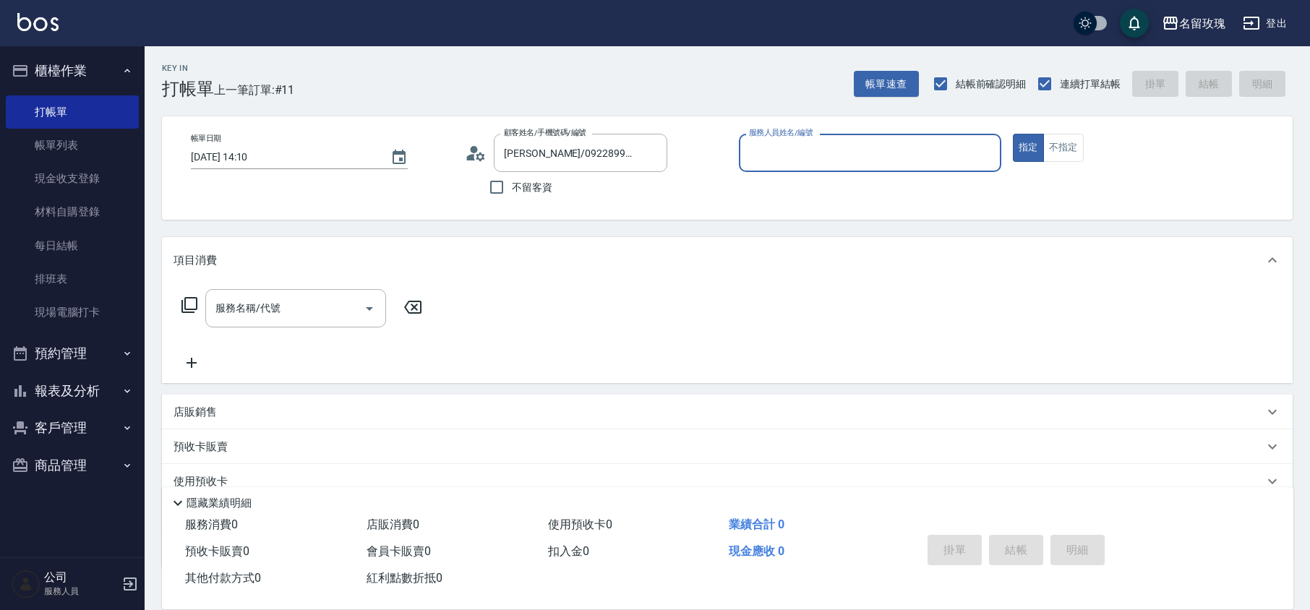
type input "VIVI-2"
click at [477, 151] on icon at bounding box center [476, 153] width 22 height 22
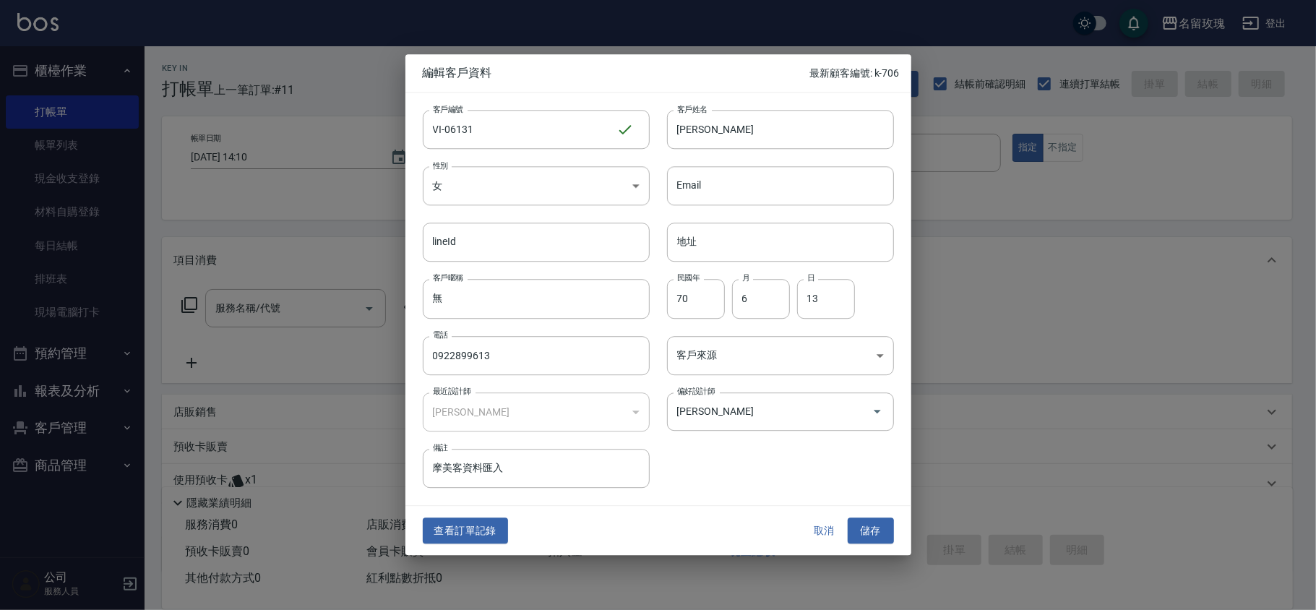
click at [818, 533] on button "取消" at bounding box center [825, 531] width 46 height 27
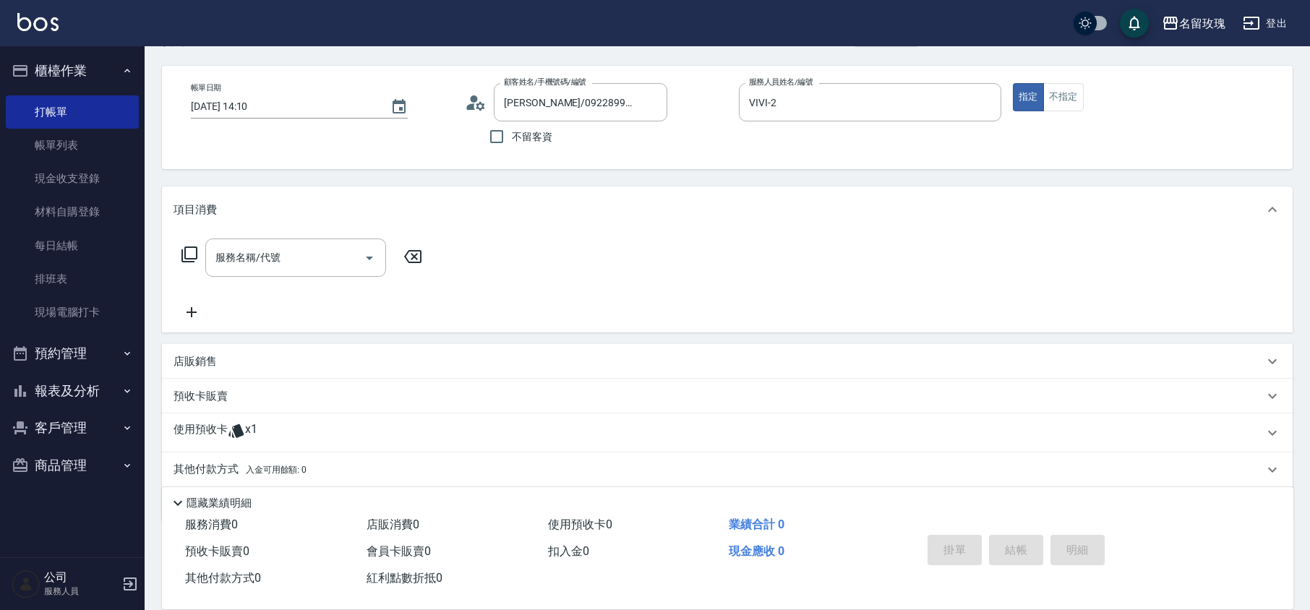
scroll to position [98, 0]
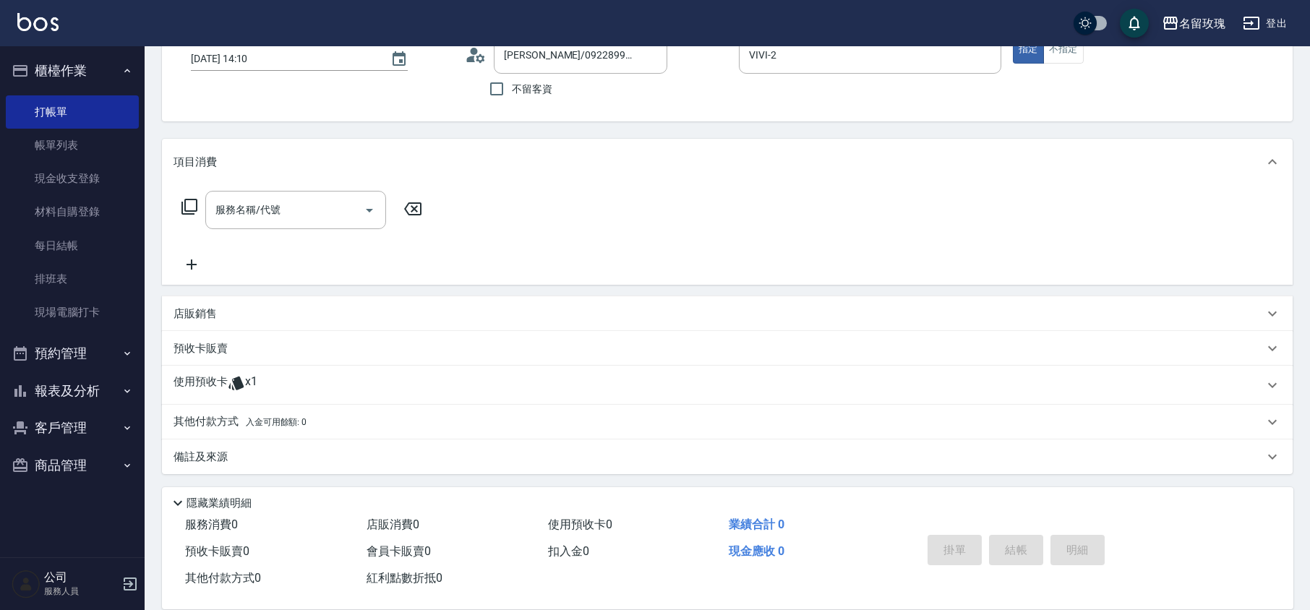
click at [206, 377] on p "使用預收卡" at bounding box center [200, 385] width 54 height 22
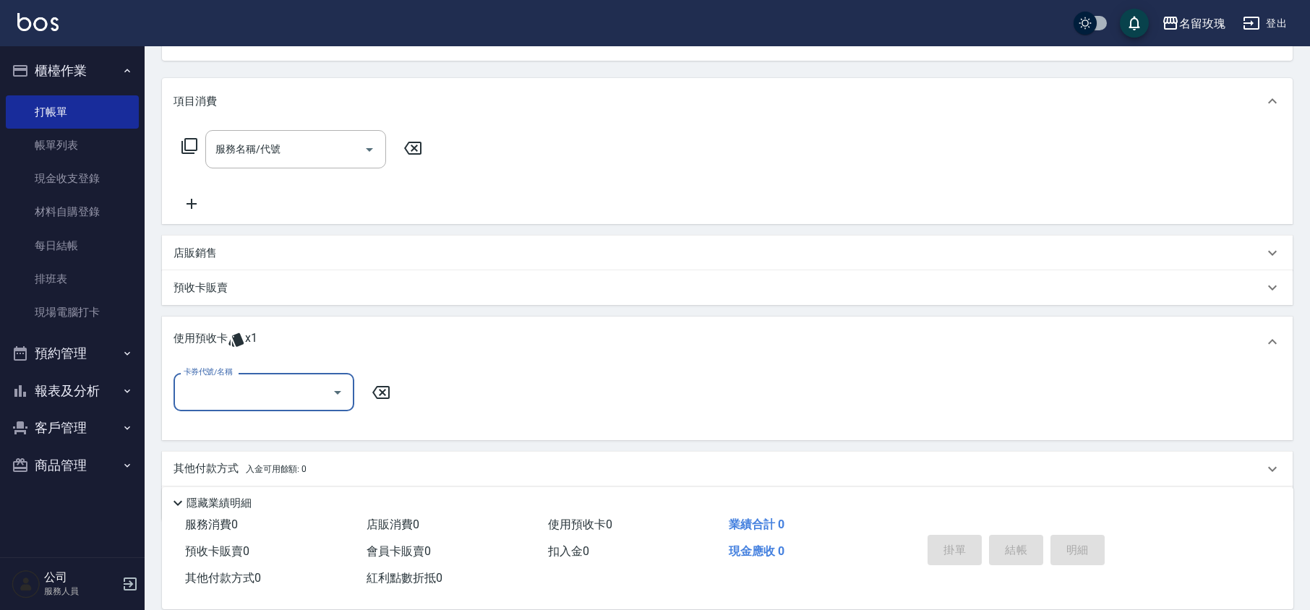
scroll to position [206, 0]
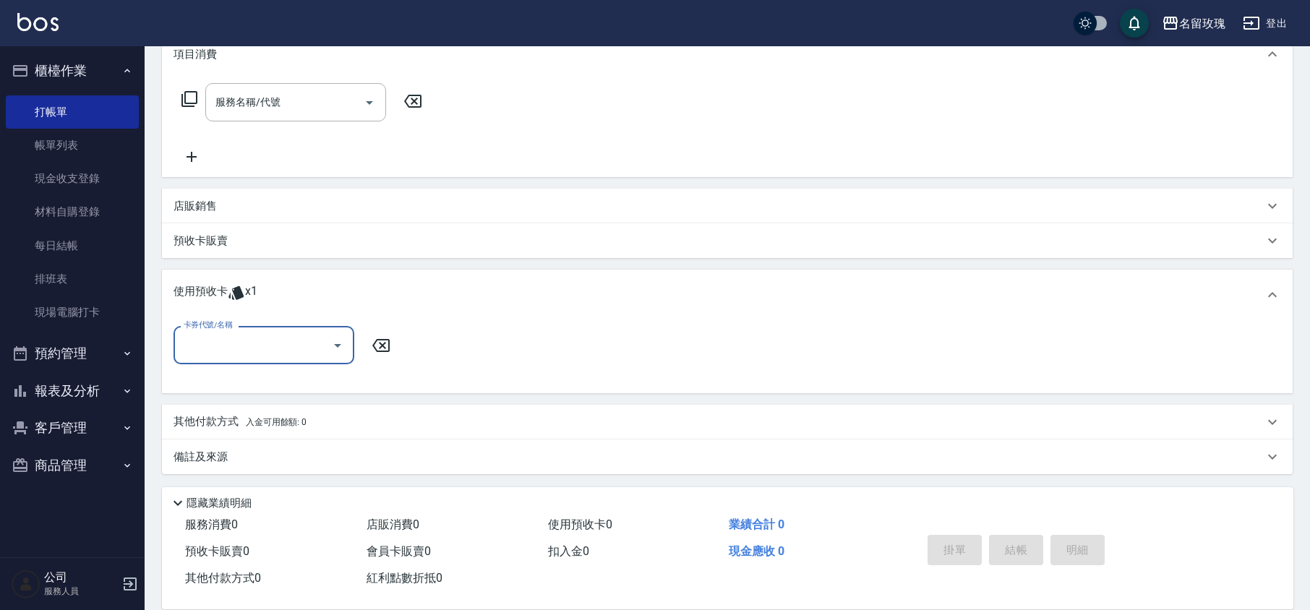
click at [240, 359] on div "卡券代號/名稱" at bounding box center [263, 345] width 181 height 38
click at [233, 287] on icon at bounding box center [236, 292] width 17 height 17
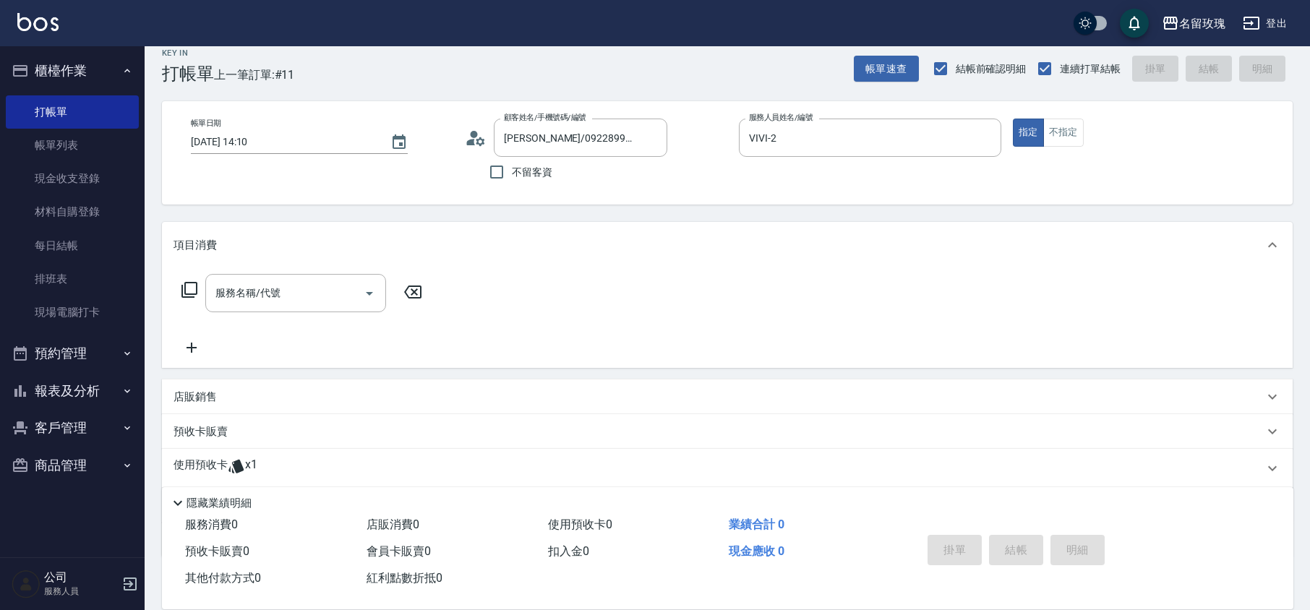
scroll to position [0, 0]
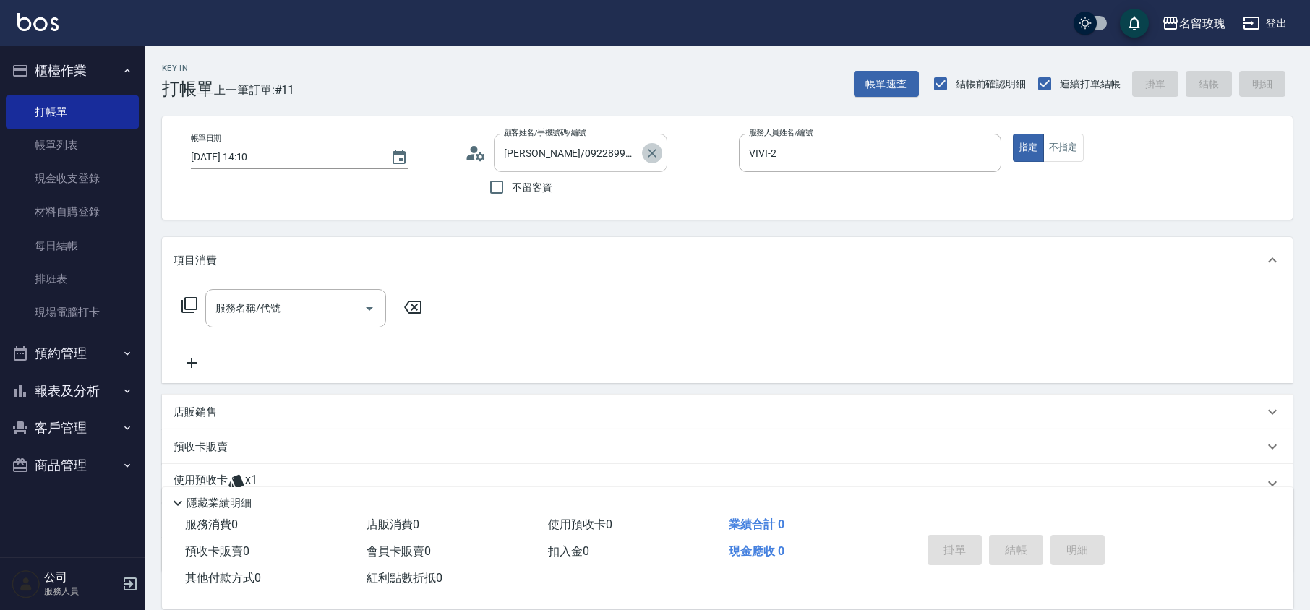
click at [648, 155] on icon "Clear" at bounding box center [652, 153] width 14 height 14
click at [622, 156] on input "顧客姓名/手機號碼/編號" at bounding box center [569, 152] width 139 height 25
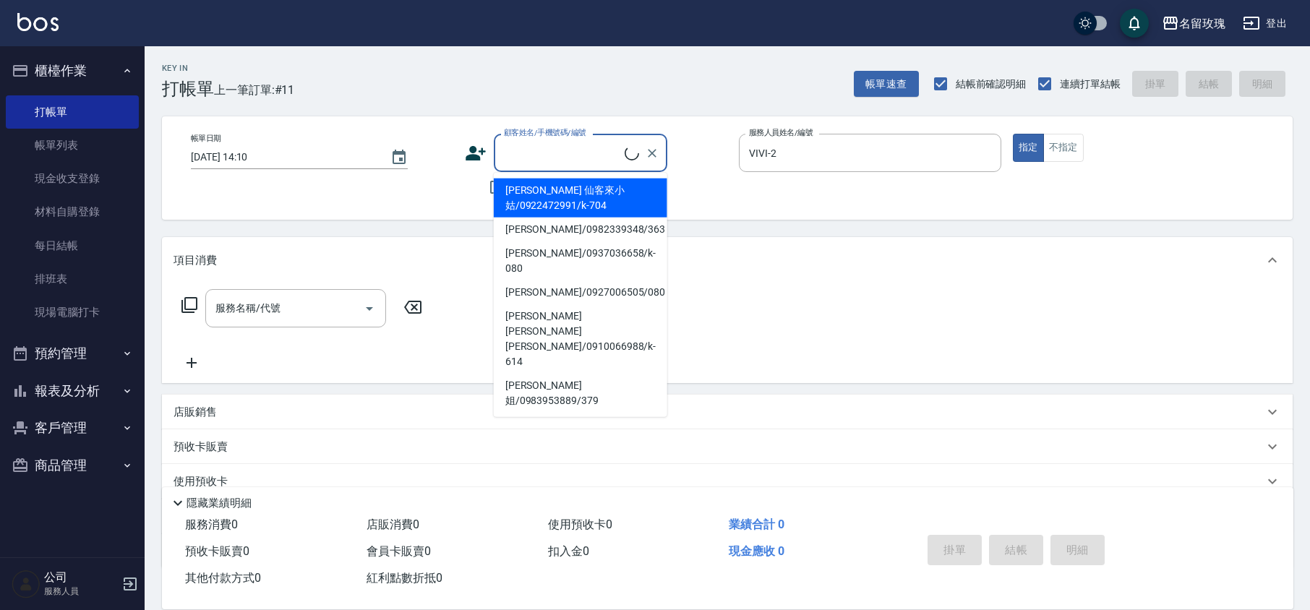
click at [562, 95] on div "Key In 打帳單 上一筆訂單:#11 帳單速查 結帳前確認明細 連續打單結帳 掛單 結帳 明細" at bounding box center [719, 72] width 1148 height 53
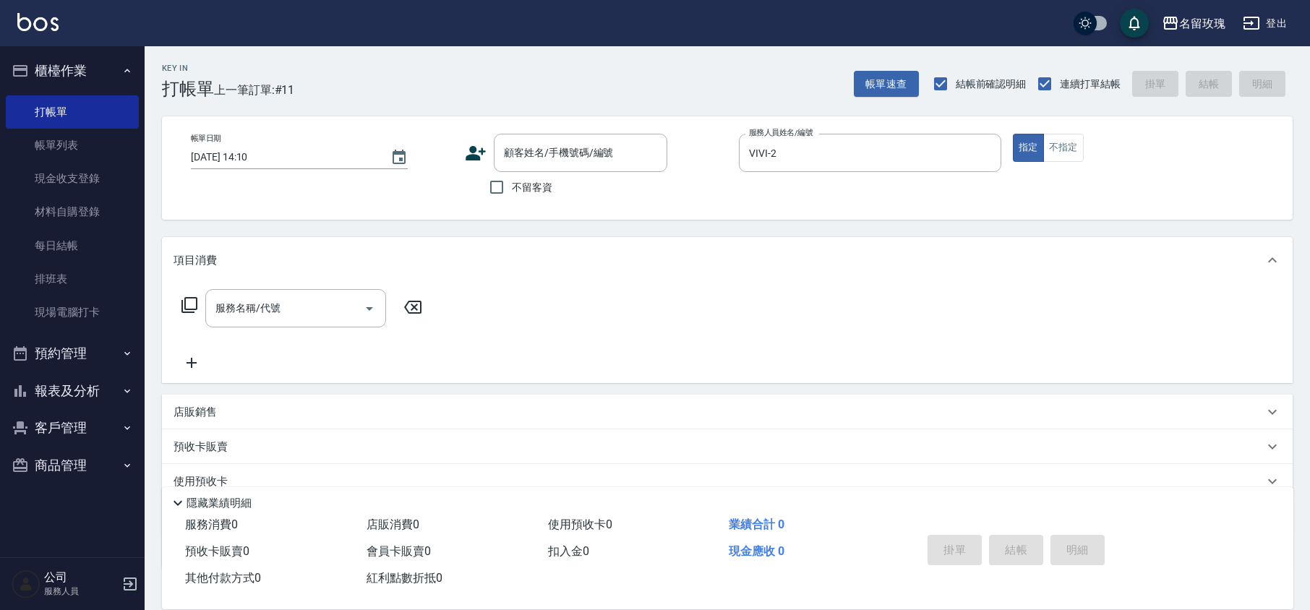
drag, startPoint x: 521, startPoint y: 192, endPoint x: 591, endPoint y: 178, distance: 70.7
click at [523, 192] on span "不留客資" at bounding box center [532, 187] width 40 height 15
click at [512, 192] on input "不留客資" at bounding box center [496, 187] width 30 height 30
checkbox input "true"
click at [833, 166] on div "VIVI-2 服務人員姓名/編號" at bounding box center [870, 153] width 262 height 38
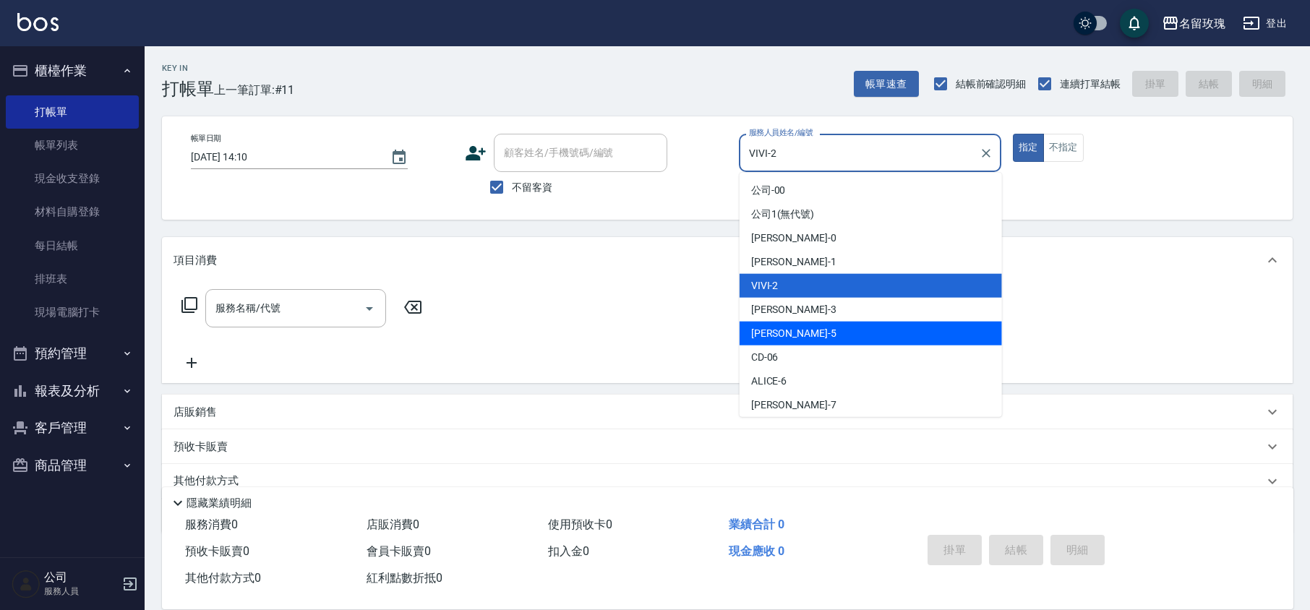
click at [810, 330] on div "[PERSON_NAME] -5" at bounding box center [871, 334] width 262 height 24
type input "[PERSON_NAME]-5"
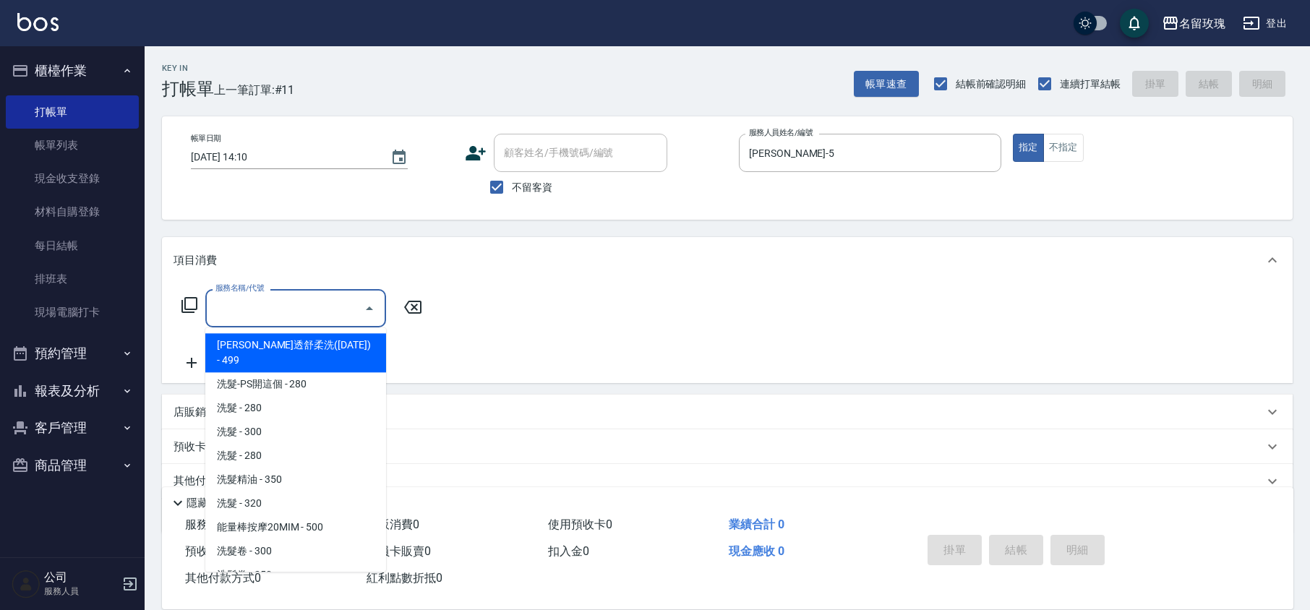
click at [256, 307] on div "服務名稱/代號 服務名稱/代號" at bounding box center [295, 308] width 181 height 38
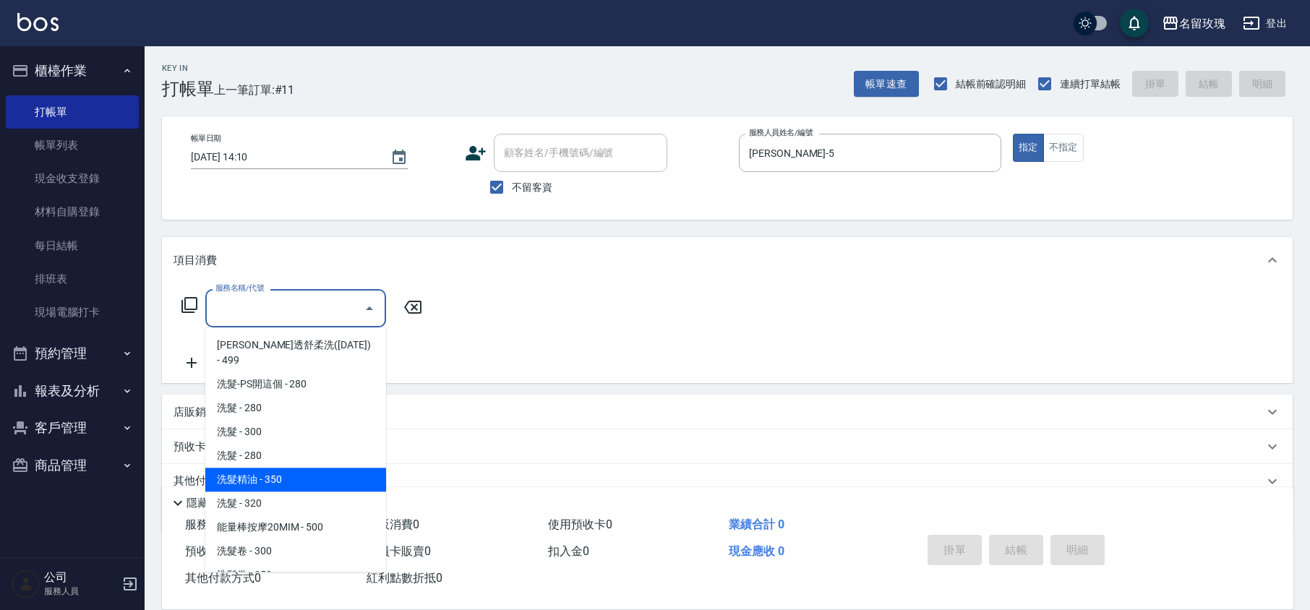
click at [289, 468] on span "洗髮精油 - 350" at bounding box center [295, 480] width 181 height 24
type input "洗髮精油(206)"
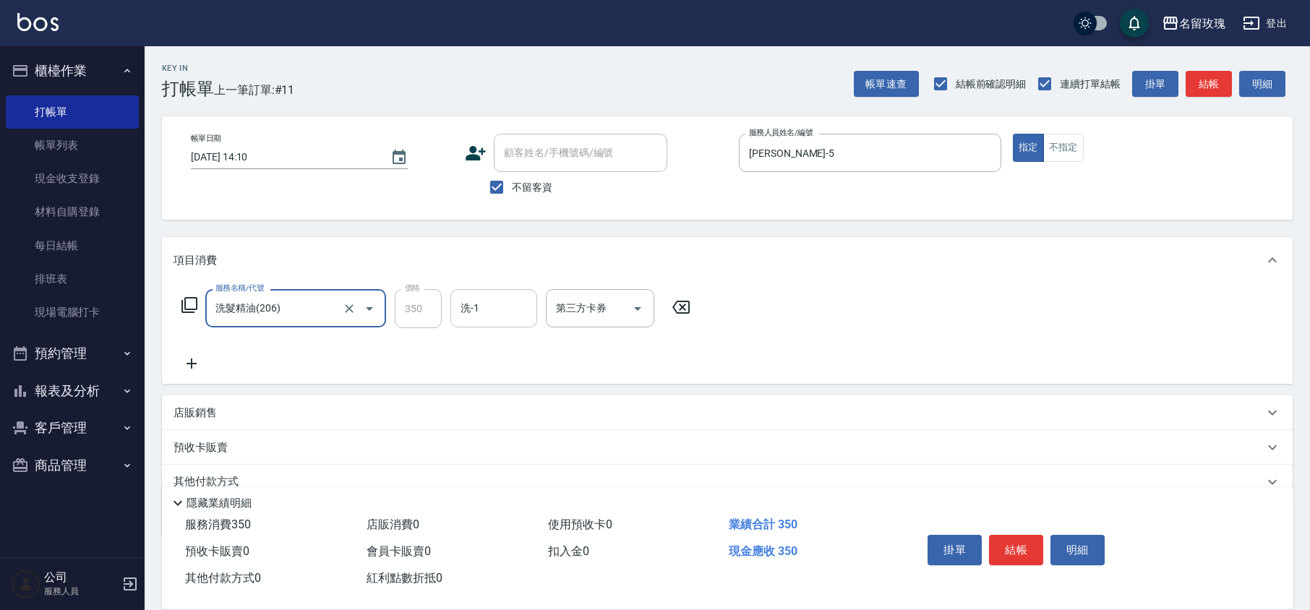
click at [498, 302] on input "洗-1" at bounding box center [494, 308] width 74 height 25
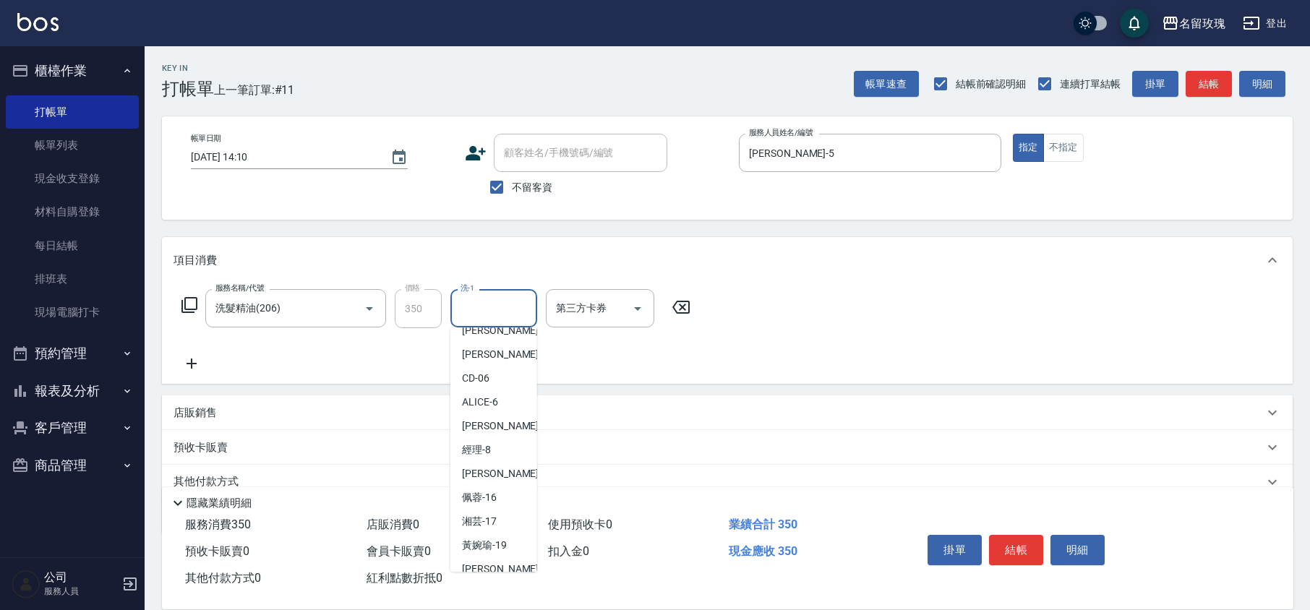
scroll to position [284, 0]
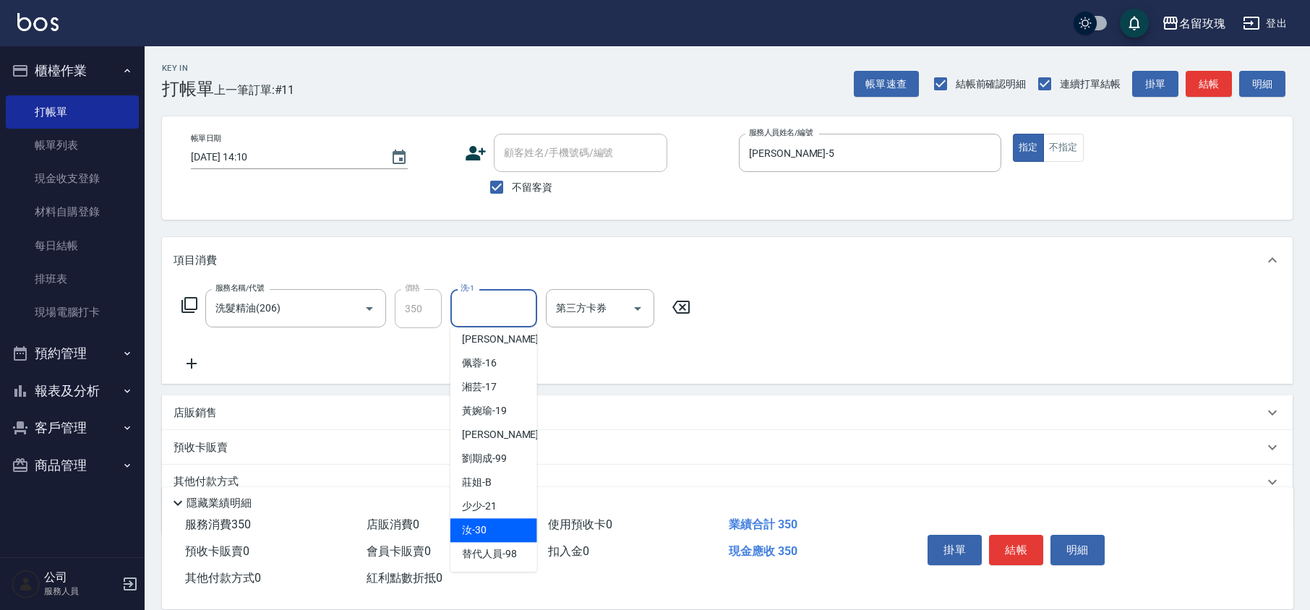
click at [480, 531] on span "汝 -30" at bounding box center [474, 530] width 25 height 15
type input "汝-30"
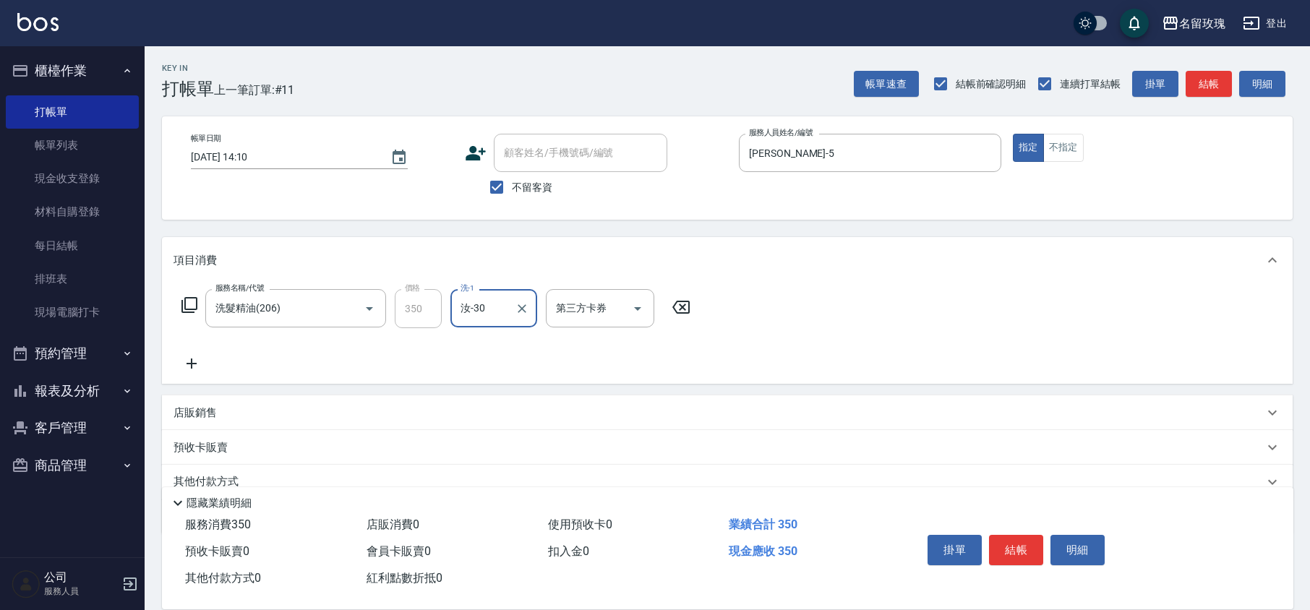
click at [486, 360] on div "服務名稱/代號 洗髮精油(206) 服務名稱/代號 價格 350 價格 洗-1 汝-30 洗-1 第三方卡券 第三方卡券" at bounding box center [436, 330] width 526 height 83
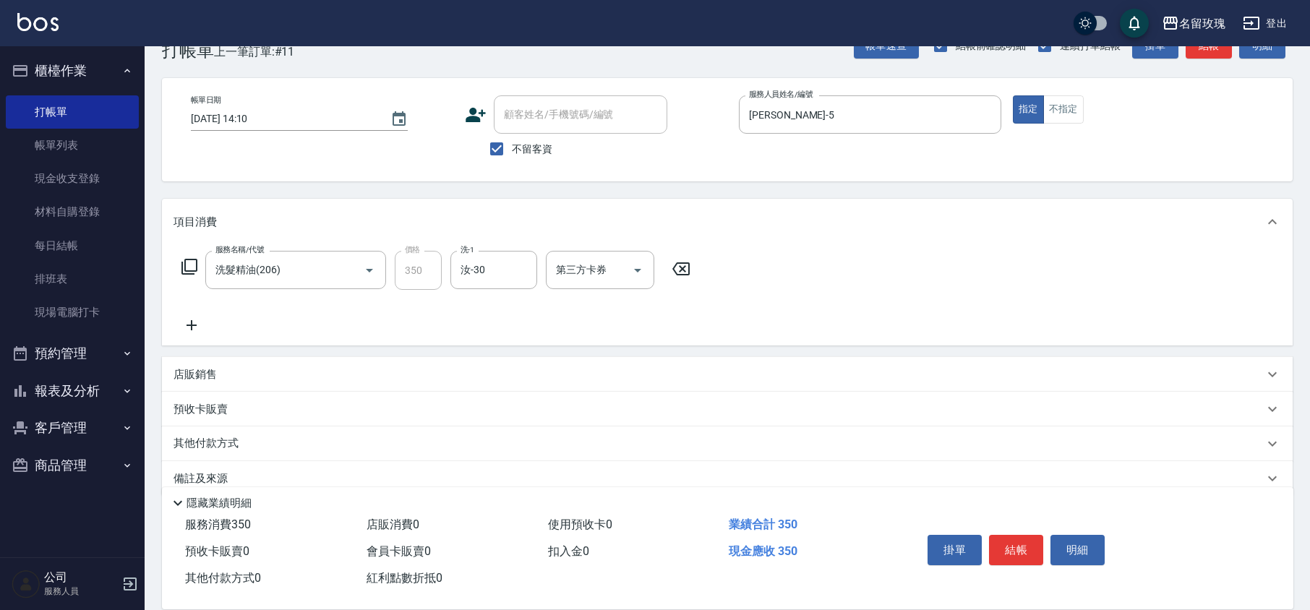
scroll to position [59, 0]
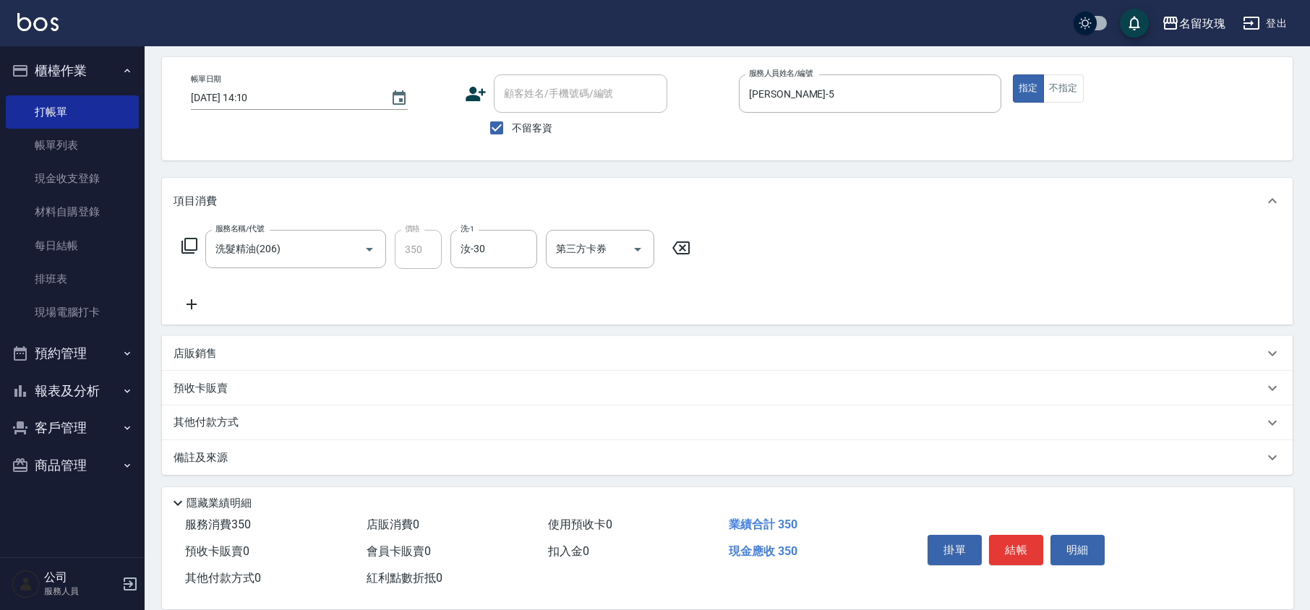
click at [218, 454] on p "備註及來源" at bounding box center [200, 457] width 54 height 15
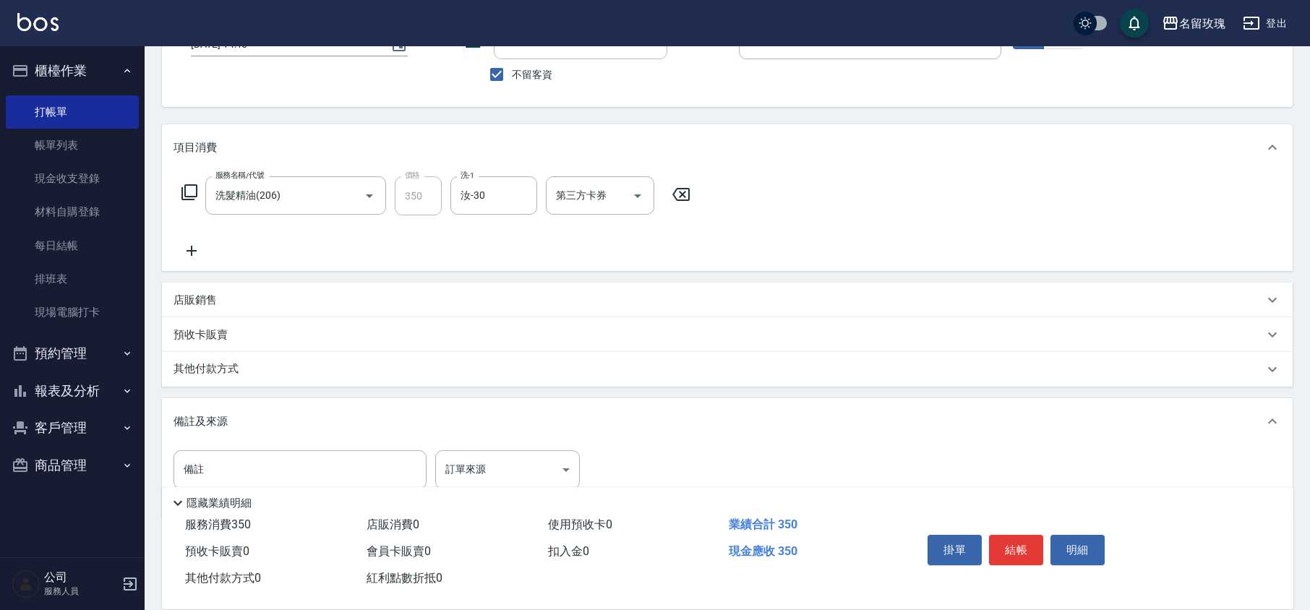
scroll to position [157, 0]
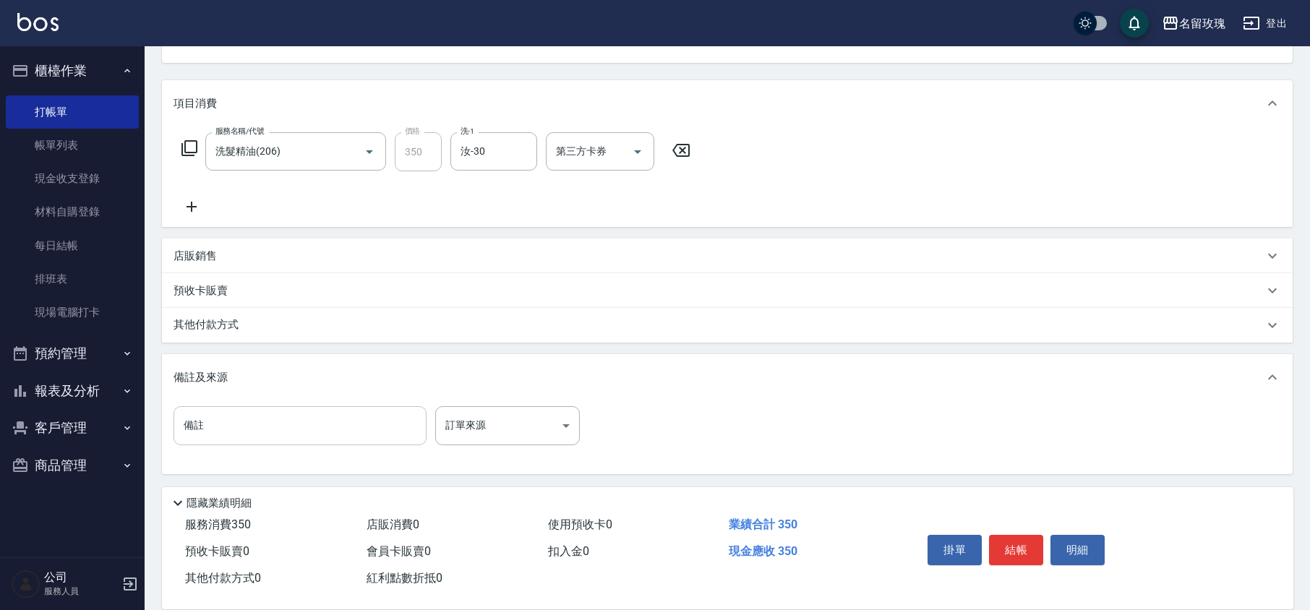
click at [233, 434] on input "備註" at bounding box center [299, 425] width 253 height 39
type input "婆婆朋友"
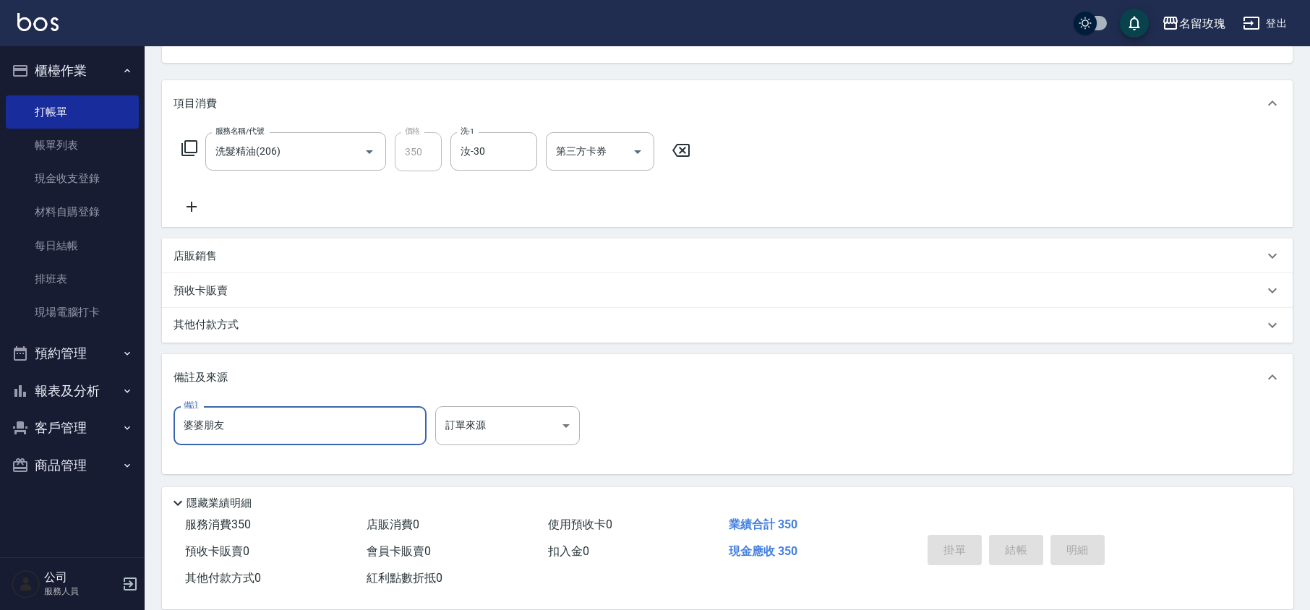
type input "[DATE] 14:27"
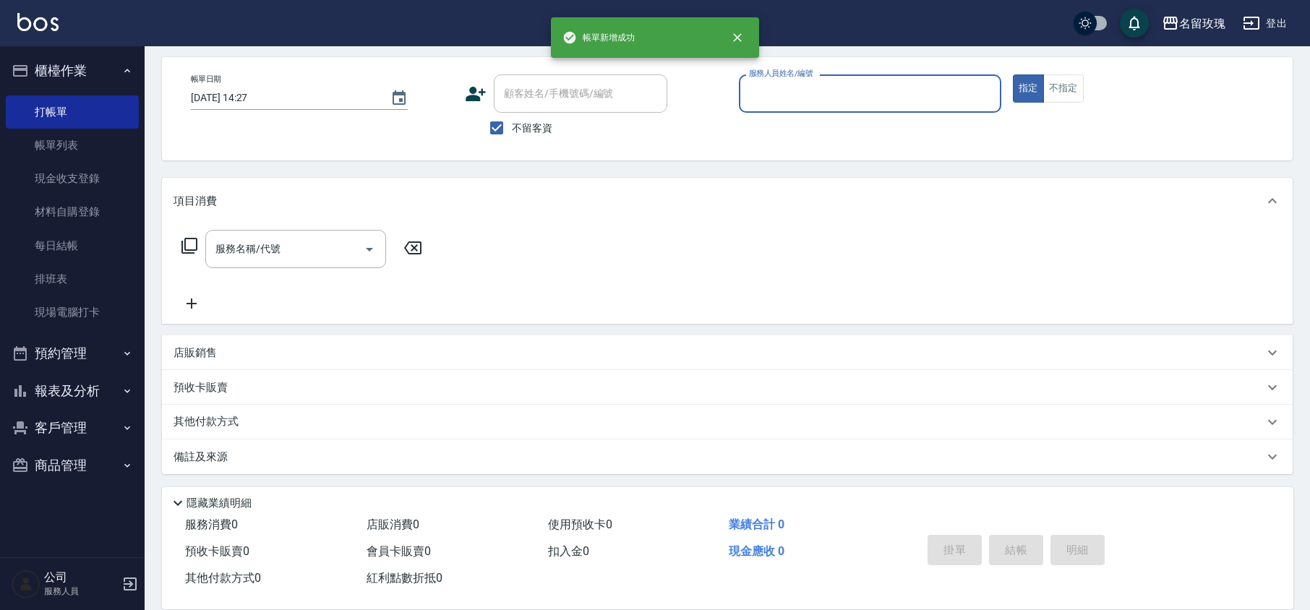
scroll to position [59, 0]
click at [518, 128] on span "不留客資" at bounding box center [532, 128] width 40 height 15
click at [512, 128] on input "不留客資" at bounding box center [496, 128] width 30 height 30
checkbox input "false"
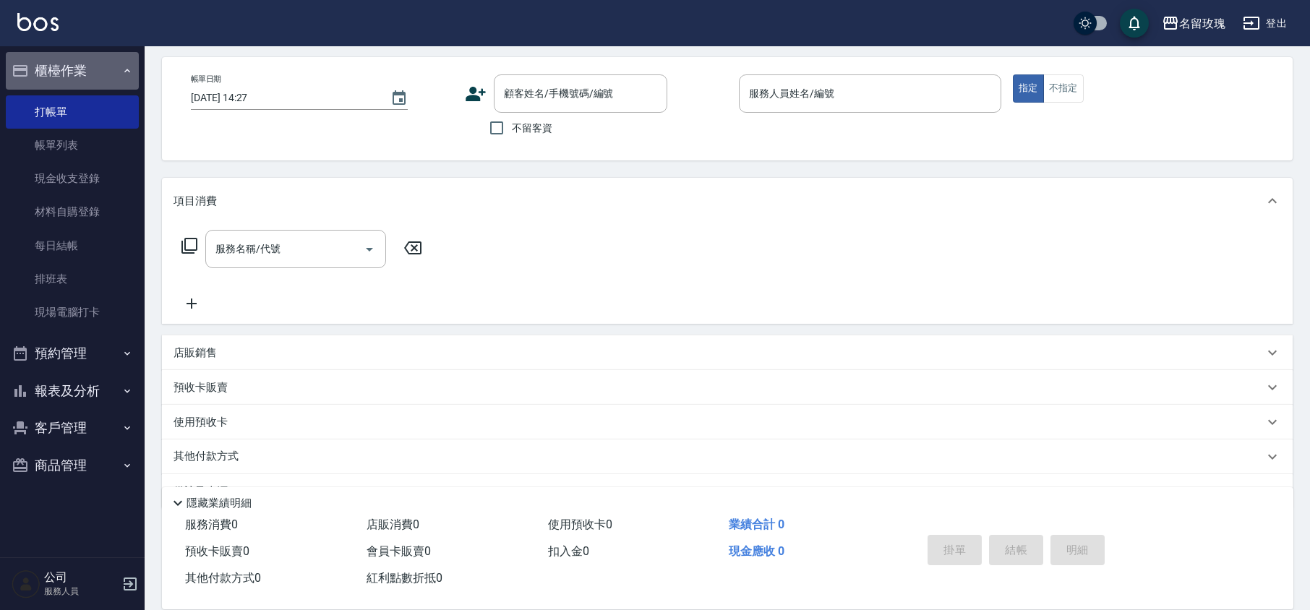
click at [87, 58] on button "櫃檯作業" at bounding box center [72, 71] width 133 height 38
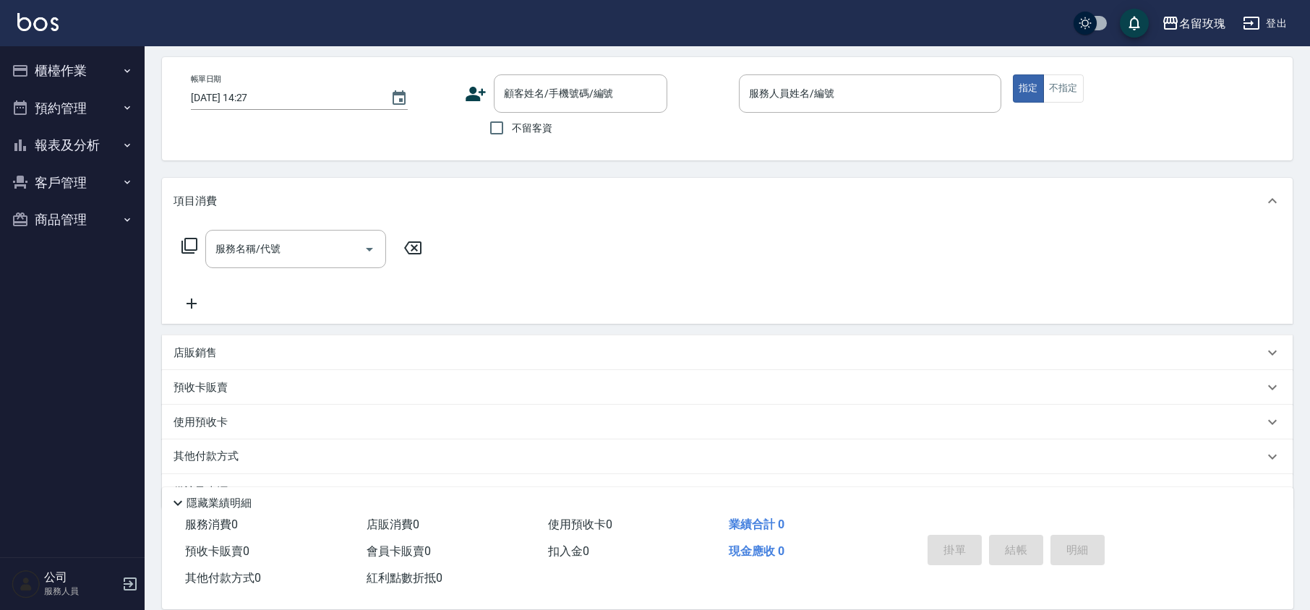
click at [446, 149] on div "帳單日期 [DATE] 14:27 顧客姓名/手機號碼/編號 顧客姓名/手機號碼/編號 不留客資 服務人員姓名/編號 服務人員姓名/編號 指定 不指定" at bounding box center [727, 108] width 1131 height 103
click at [536, 87] on div "顧客姓名/手機號碼/編號 顧客姓名/手機號碼/編號" at bounding box center [580, 93] width 173 height 38
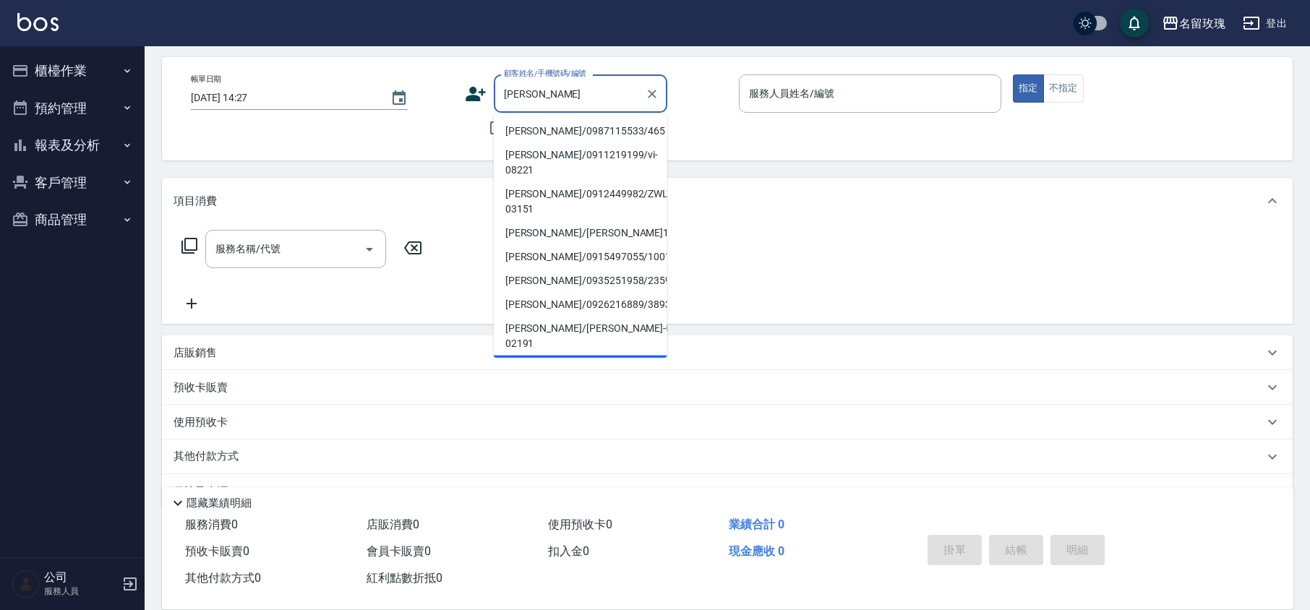
click at [538, 128] on li "[PERSON_NAME]/0987115533/465" at bounding box center [580, 131] width 173 height 24
type input "[PERSON_NAME]/0987115533/465"
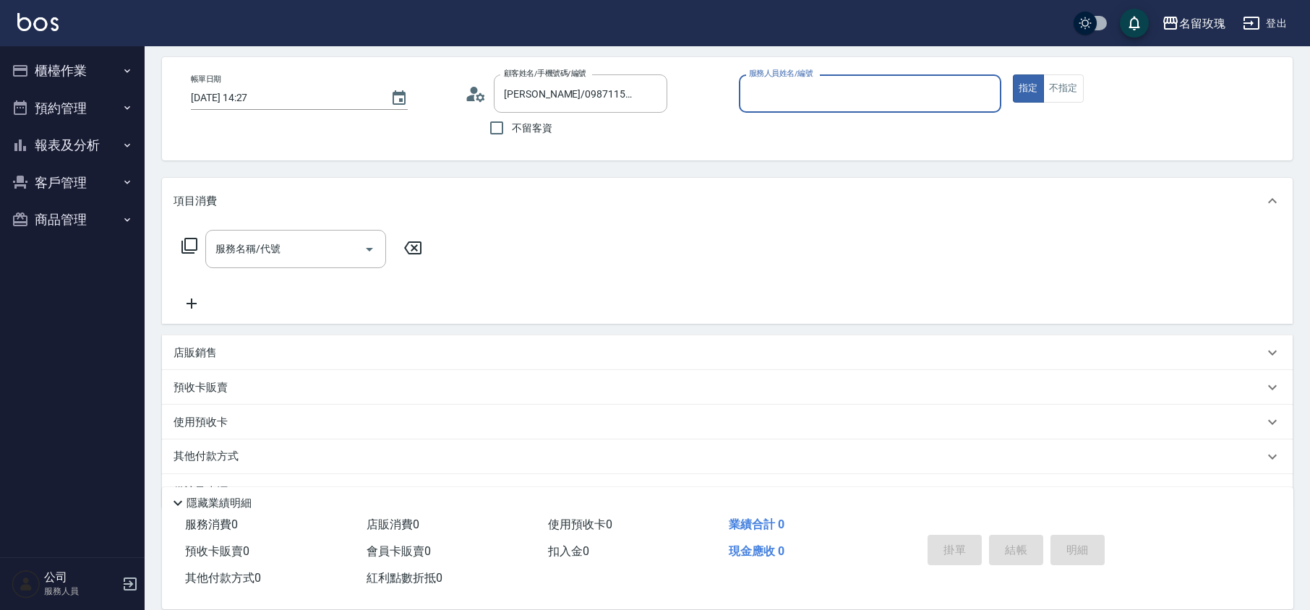
type input "VIVI-2"
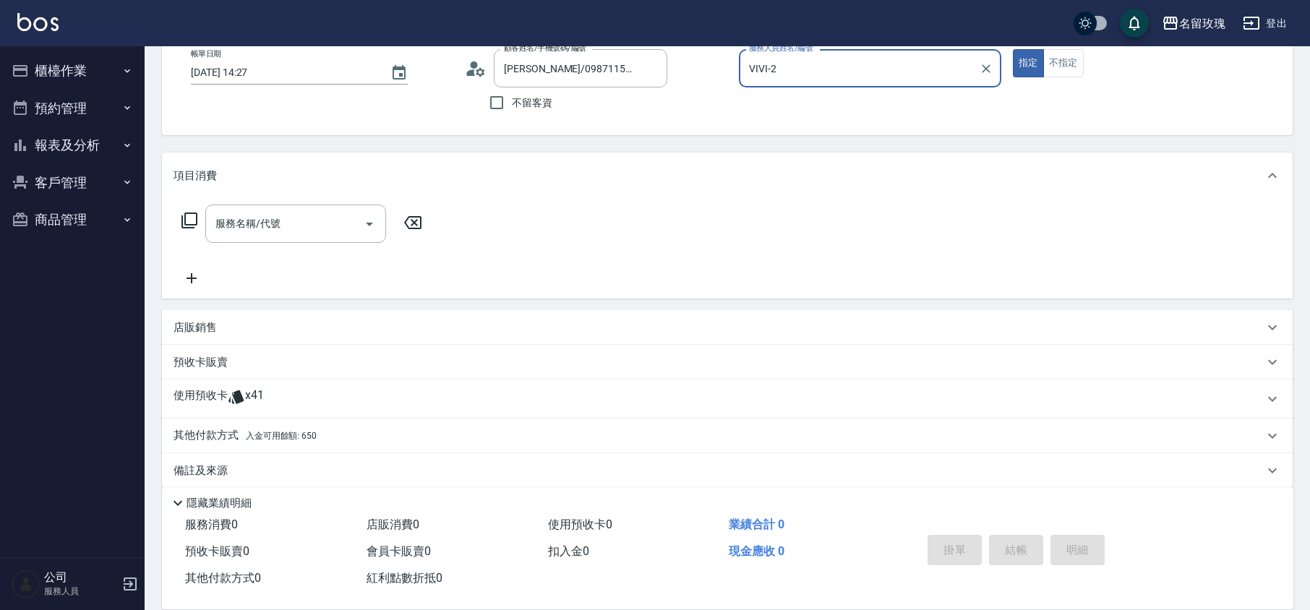
scroll to position [98, 0]
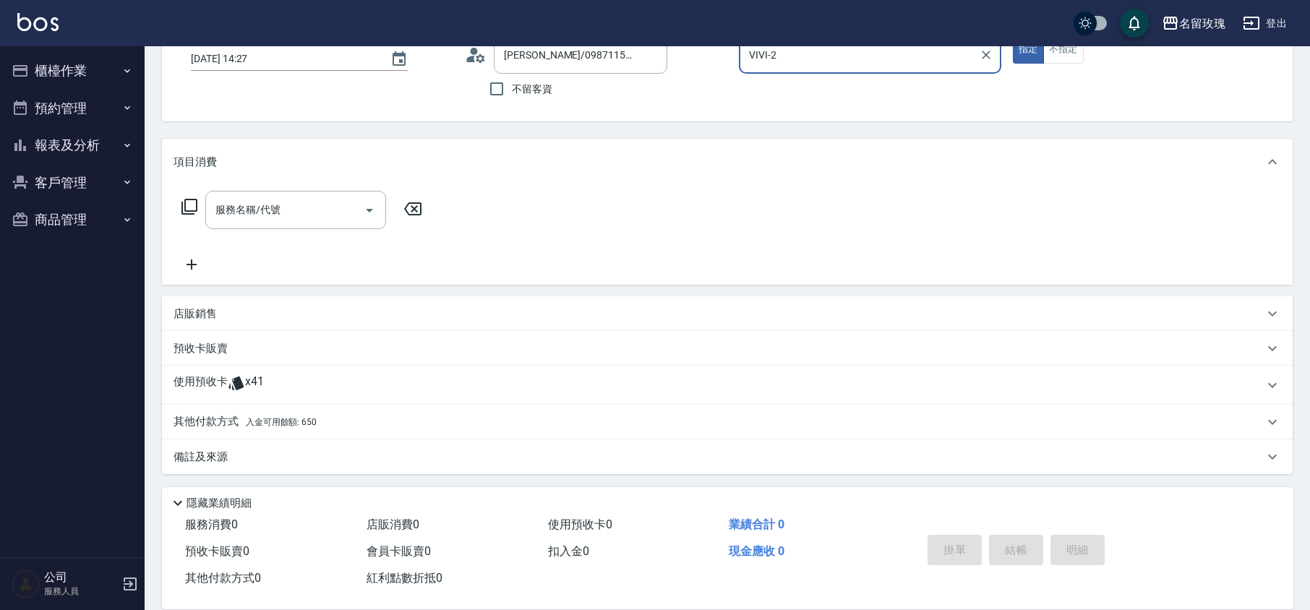
click at [273, 367] on div "使用預收卡 x41" at bounding box center [727, 385] width 1131 height 39
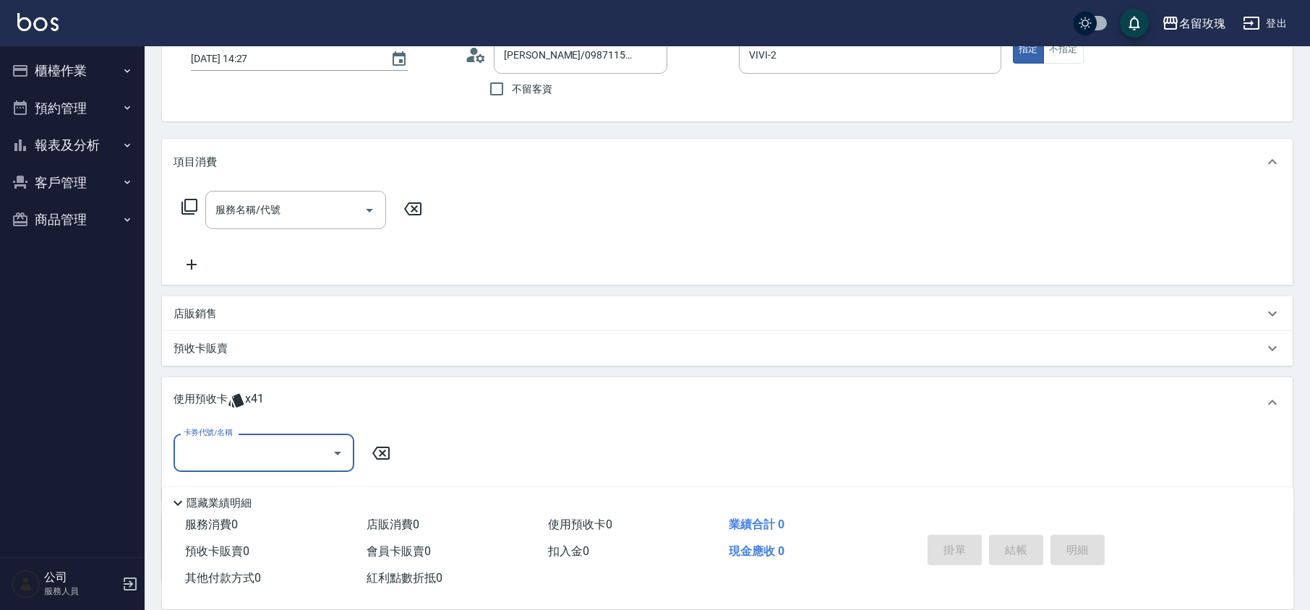
scroll to position [0, 0]
click at [315, 442] on input "卡券代號/名稱" at bounding box center [253, 452] width 146 height 25
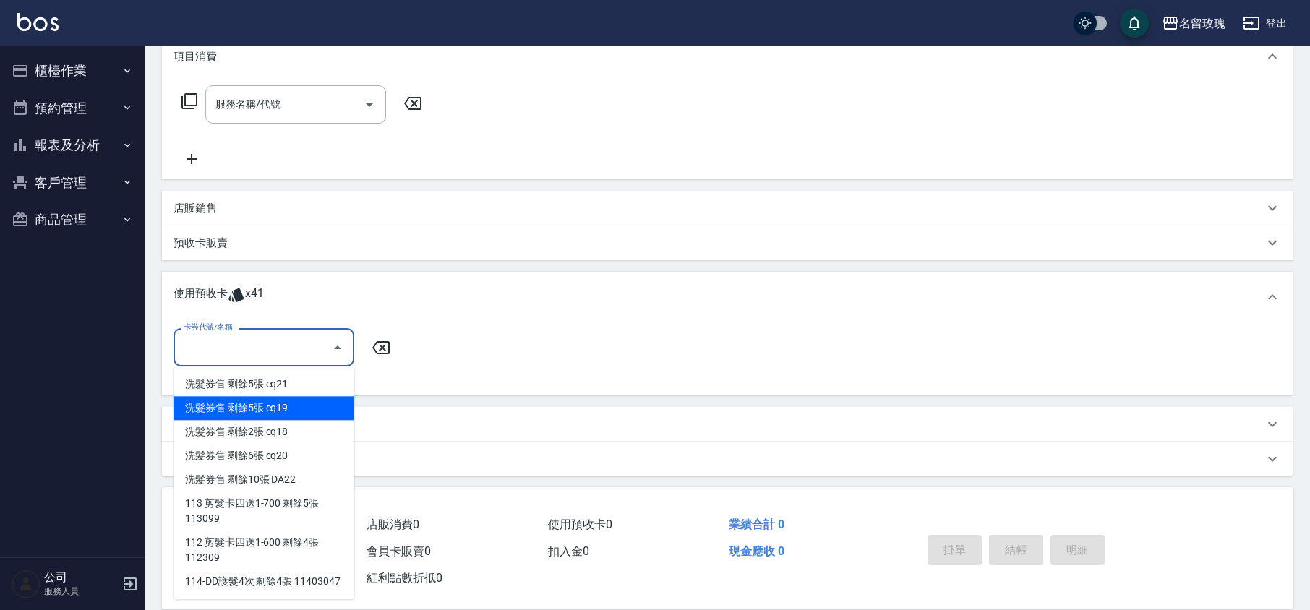
scroll to position [206, 0]
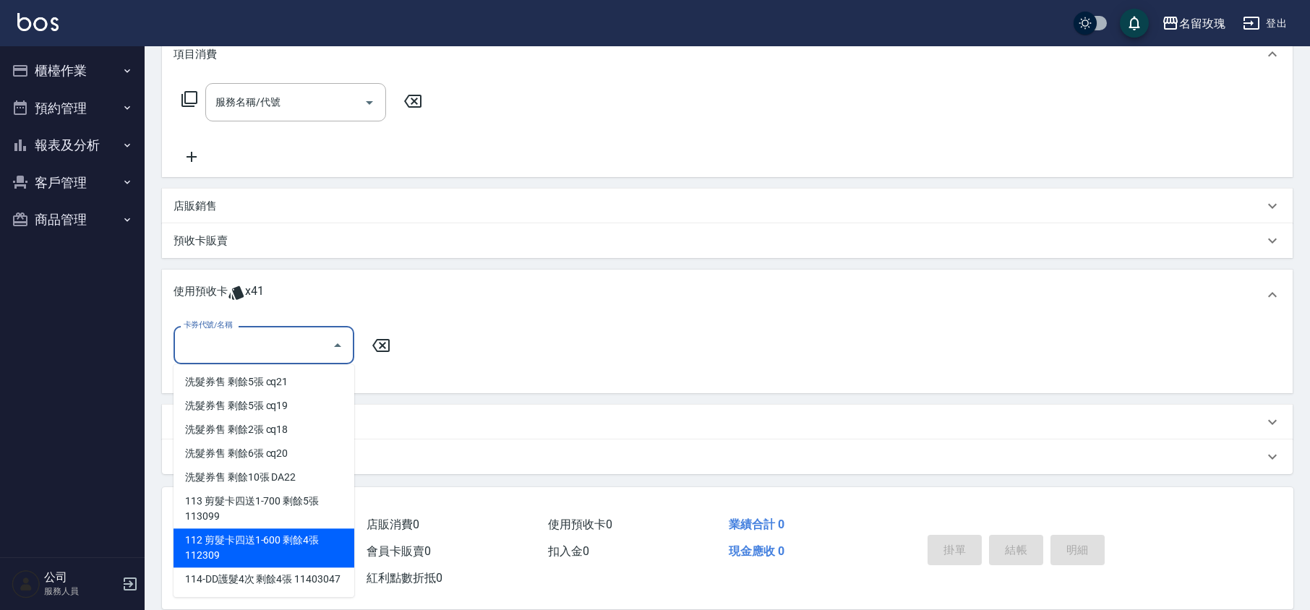
click at [281, 550] on div "112 剪髮卡四送1-600 剩餘4張 112309" at bounding box center [263, 547] width 181 height 39
type input "112 剪髮卡四送1-600 112309"
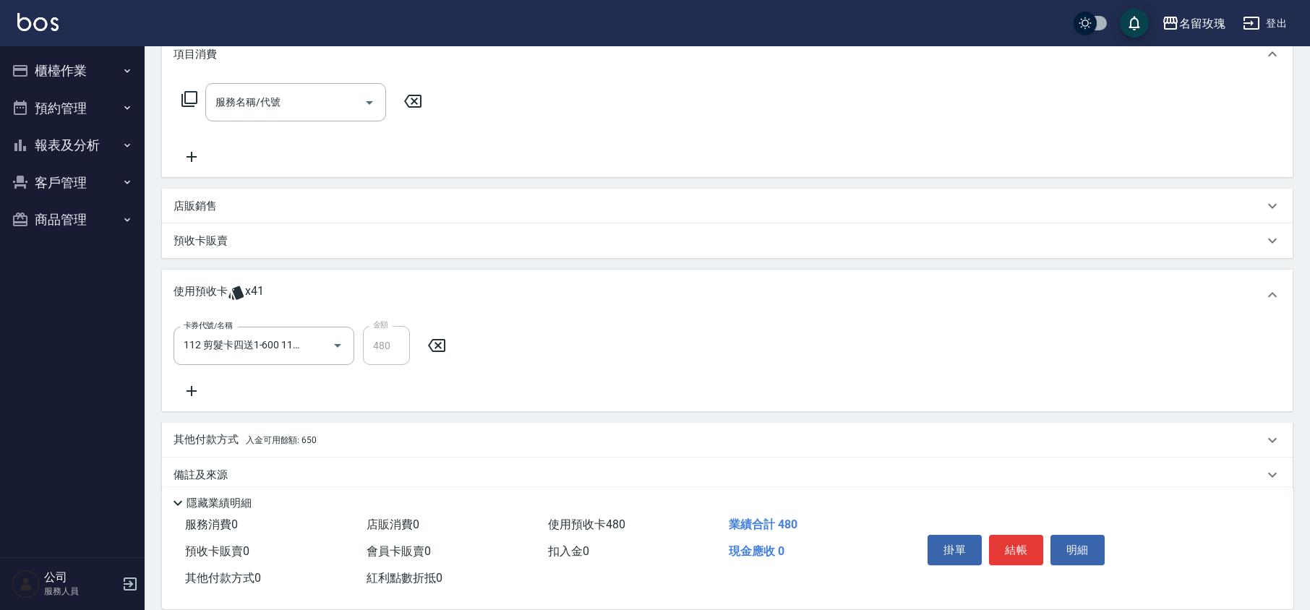
click at [435, 342] on icon at bounding box center [437, 345] width 36 height 17
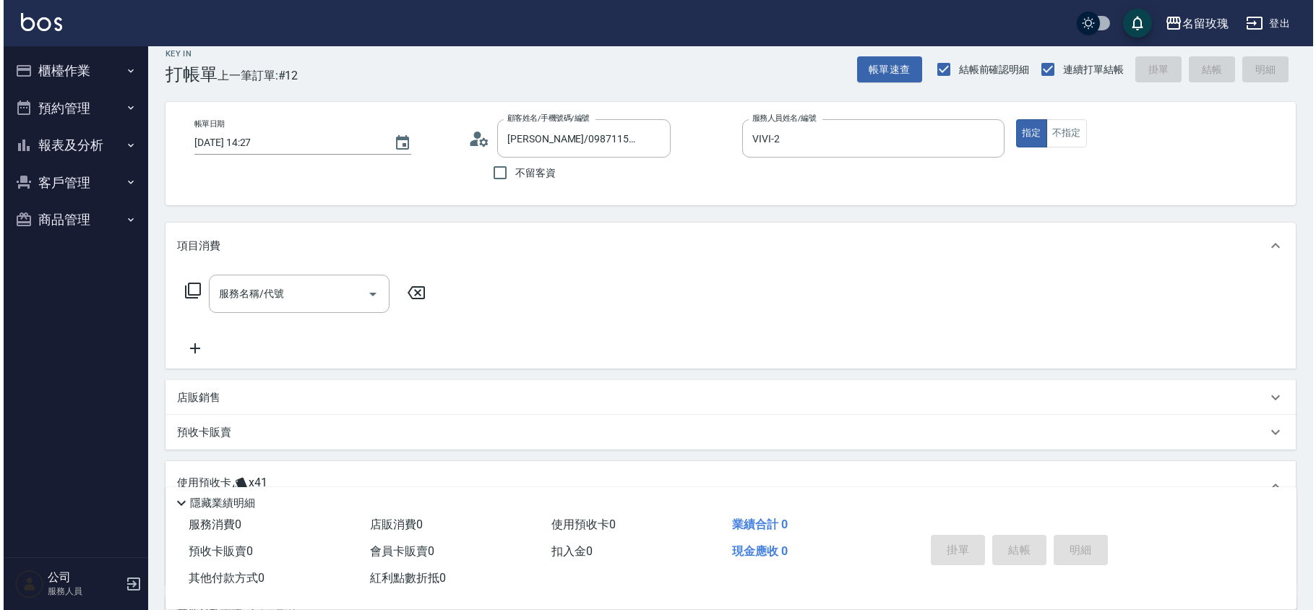
scroll to position [13, 0]
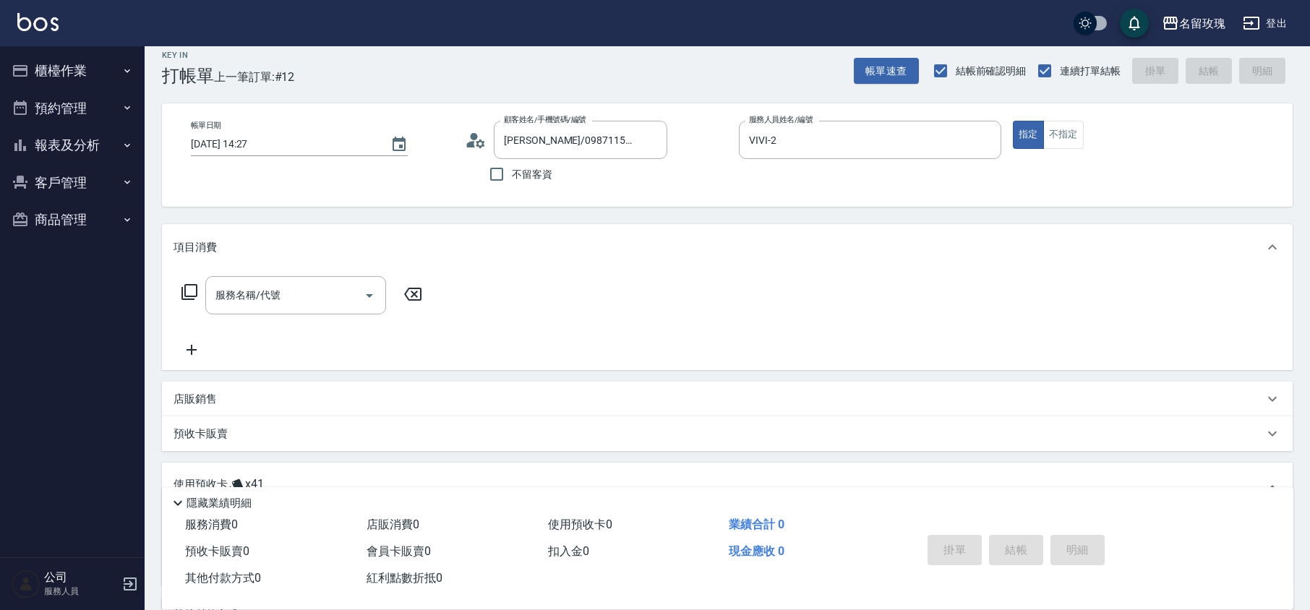
click at [475, 146] on icon at bounding box center [476, 140] width 22 height 22
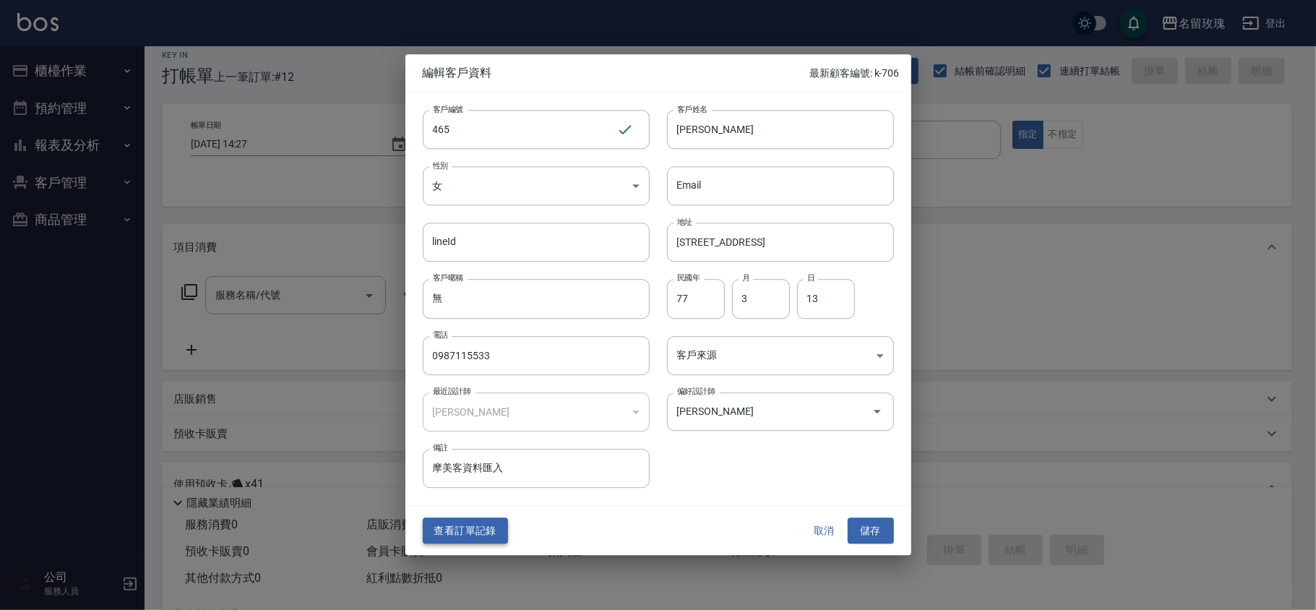
click at [489, 539] on button "查看訂單記錄" at bounding box center [465, 531] width 85 height 27
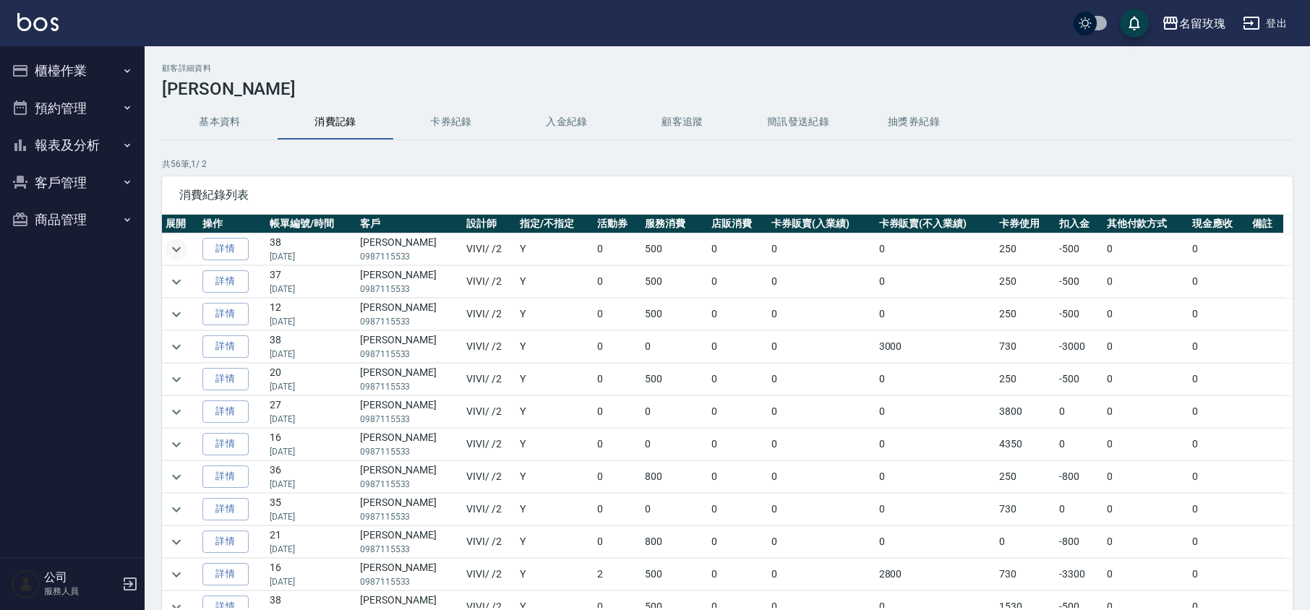
click at [186, 252] on button "expand row" at bounding box center [177, 250] width 22 height 22
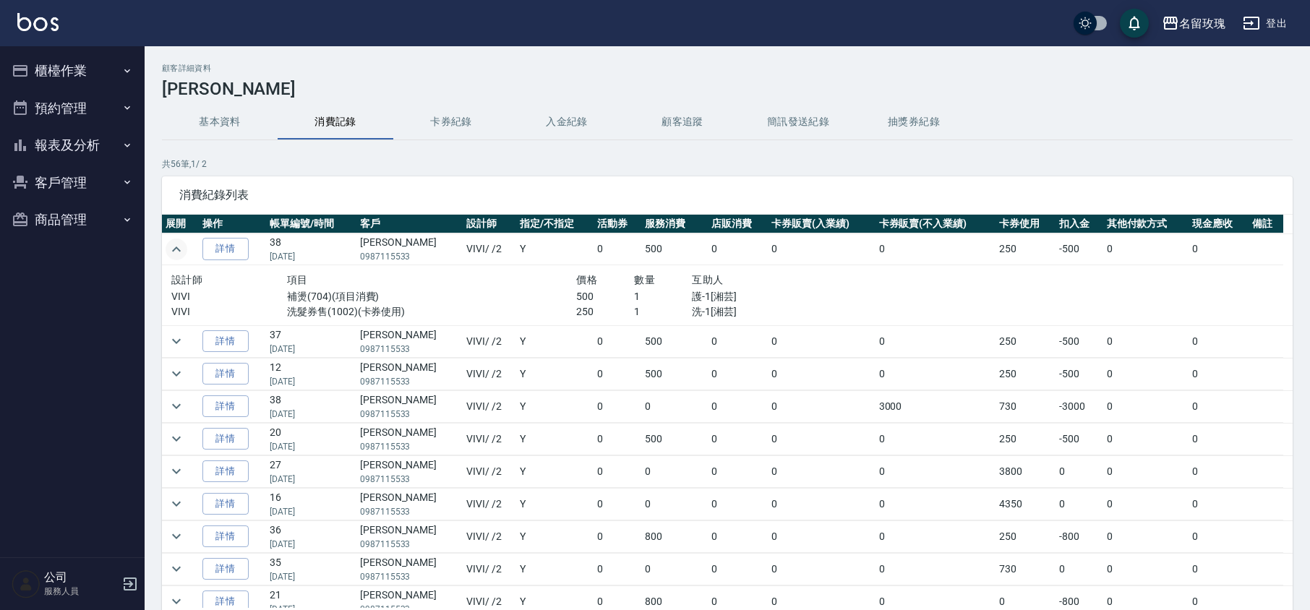
click at [186, 252] on button "expand row" at bounding box center [177, 250] width 22 height 22
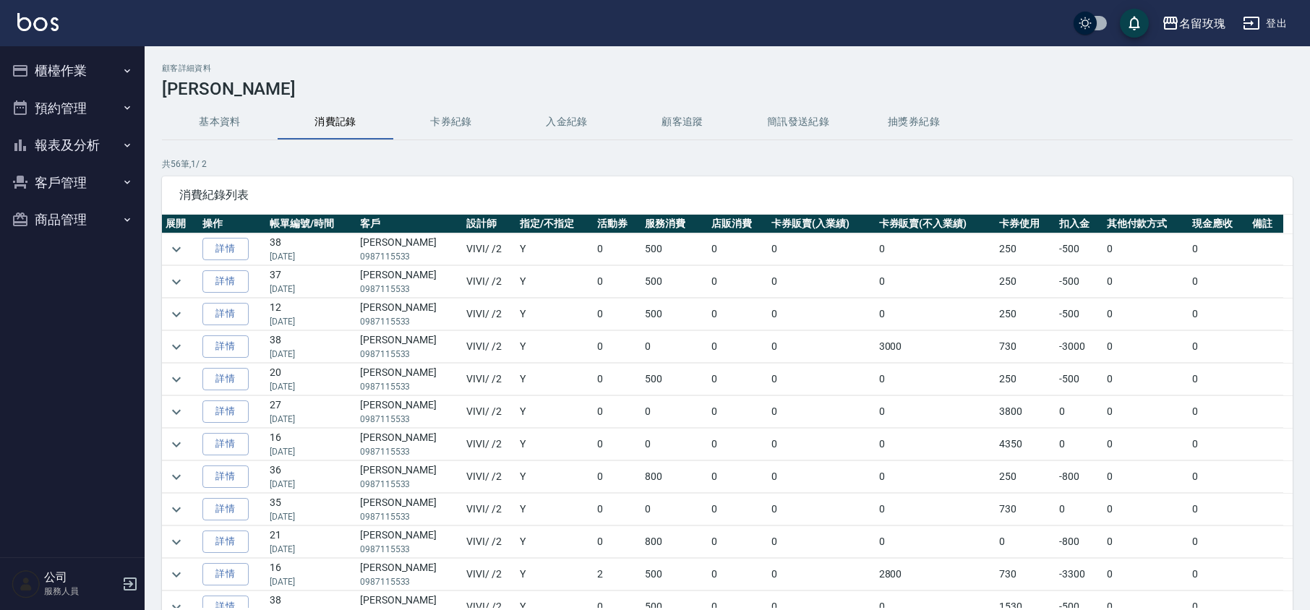
click at [84, 64] on button "櫃檯作業" at bounding box center [72, 71] width 133 height 38
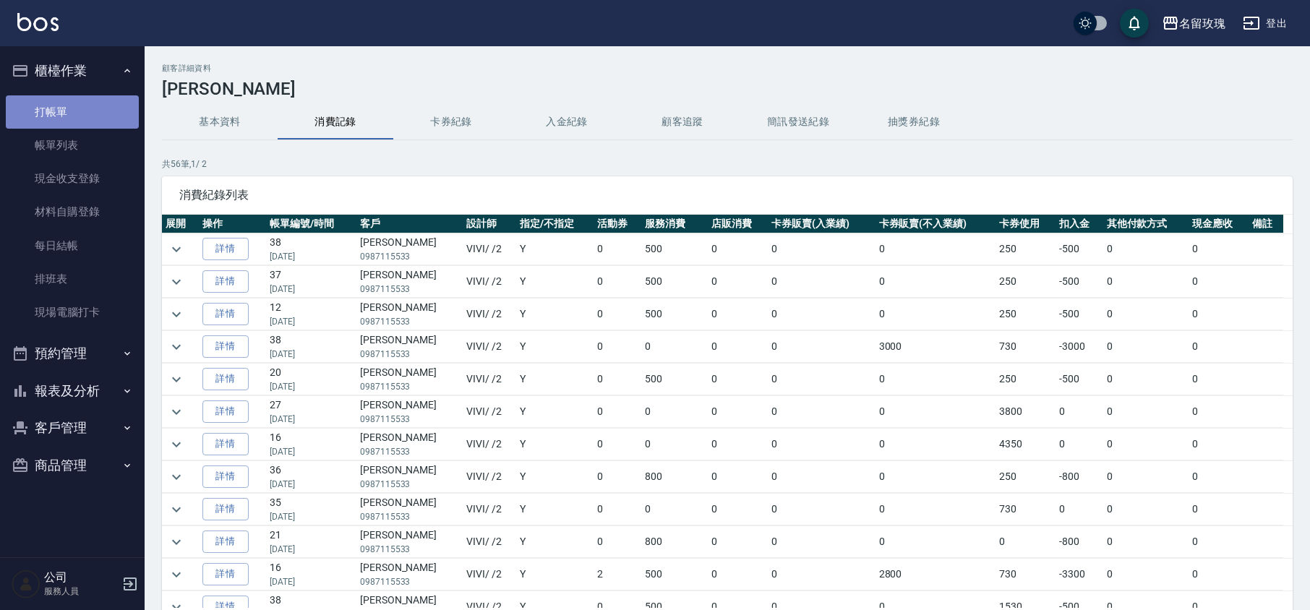
click at [77, 122] on link "打帳單" at bounding box center [72, 111] width 133 height 33
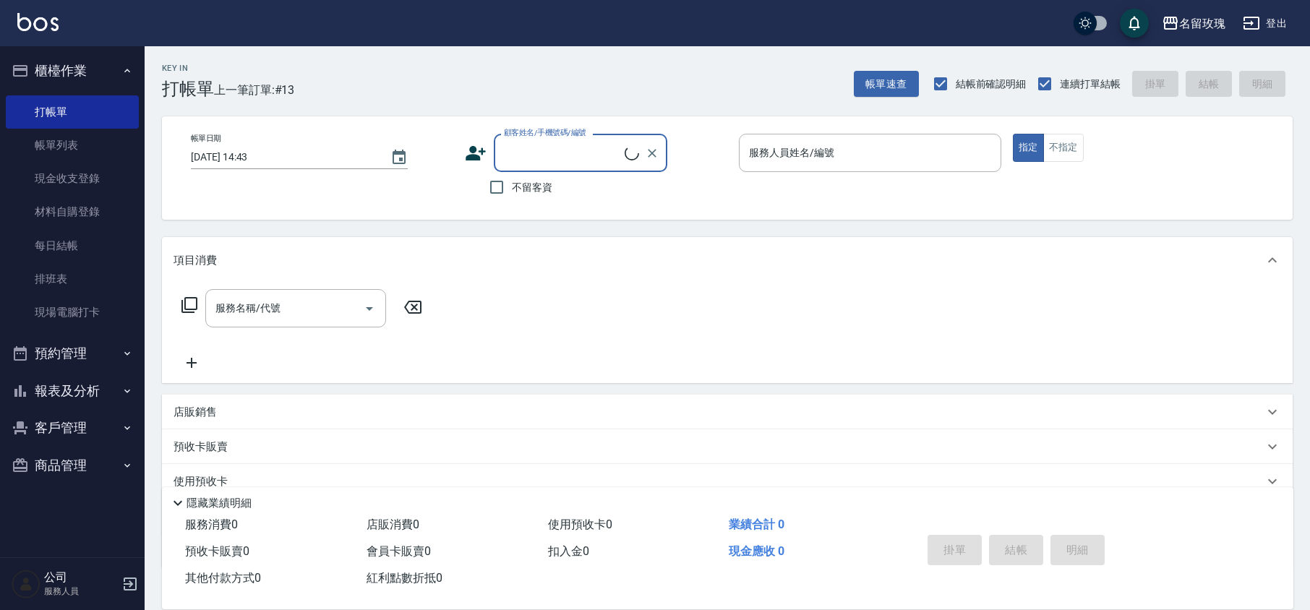
click at [525, 147] on input "顧客姓名/手機號碼/編號" at bounding box center [562, 152] width 124 height 25
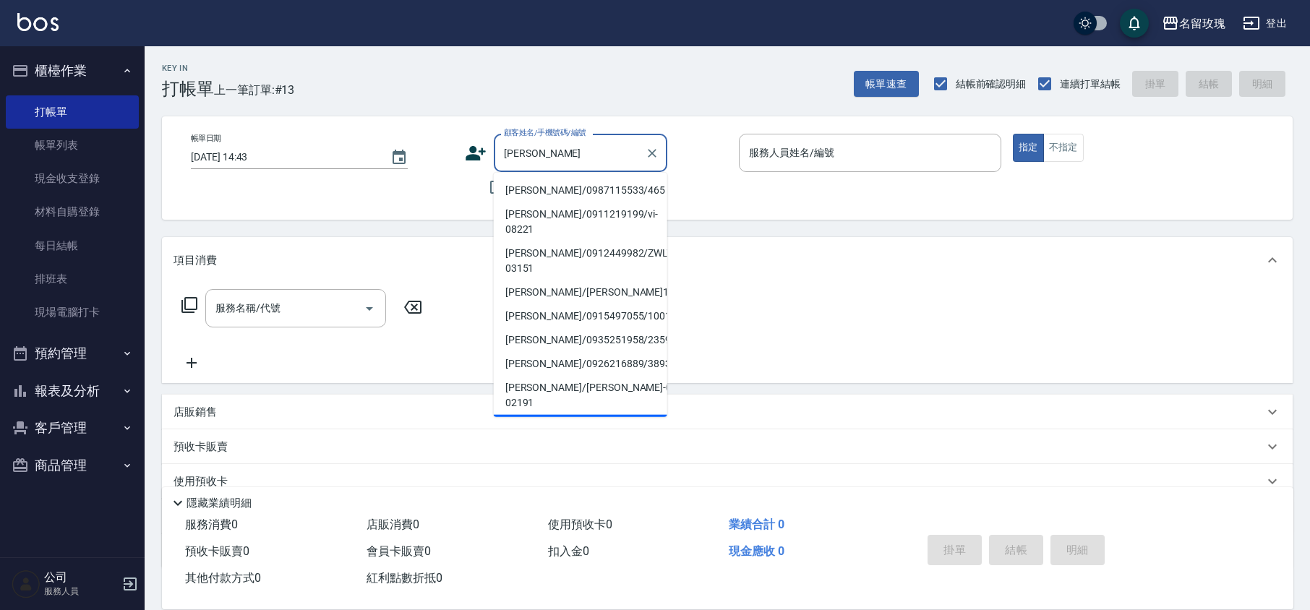
click at [518, 197] on li "[PERSON_NAME]/0987115533/465" at bounding box center [580, 191] width 173 height 24
type input "[PERSON_NAME]/0987115533/465"
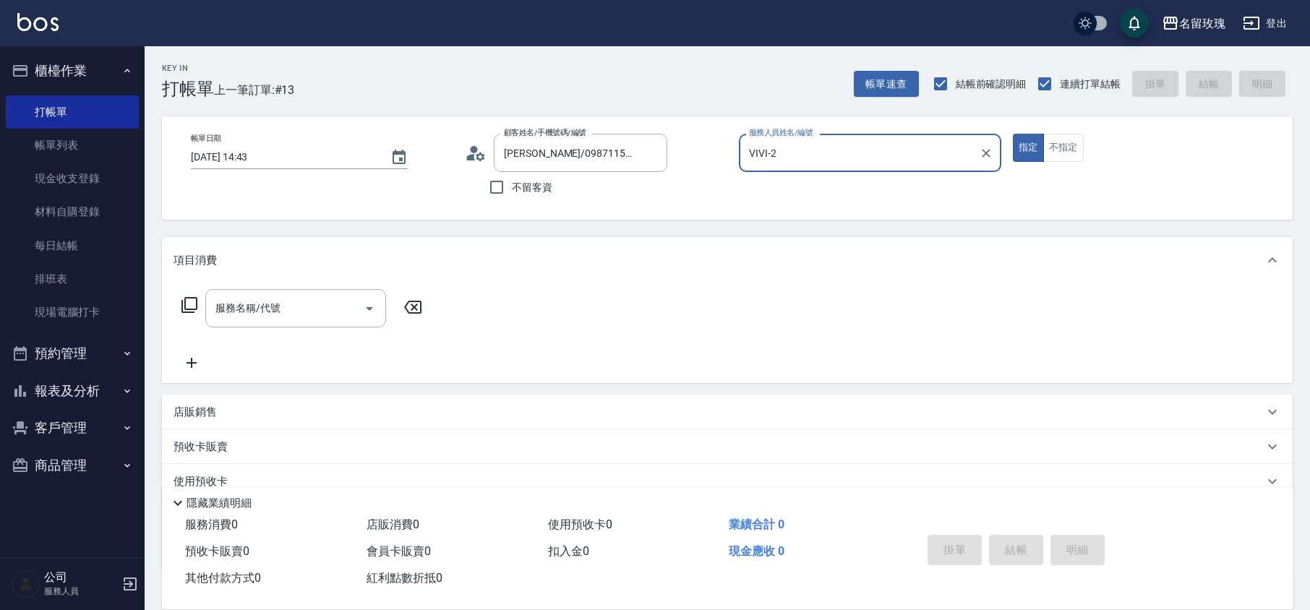
type input "VIVI-2"
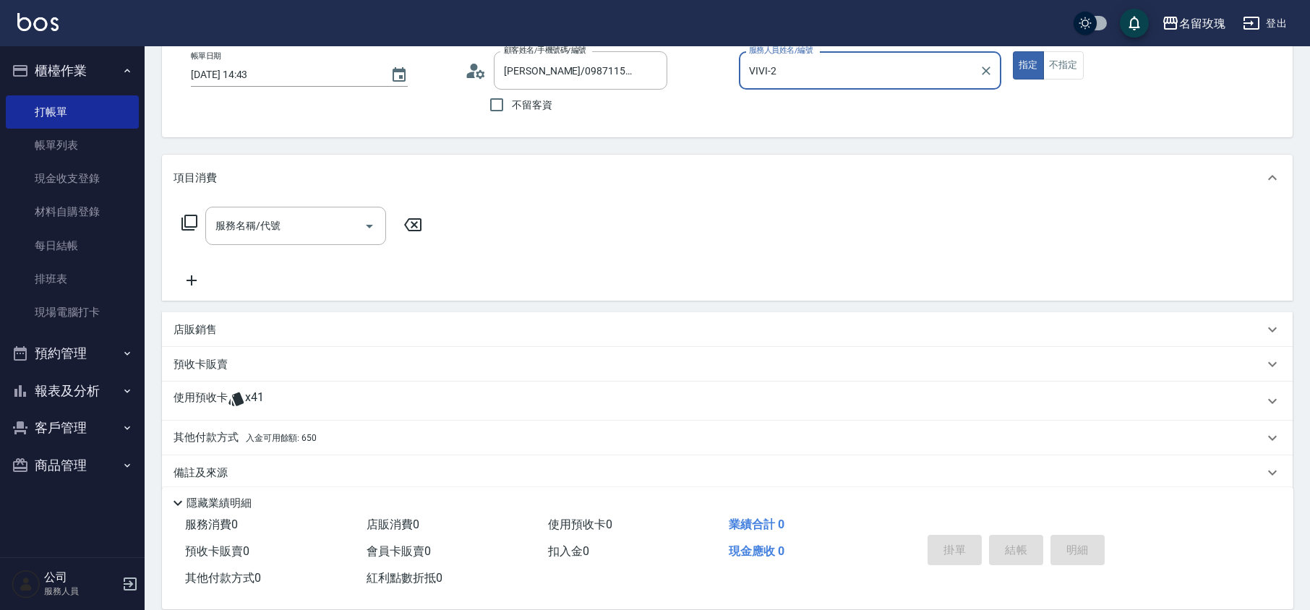
scroll to position [98, 0]
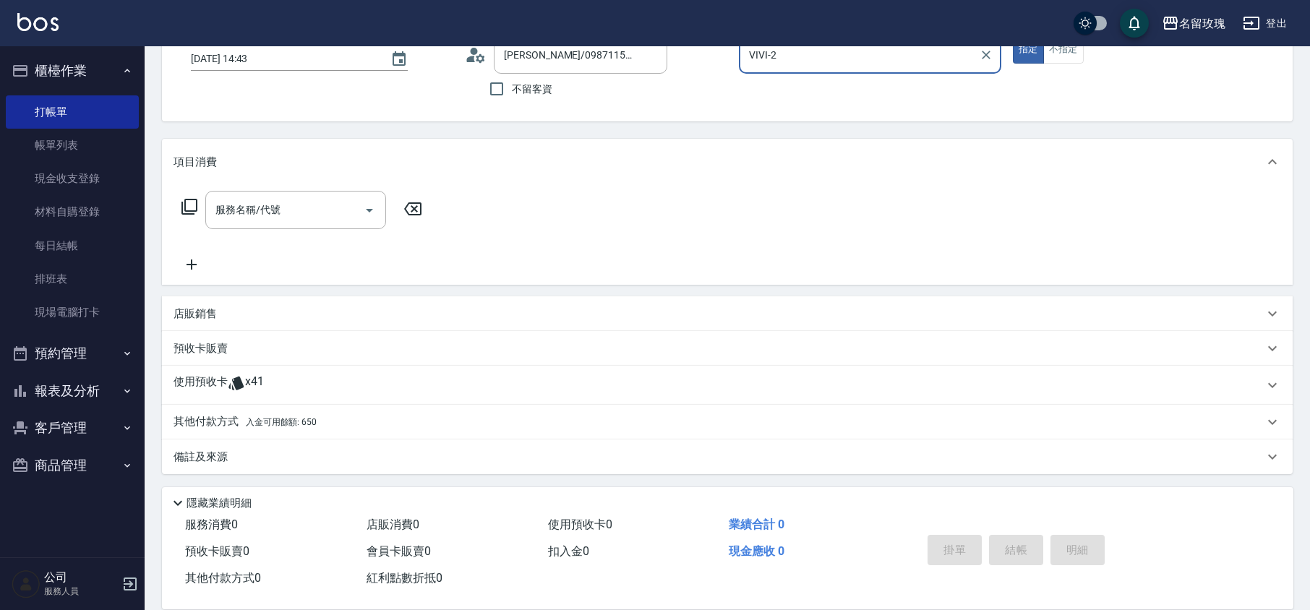
click at [213, 385] on p "使用預收卡" at bounding box center [200, 385] width 54 height 22
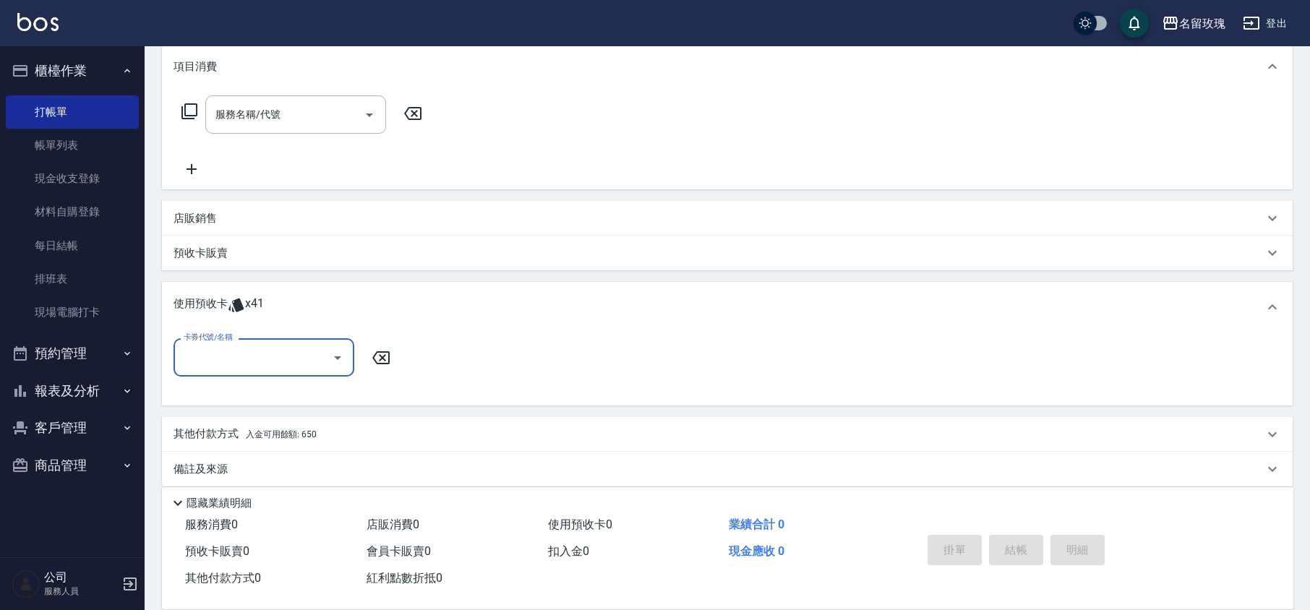
scroll to position [206, 0]
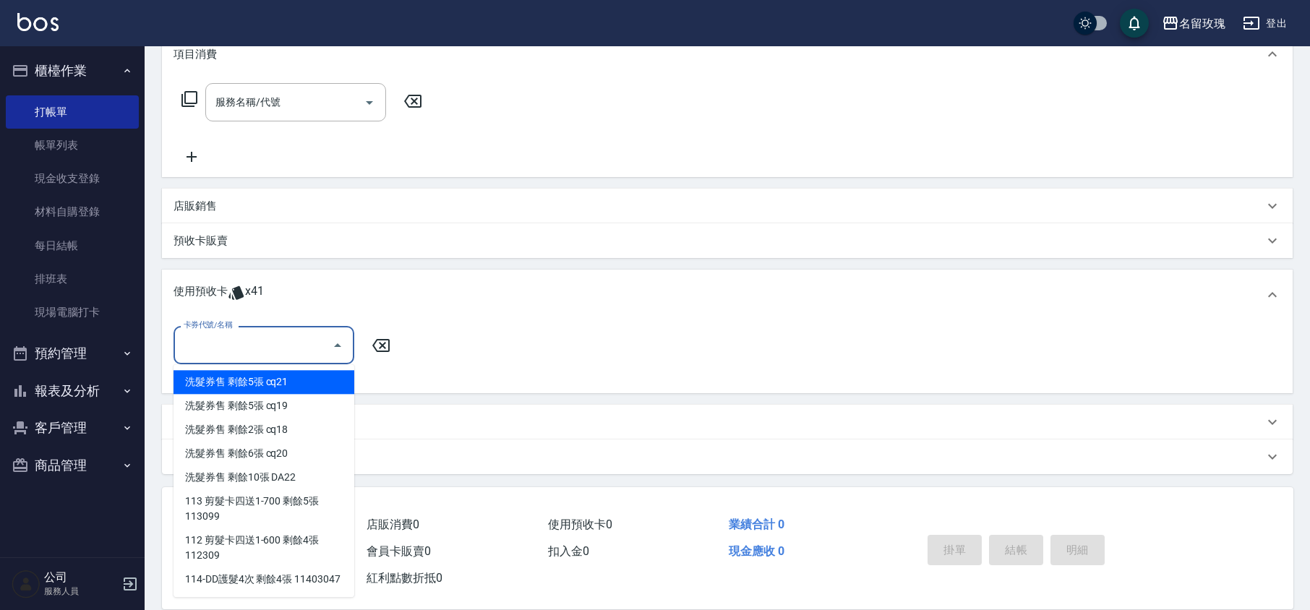
click at [246, 353] on input "卡券代號/名稱" at bounding box center [253, 345] width 146 height 25
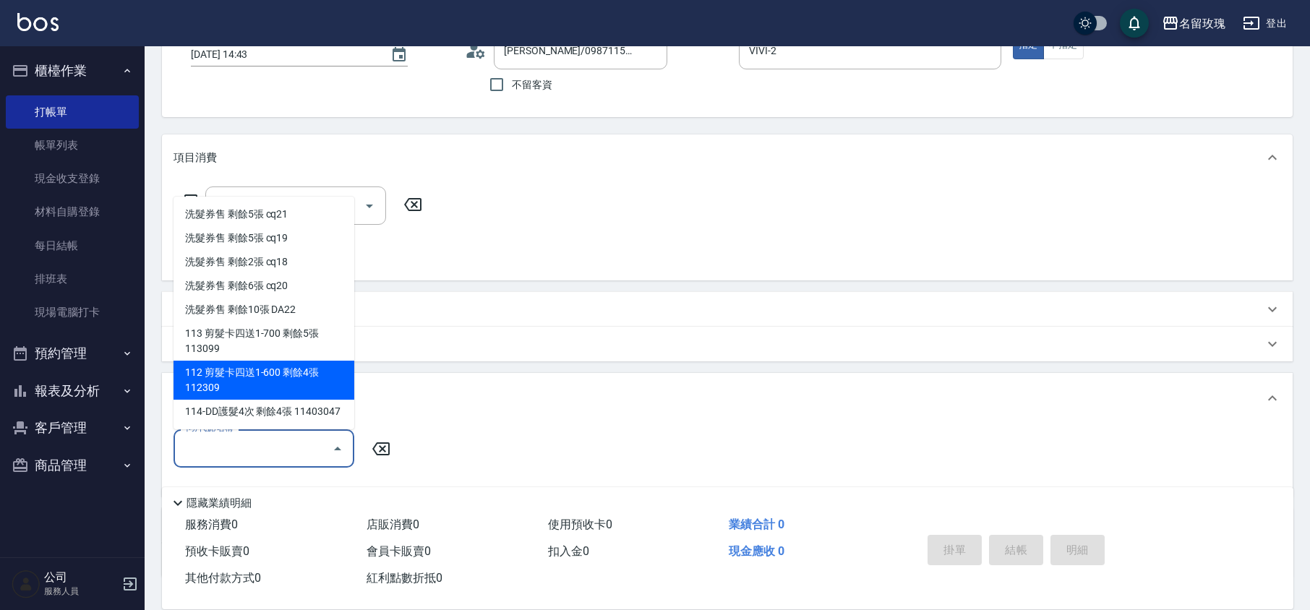
scroll to position [0, 0]
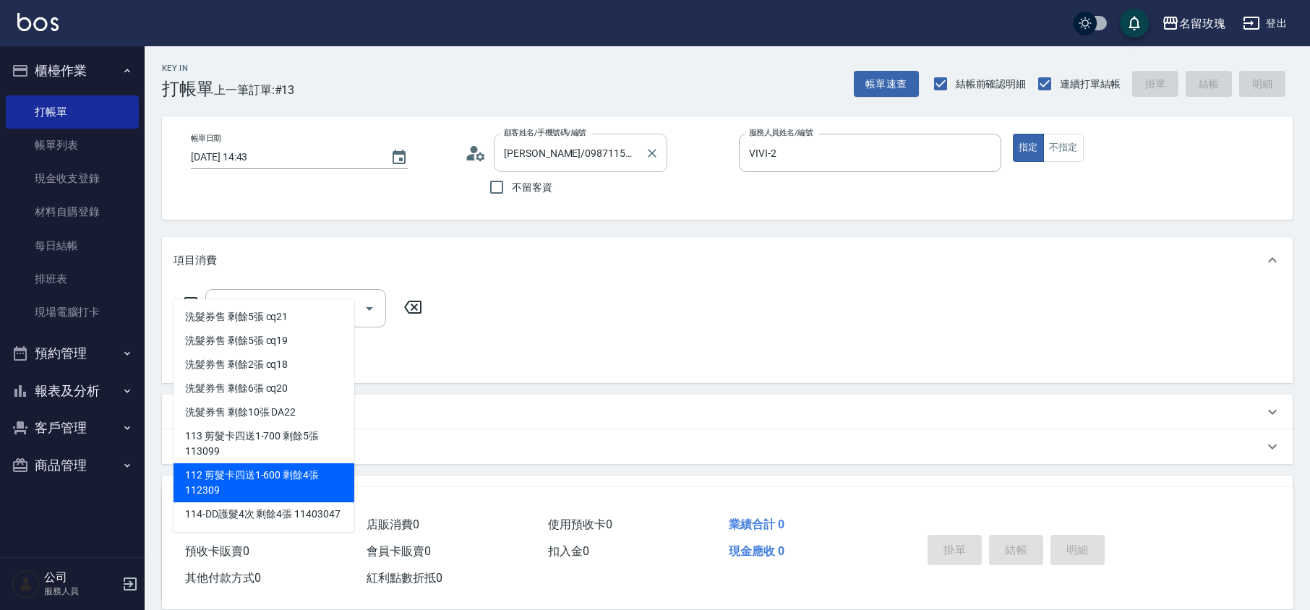
click at [495, 158] on div "[PERSON_NAME]/0987115533/465 顧客姓名/手機號碼/編號" at bounding box center [580, 153] width 173 height 38
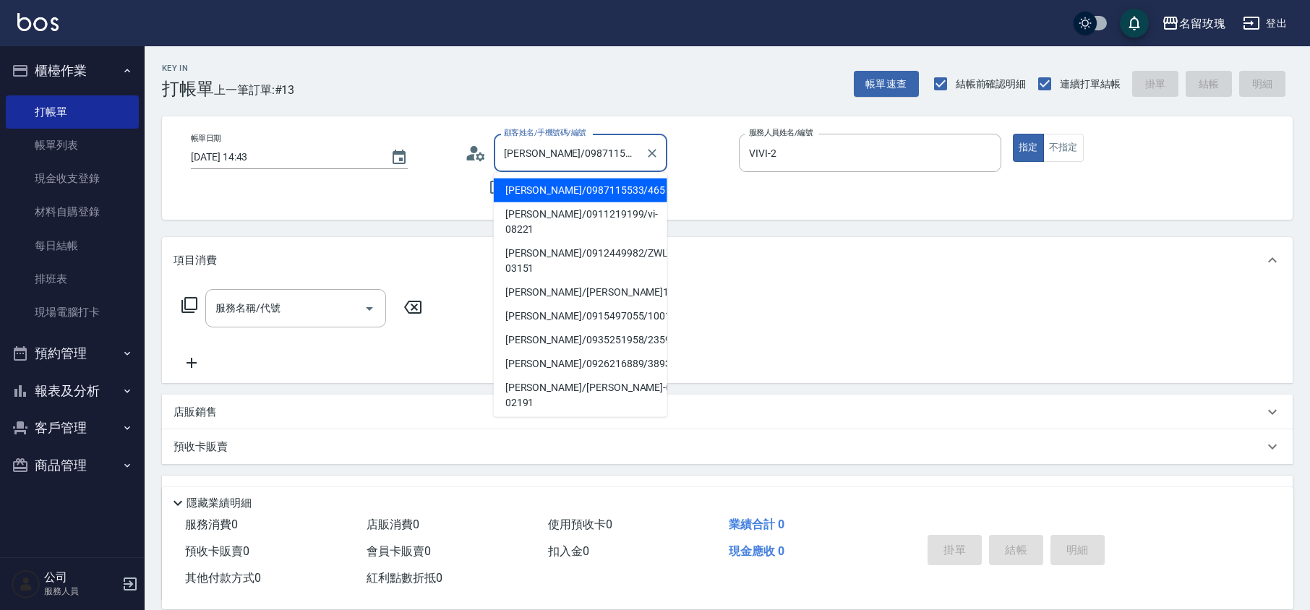
drag, startPoint x: 512, startPoint y: 158, endPoint x: 707, endPoint y: 156, distance: 195.2
click at [706, 156] on div "顧客姓名/手機號碼/編號 [PERSON_NAME]/0987115533/465 顧客姓名/手機號碼/編號" at bounding box center [596, 153] width 262 height 38
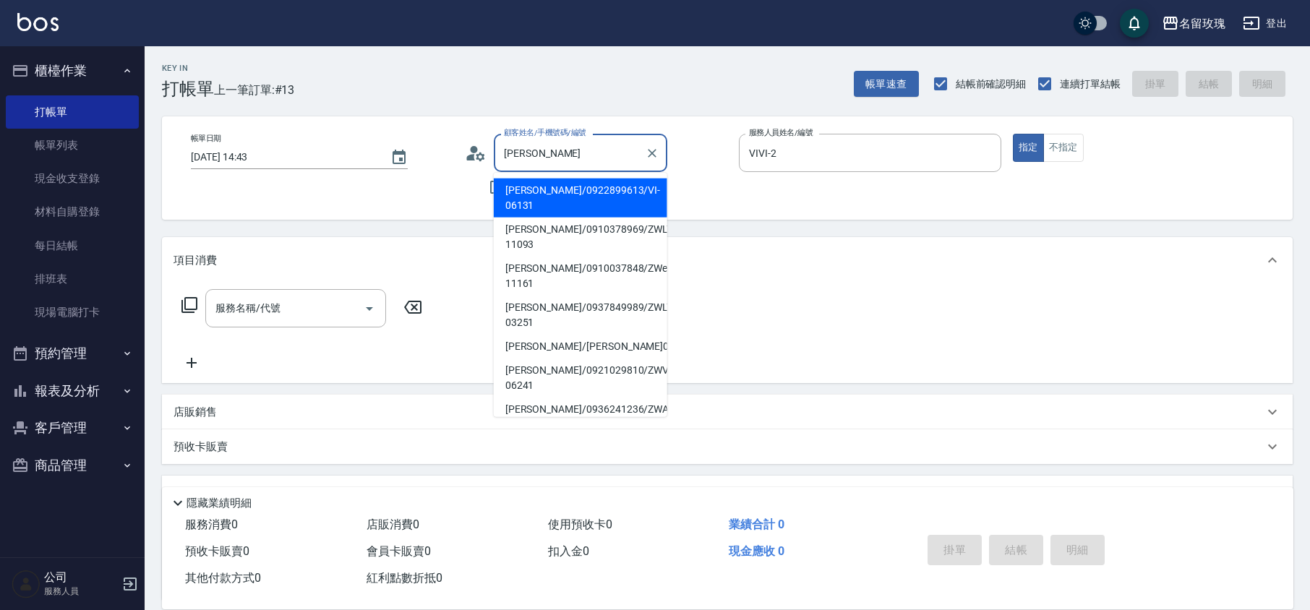
click at [596, 200] on li "[PERSON_NAME]/0922899613/VI-06131" at bounding box center [580, 198] width 173 height 39
type input "[PERSON_NAME]/0922899613/VI-06131"
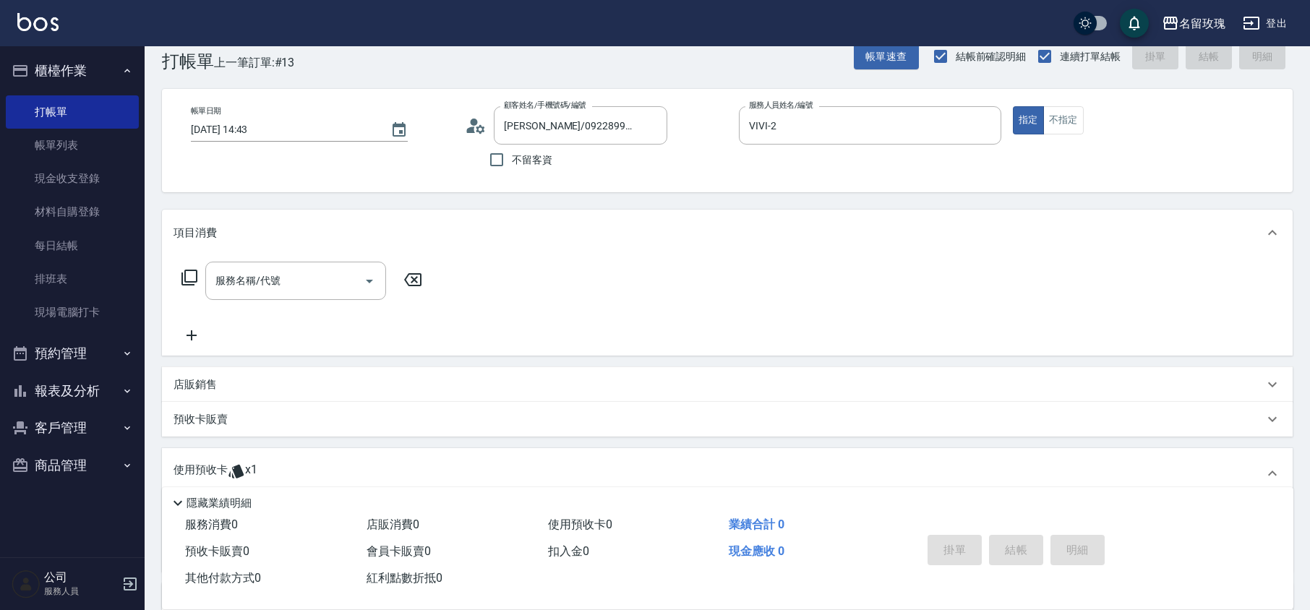
scroll to position [206, 0]
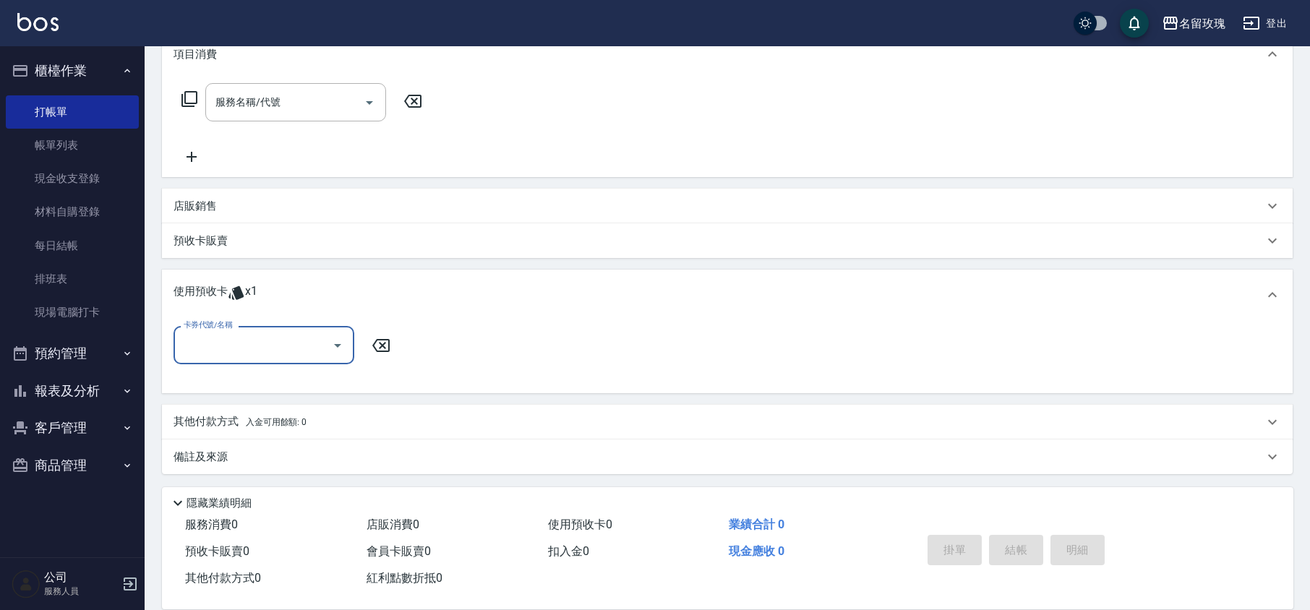
click at [241, 353] on input "卡券代號/名稱" at bounding box center [253, 345] width 146 height 25
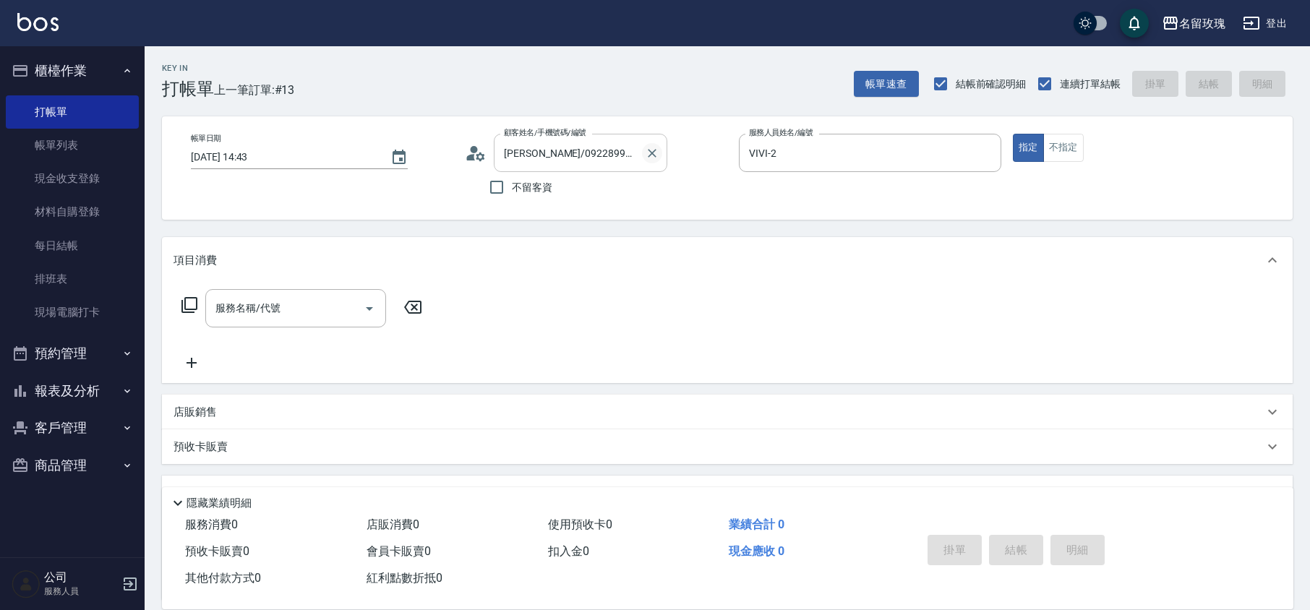
click at [653, 156] on icon "Clear" at bounding box center [652, 153] width 14 height 14
drag, startPoint x: 993, startPoint y: 155, endPoint x: 995, endPoint y: 162, distance: 7.4
click at [995, 155] on button "Clear" at bounding box center [986, 153] width 20 height 20
click at [985, 200] on div "帳單日期 [DATE] 14:43 顧客姓名/手機號碼/編號 顧客姓名/手機號碼/編號 不留客資 服務人員姓名/編號 服務人員姓名/編號 指定 不指定" at bounding box center [727, 168] width 1096 height 69
